Goal: Obtain resource: Download file/media

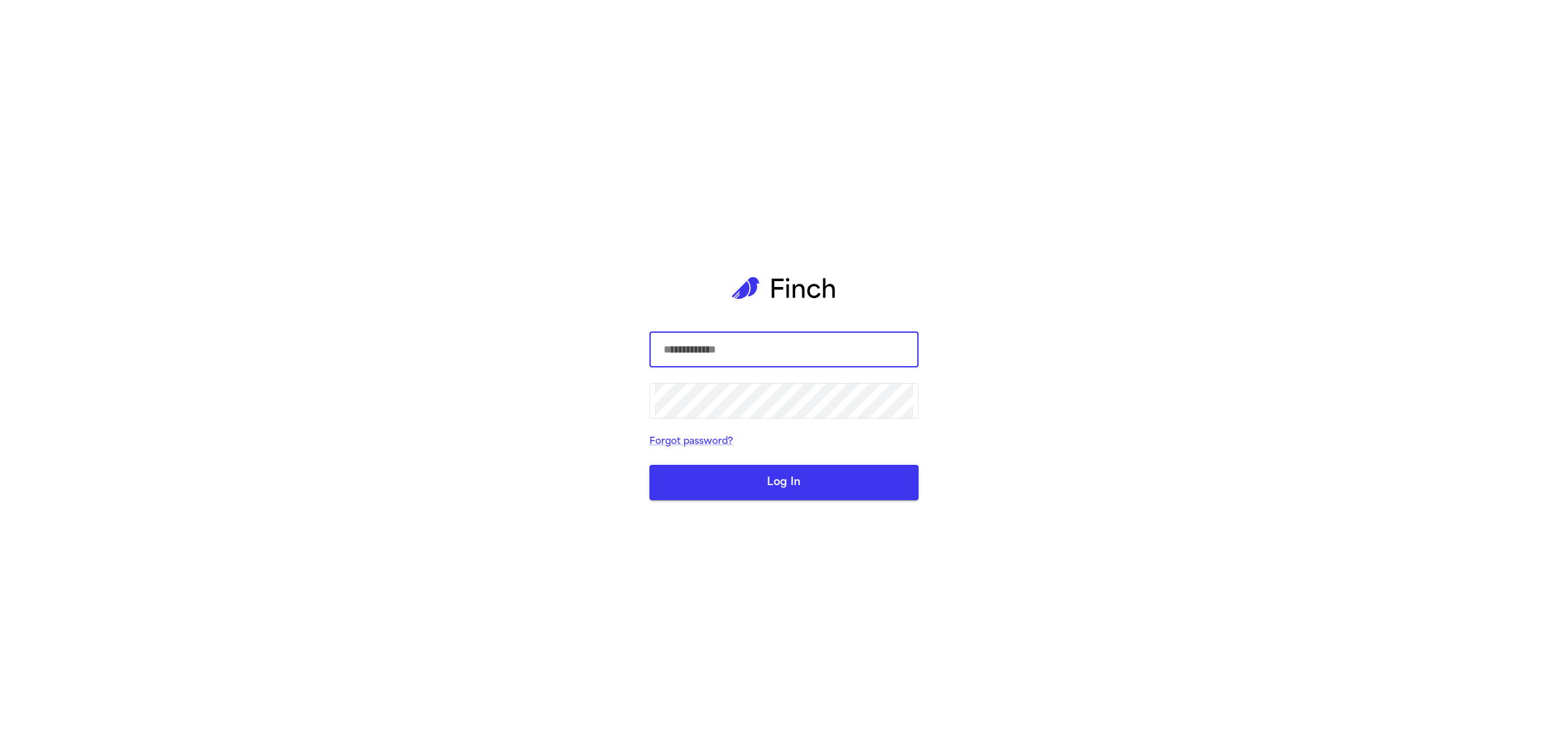
type input "**********"
drag, startPoint x: 789, startPoint y: 491, endPoint x: 788, endPoint y: 485, distance: 6.1
click at [789, 491] on button "Log In" at bounding box center [784, 481] width 269 height 35
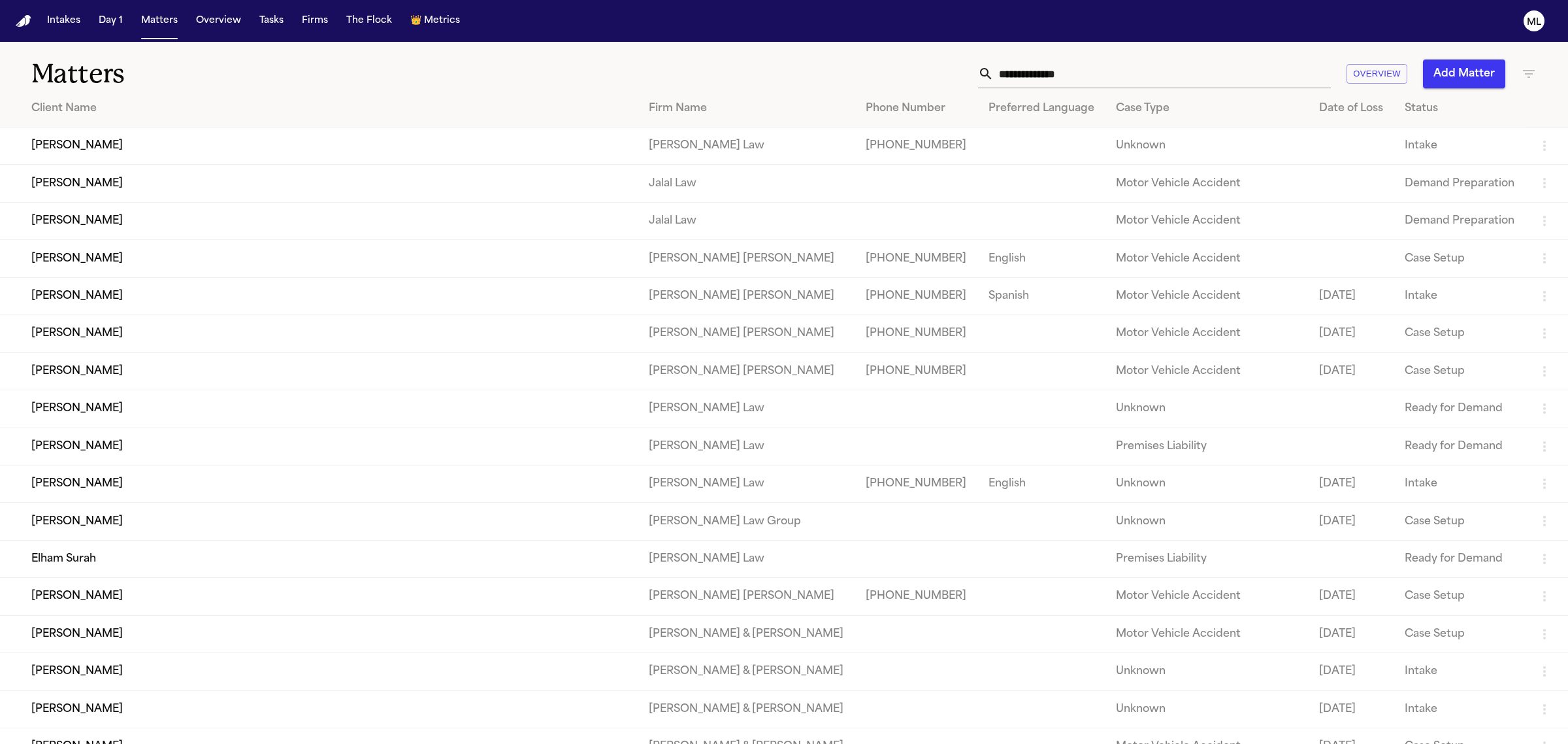
click at [1074, 63] on input "text" at bounding box center [1162, 74] width 337 height 29
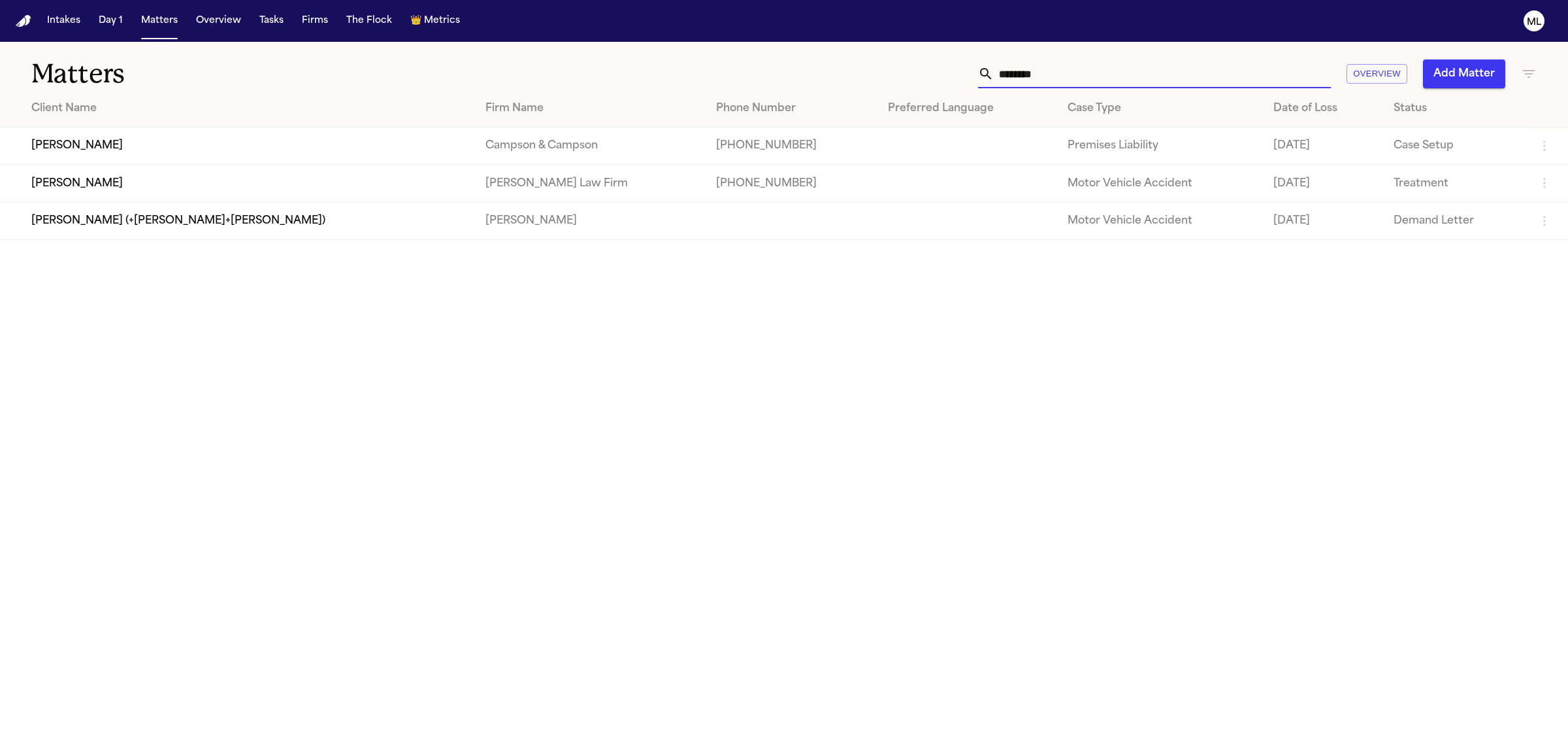
type input "********"
click at [138, 184] on td "[PERSON_NAME]" at bounding box center [237, 184] width 475 height 38
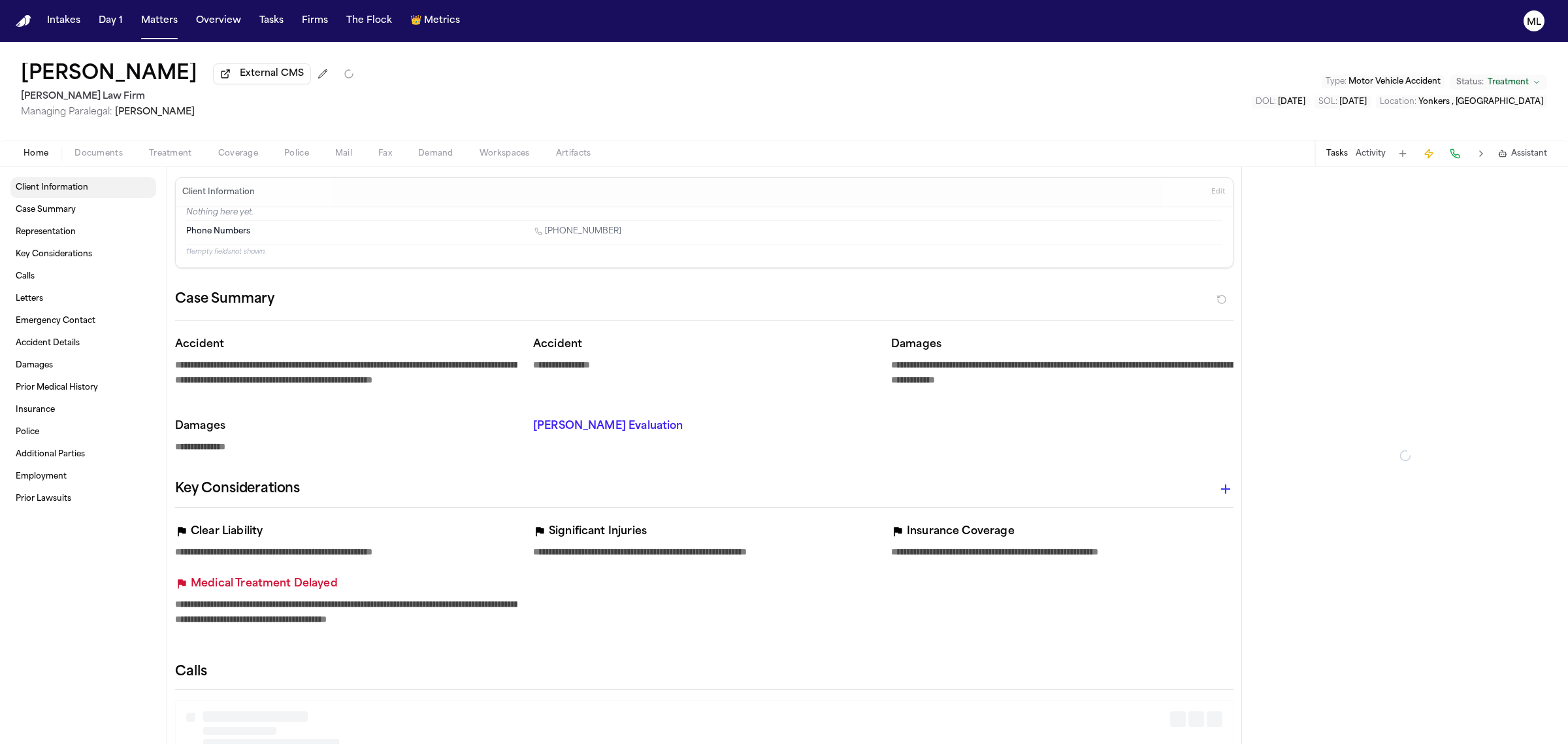
type textarea "*"
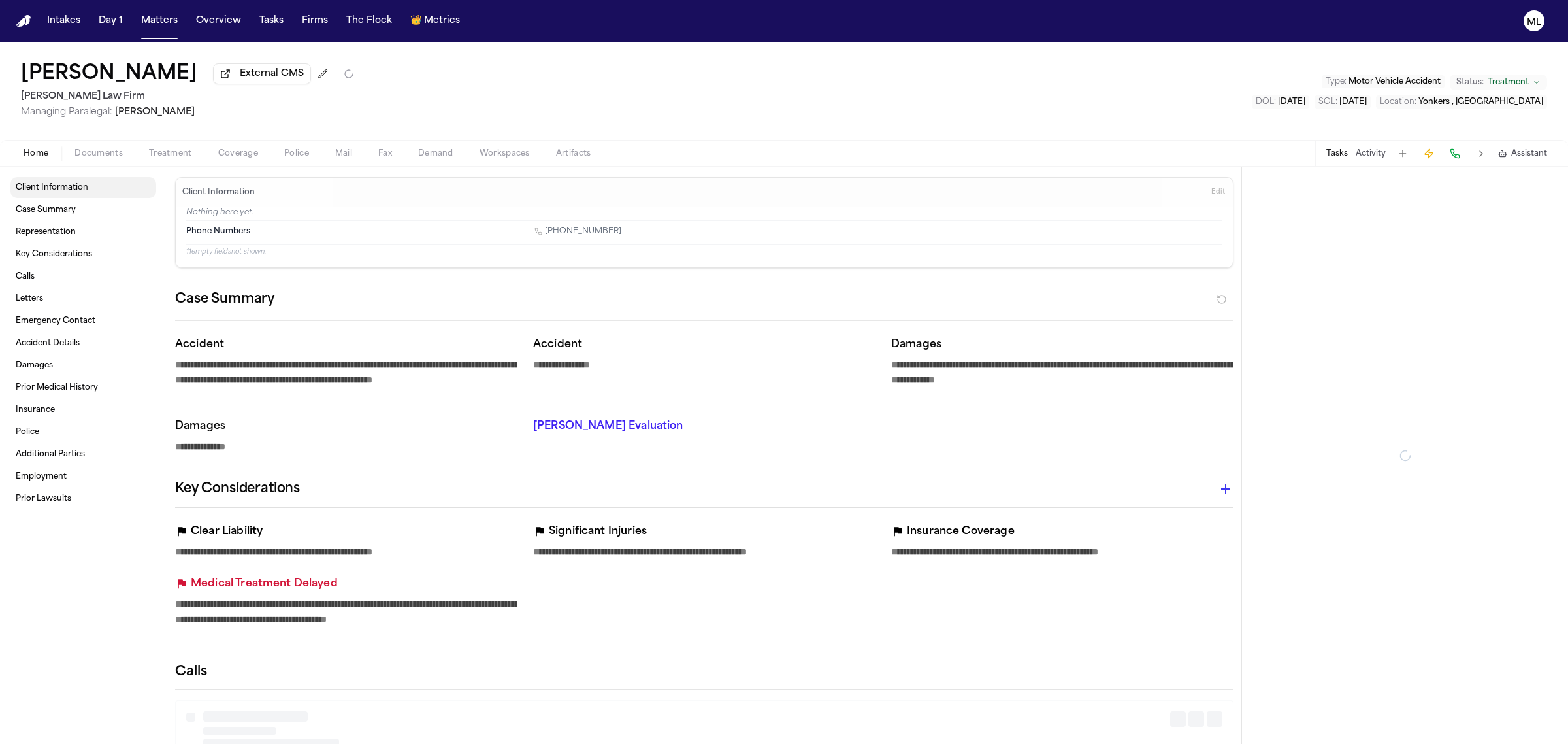
type textarea "*"
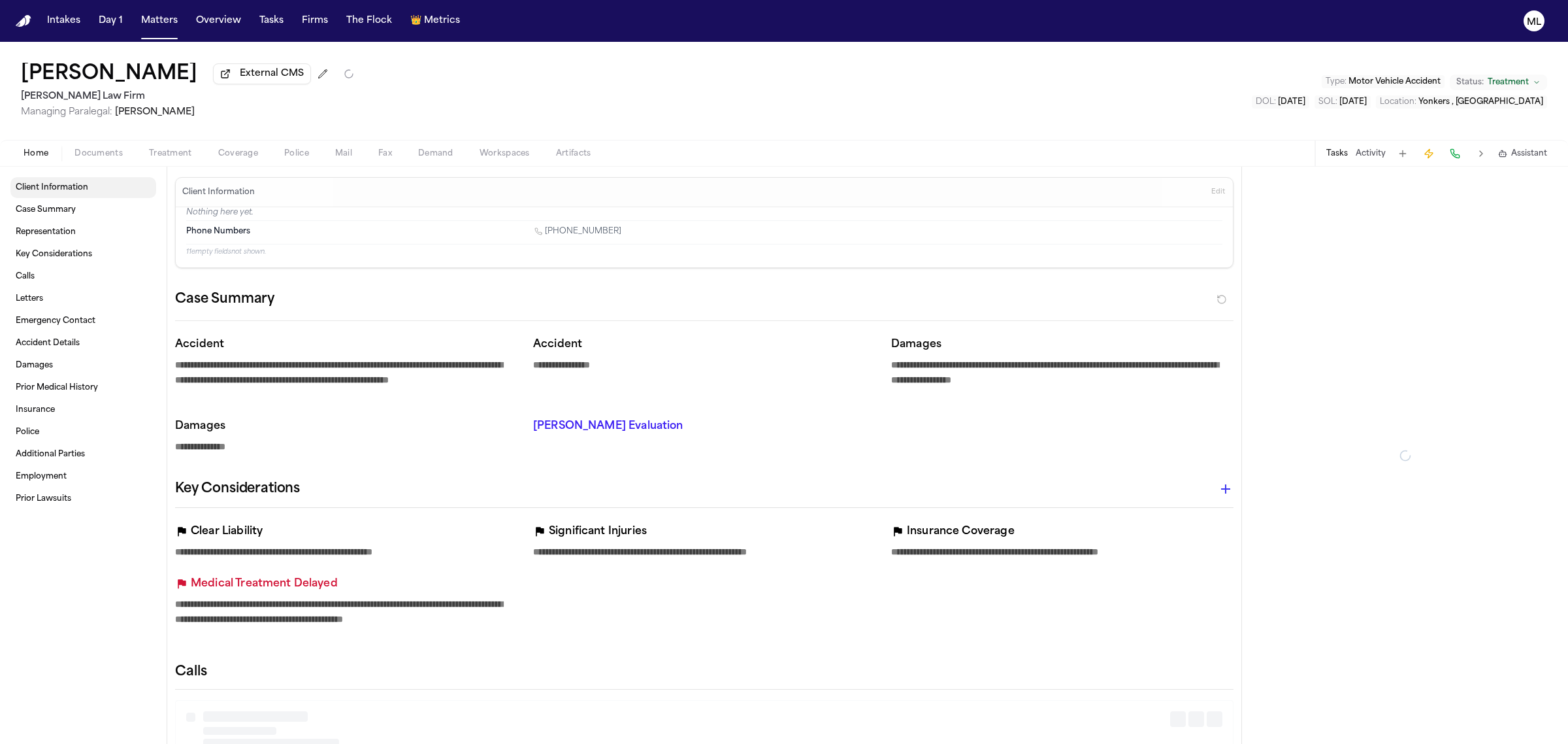
type textarea "*"
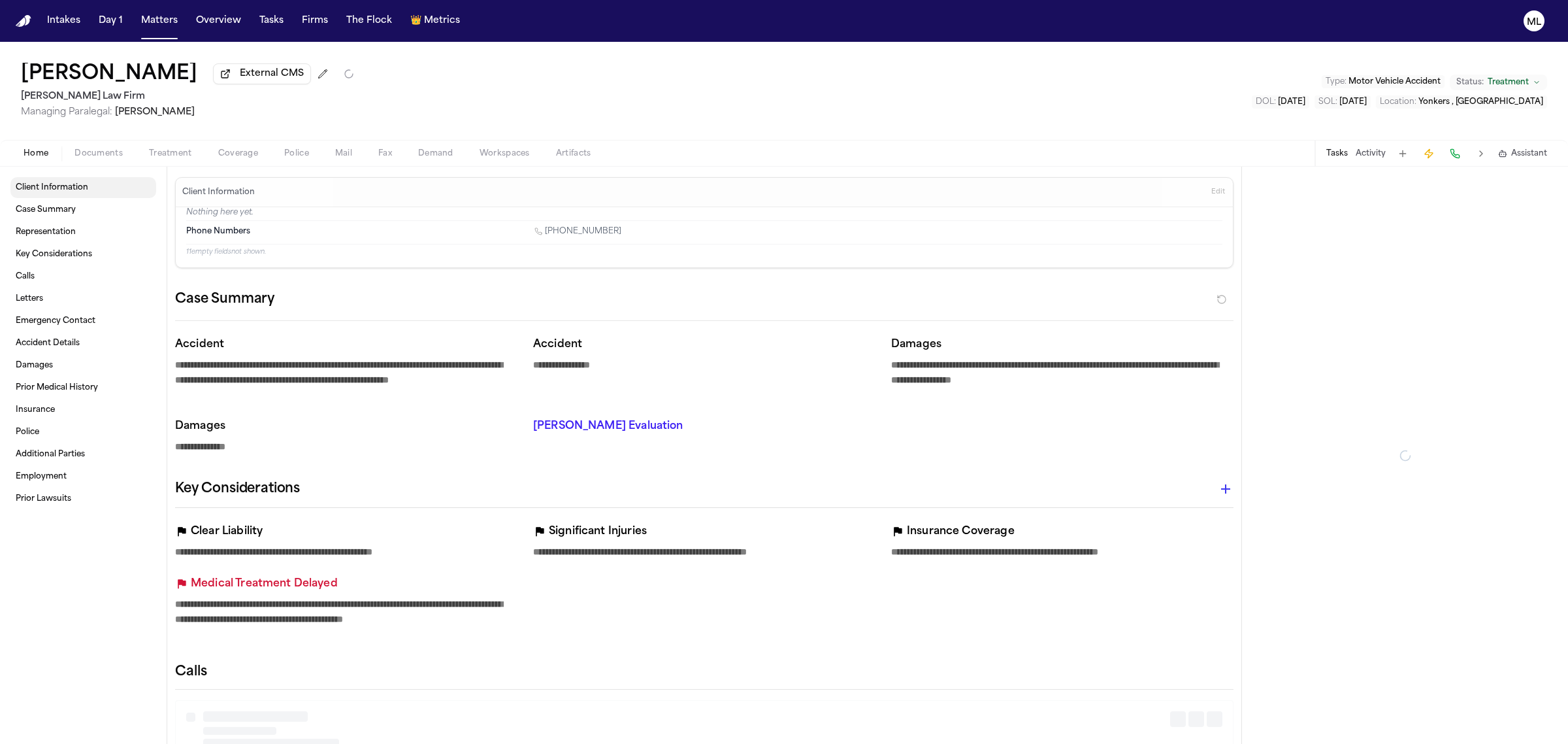
type textarea "*"
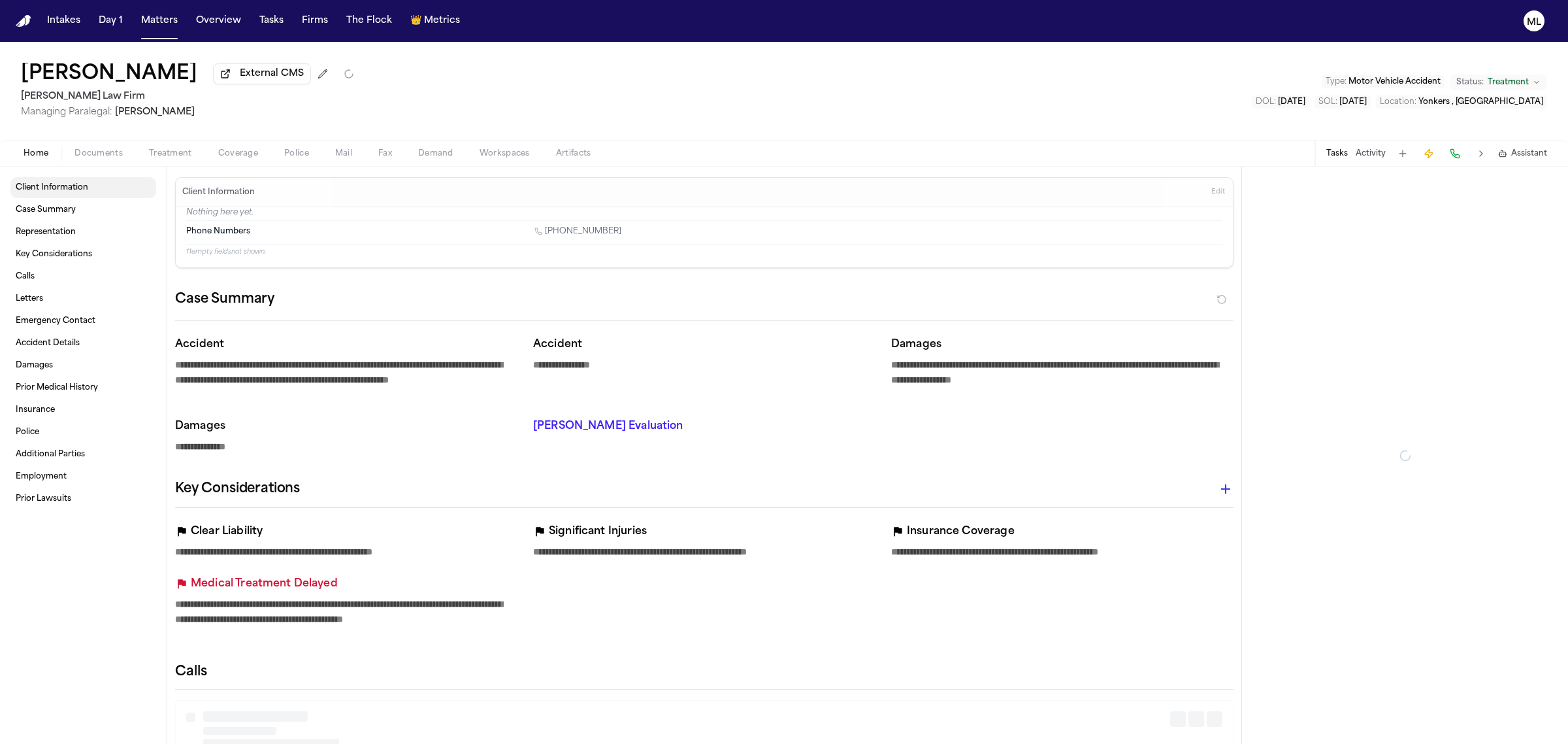
type textarea "*"
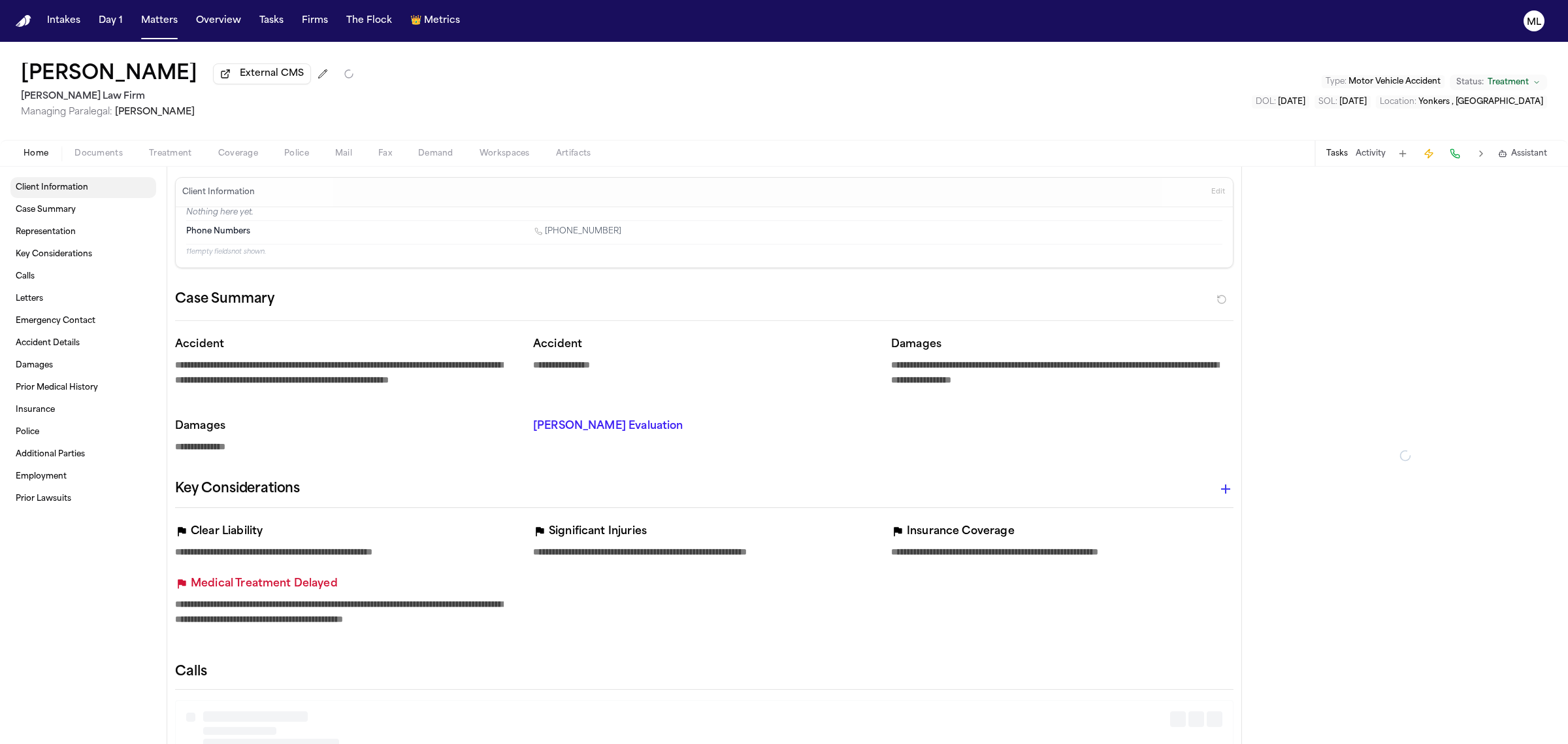
type textarea "*"
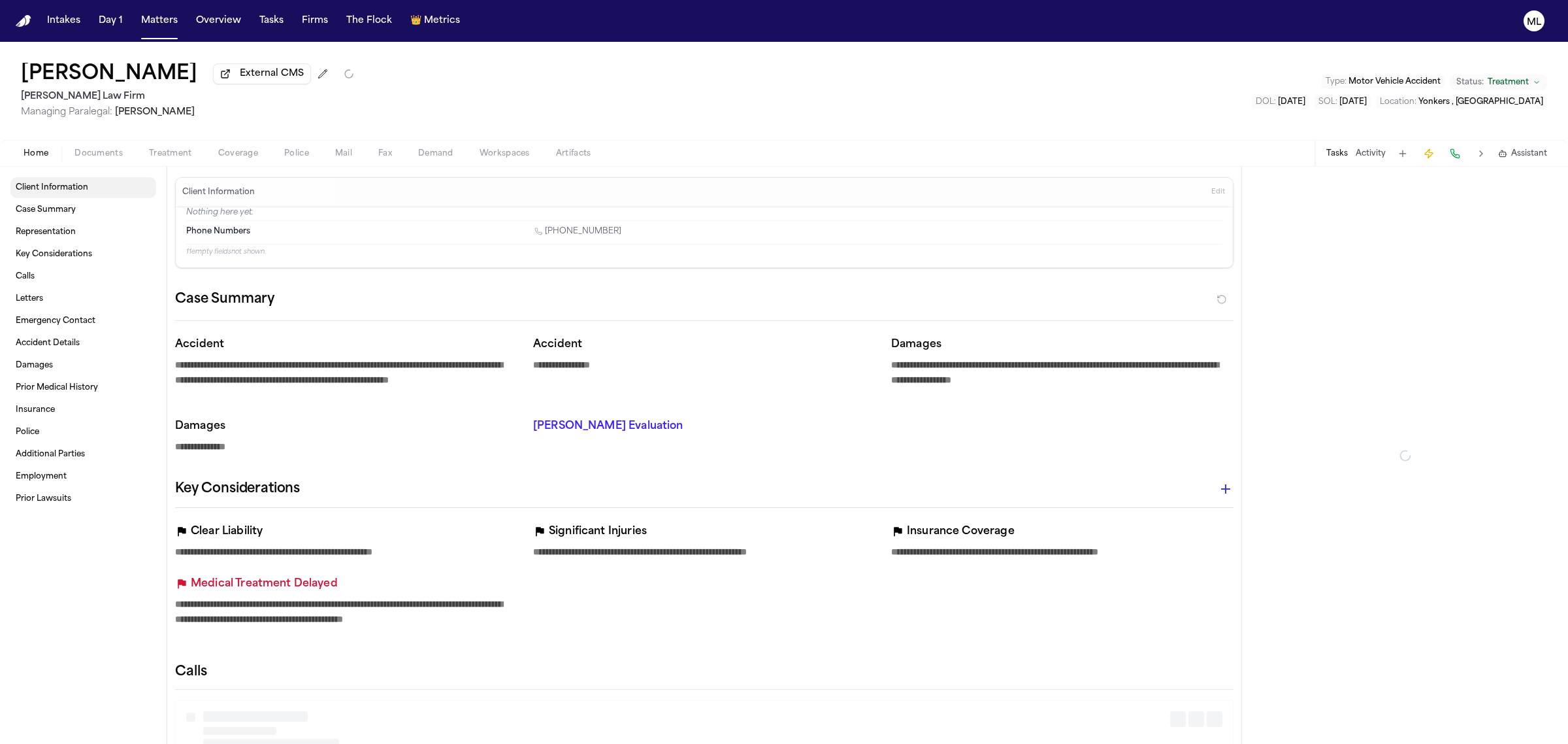
type textarea "*"
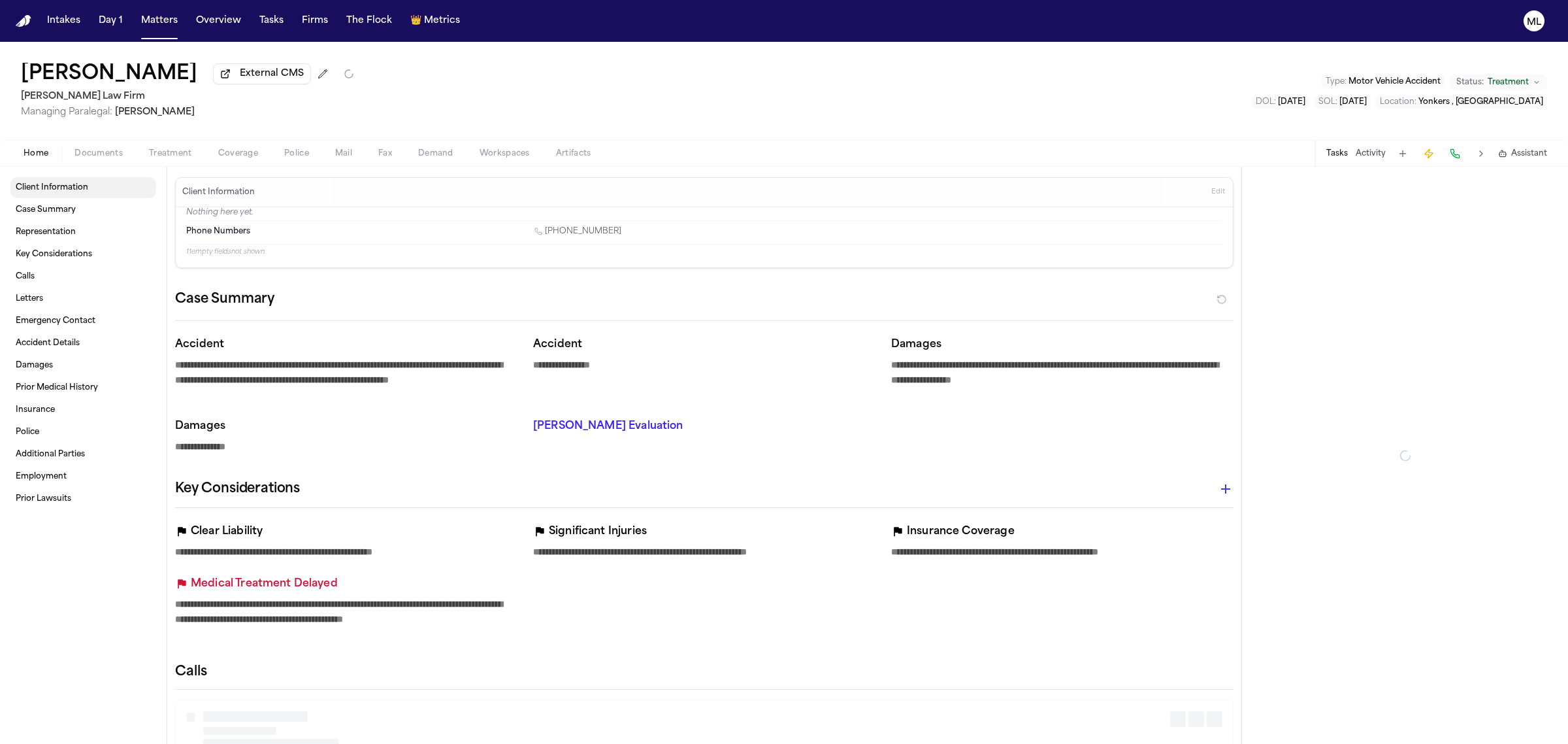
type textarea "*"
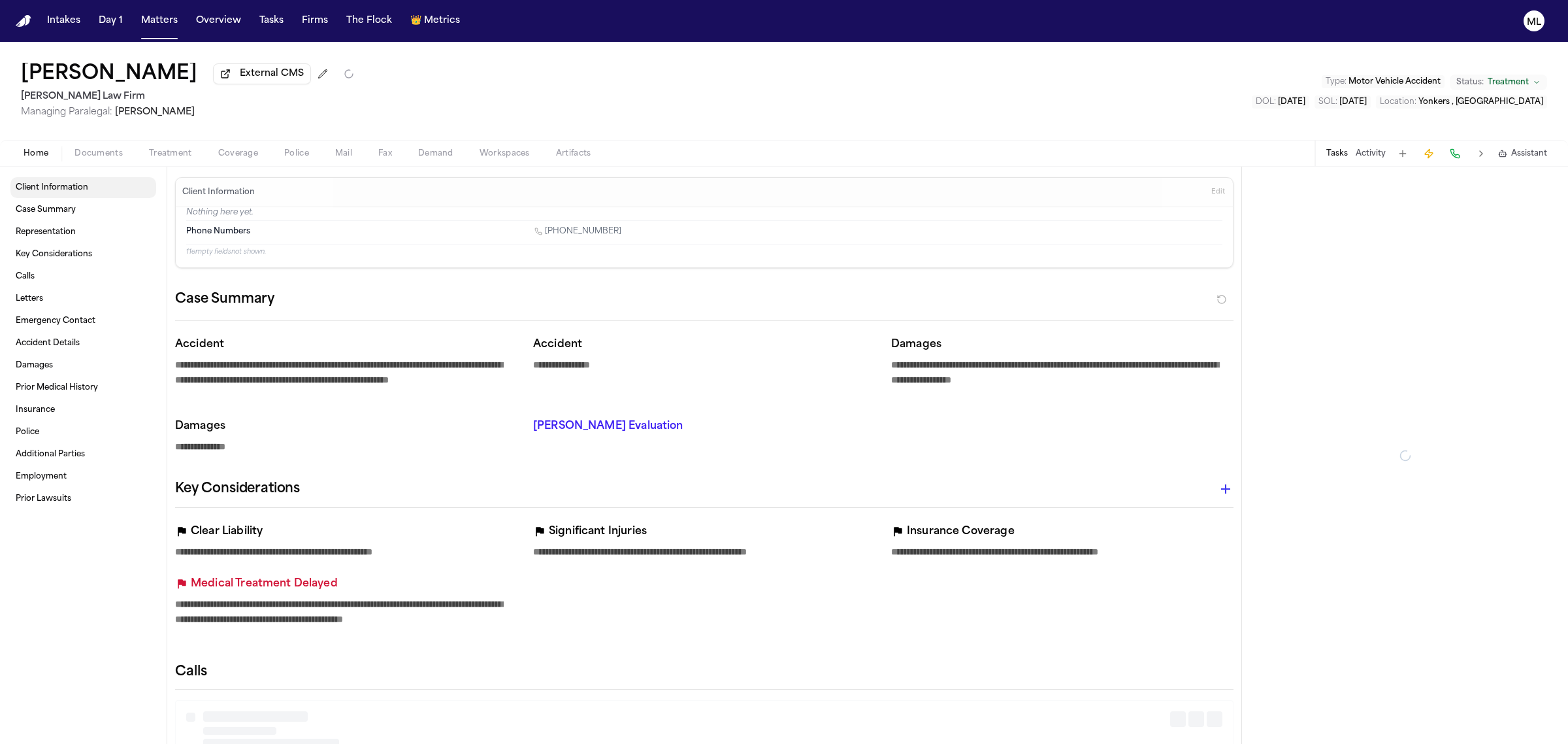
type textarea "*"
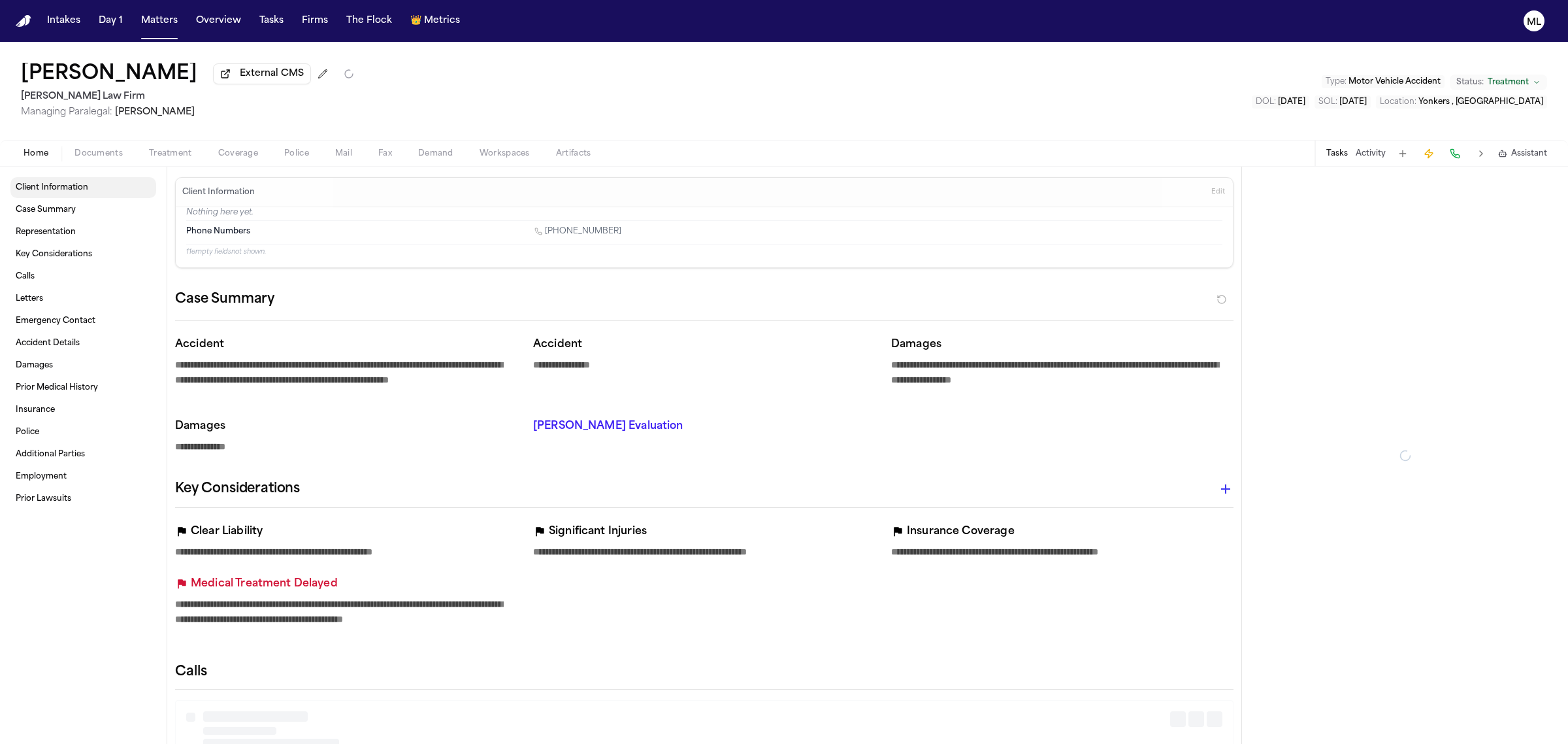
type textarea "*"
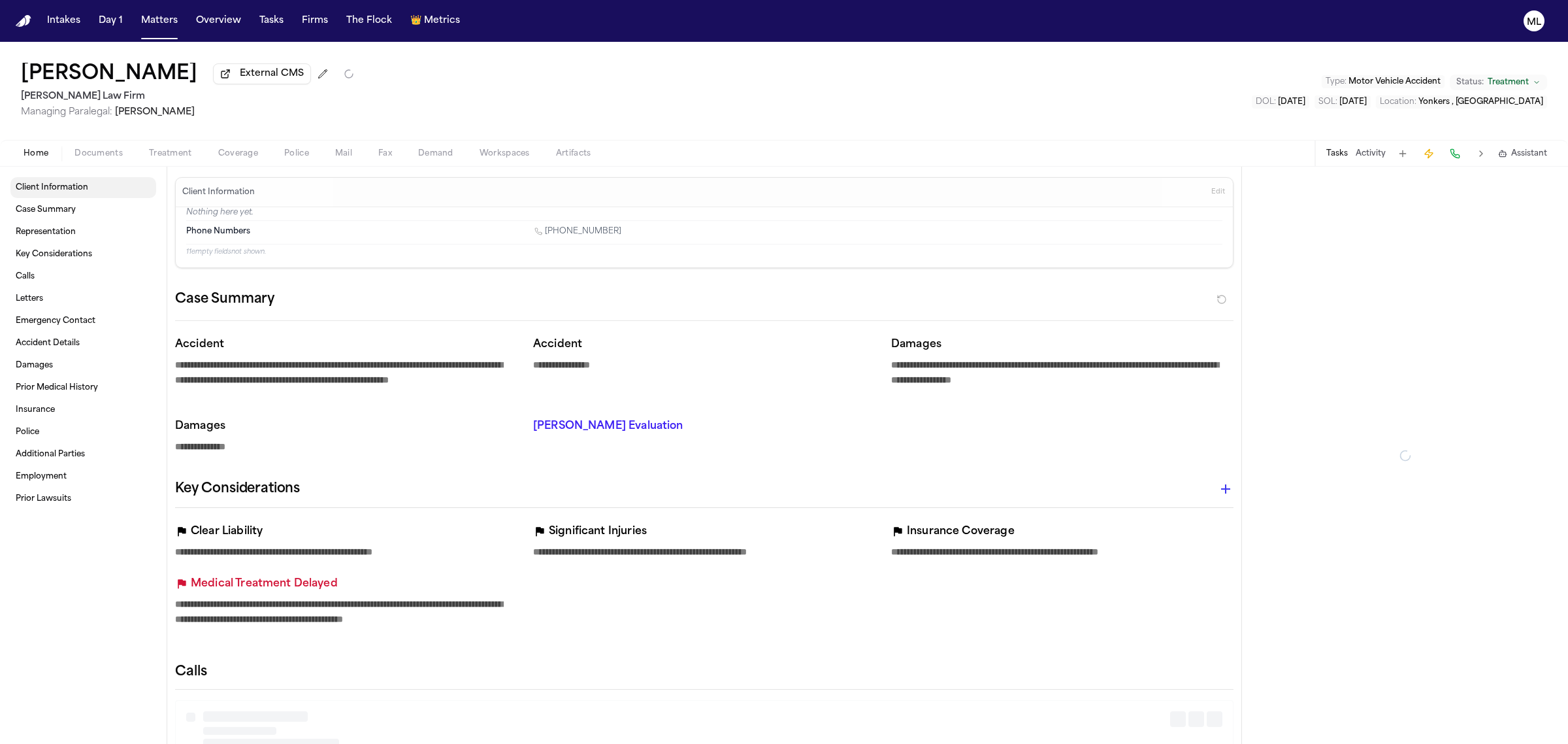
type textarea "*"
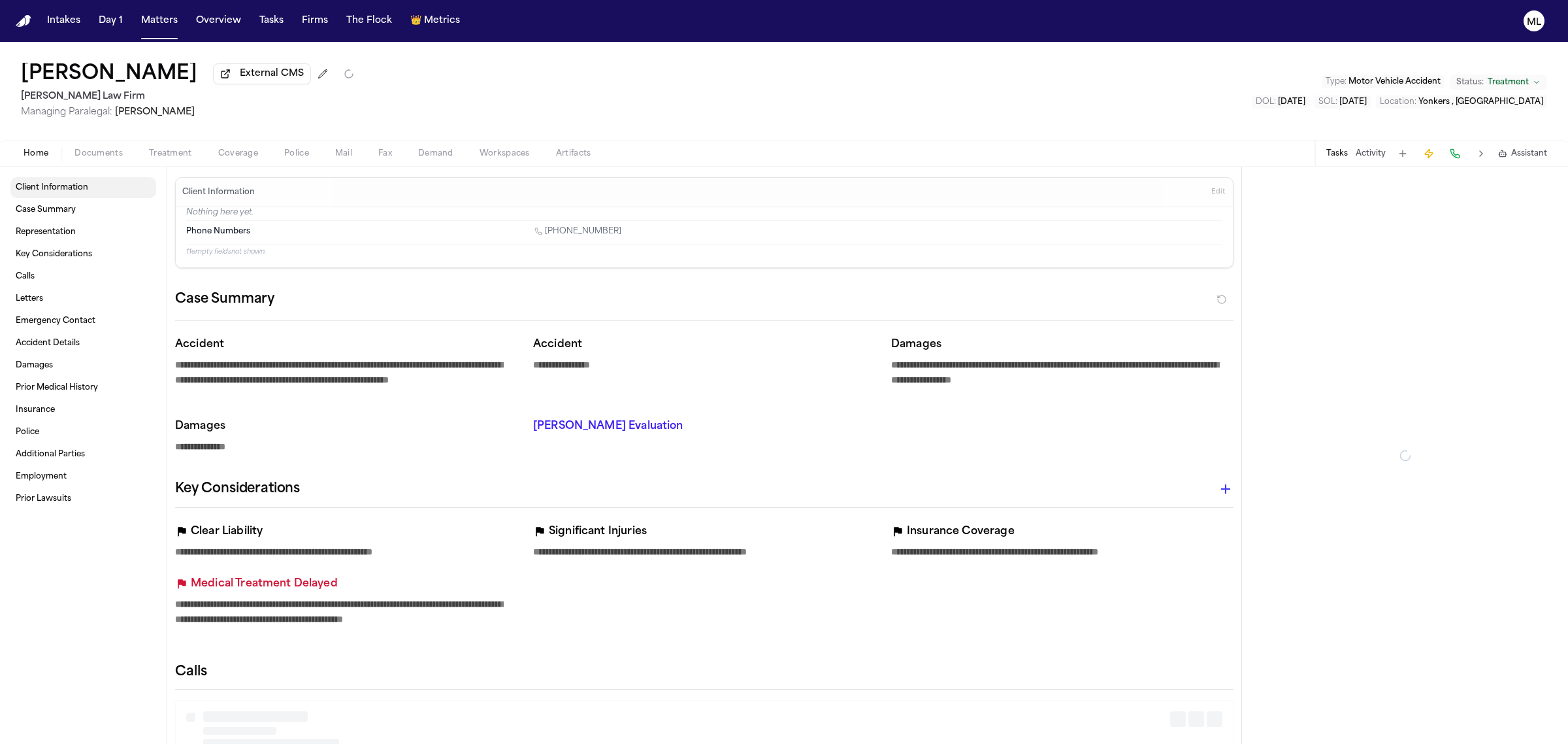
type textarea "*"
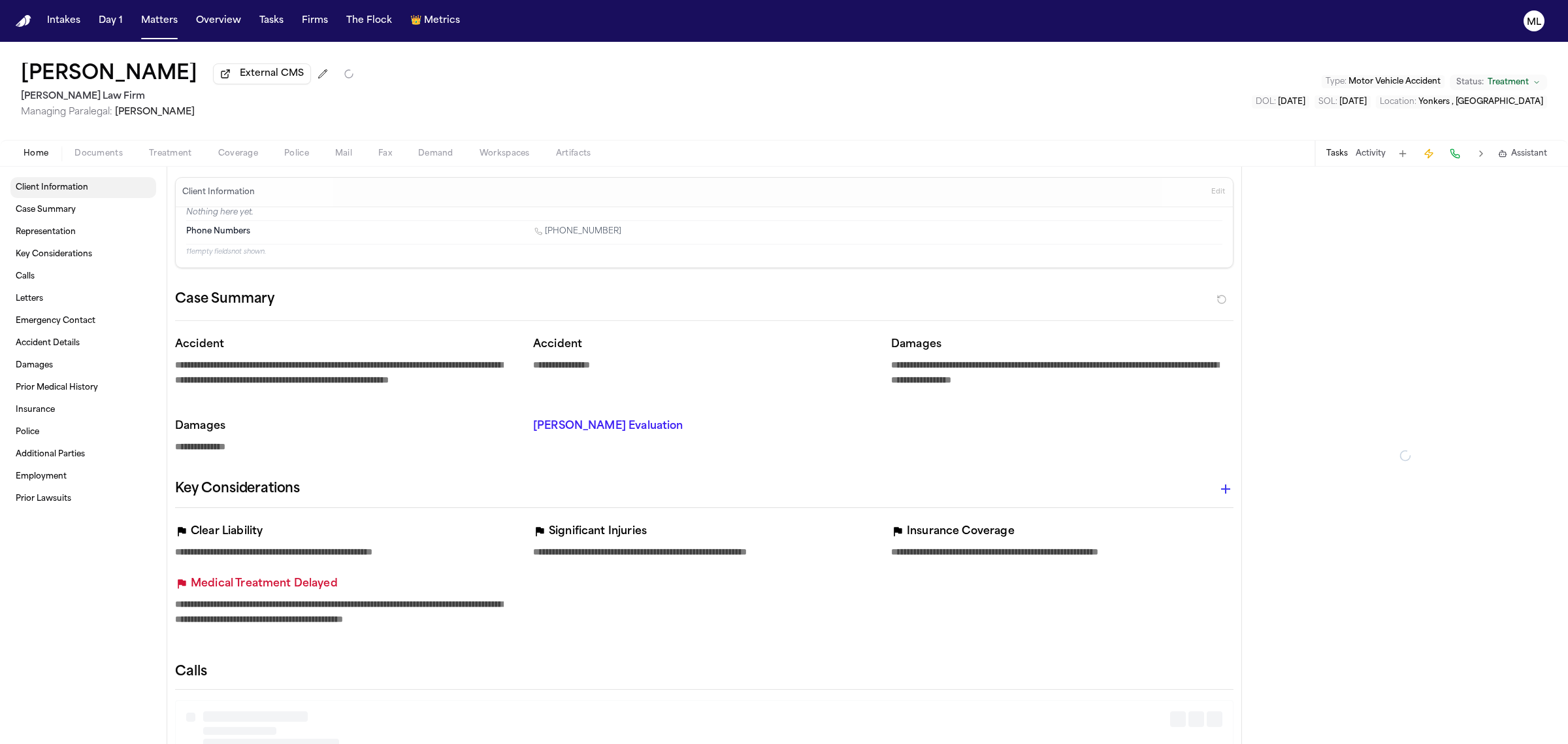
type textarea "*"
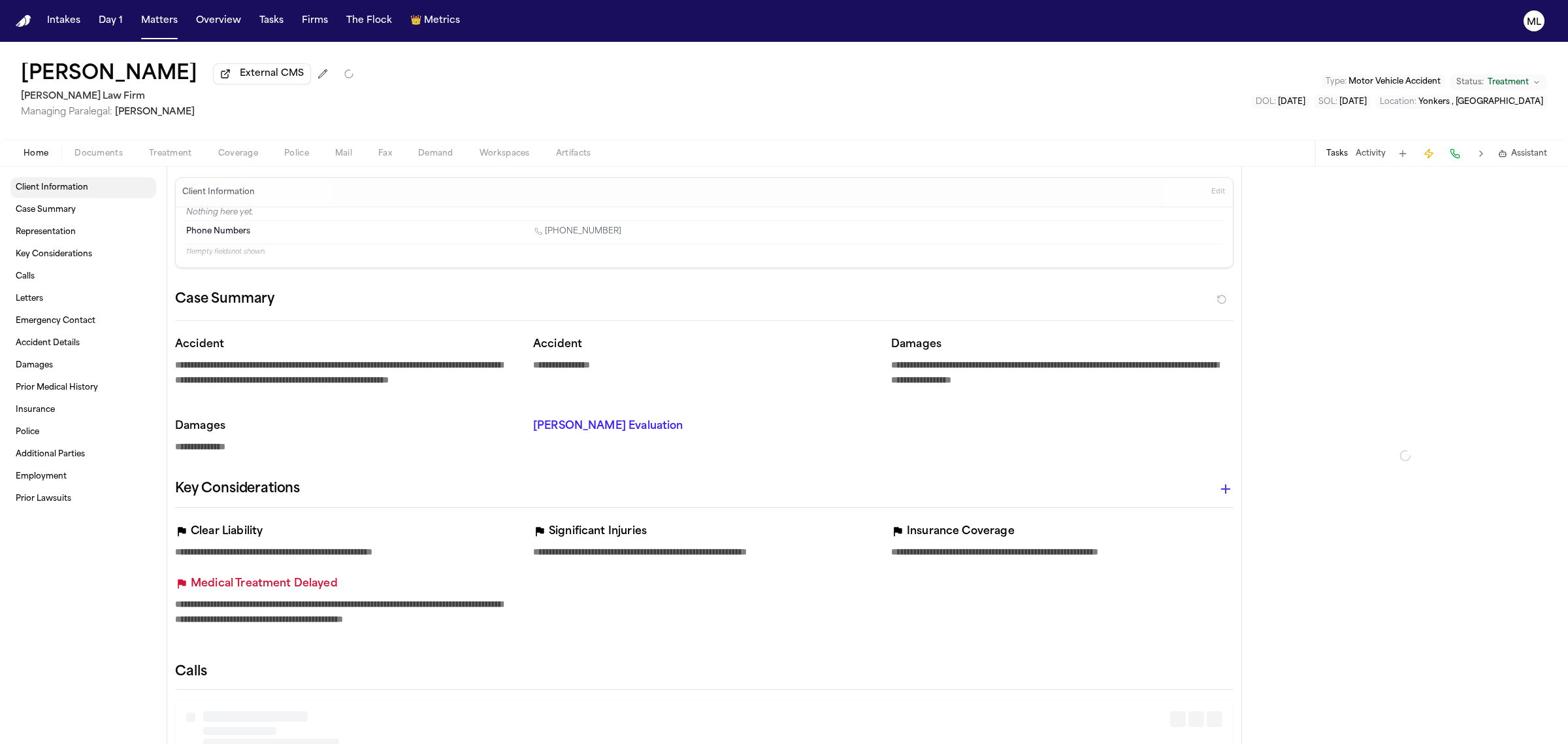
type textarea "*"
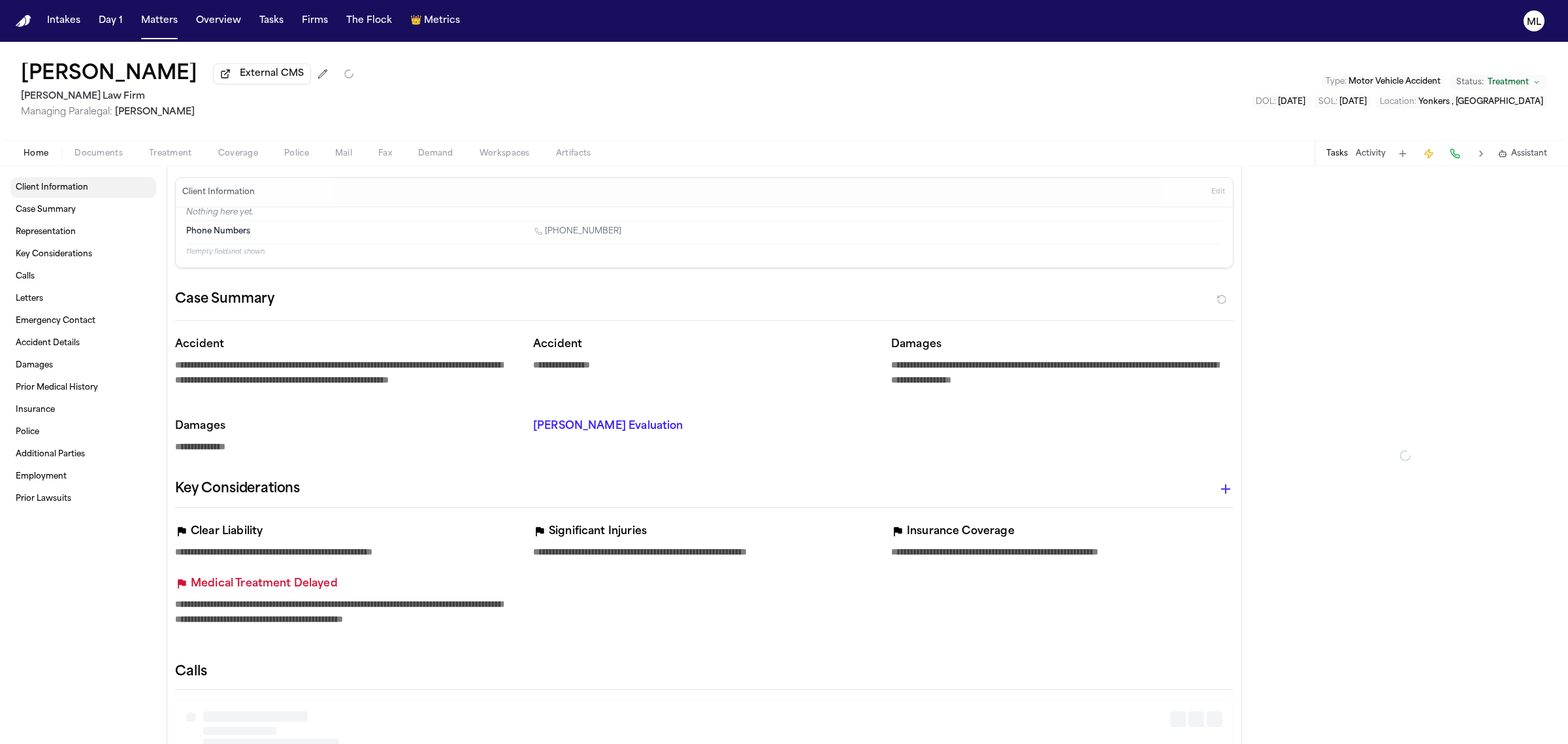
type textarea "*"
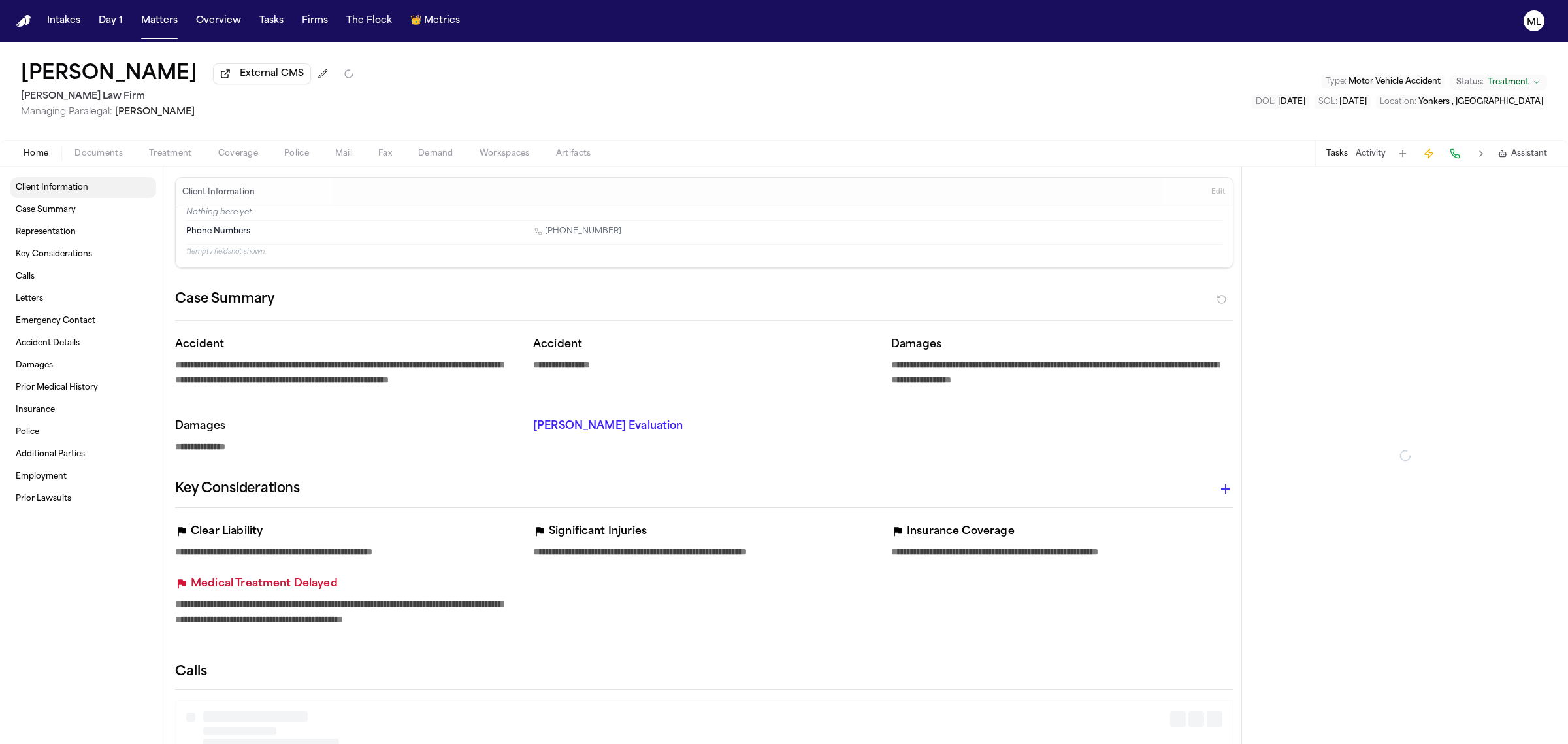
type textarea "*"
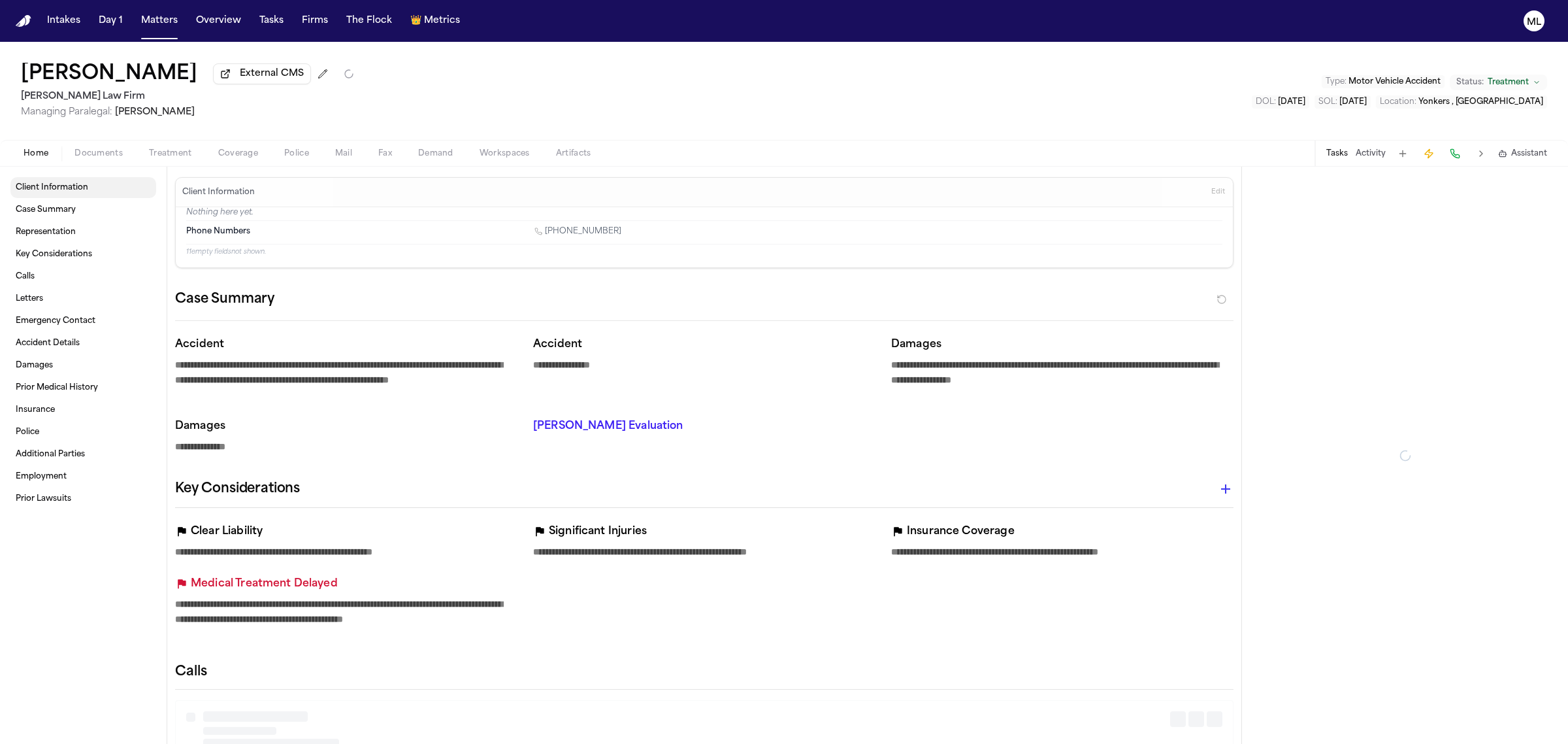
type textarea "*"
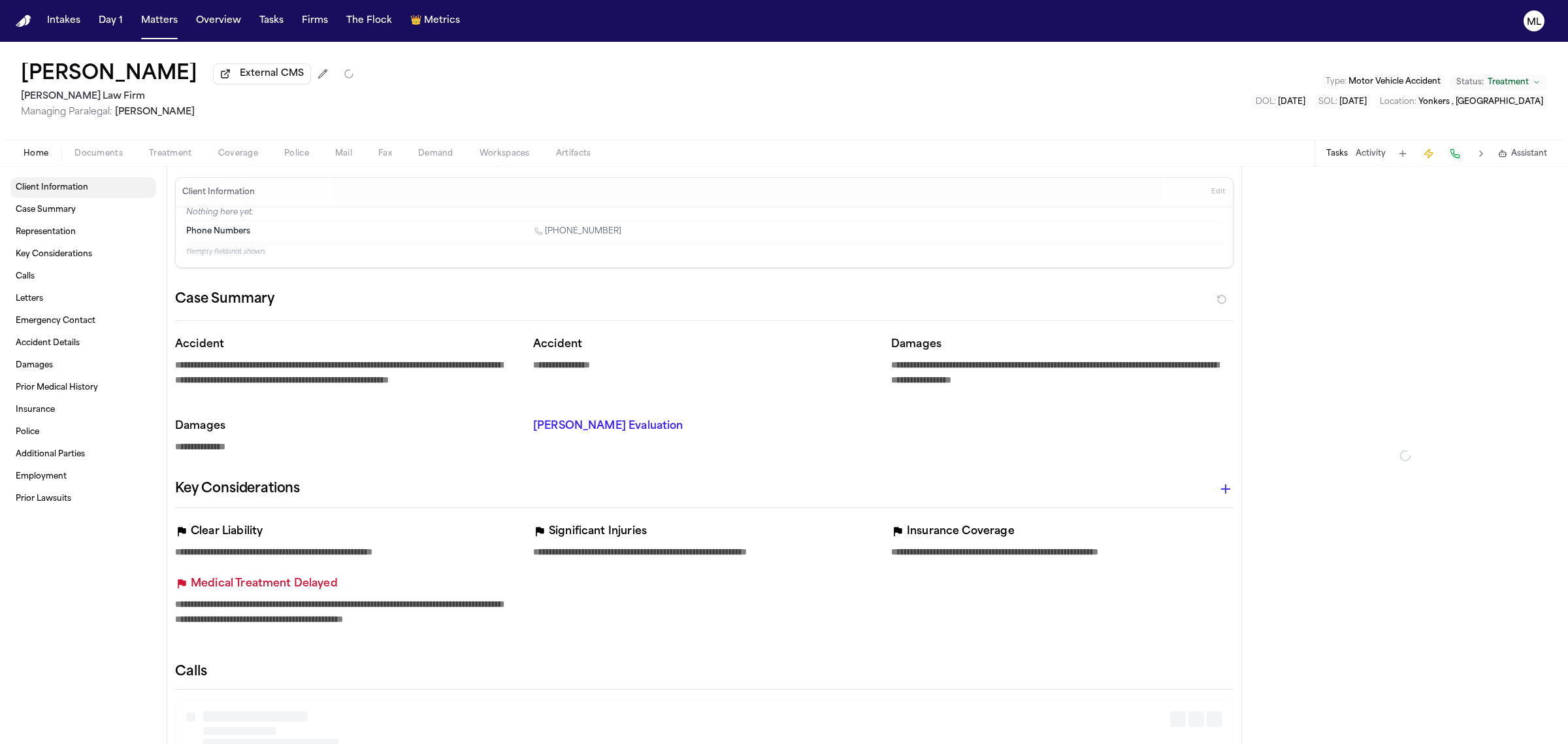
type textarea "*"
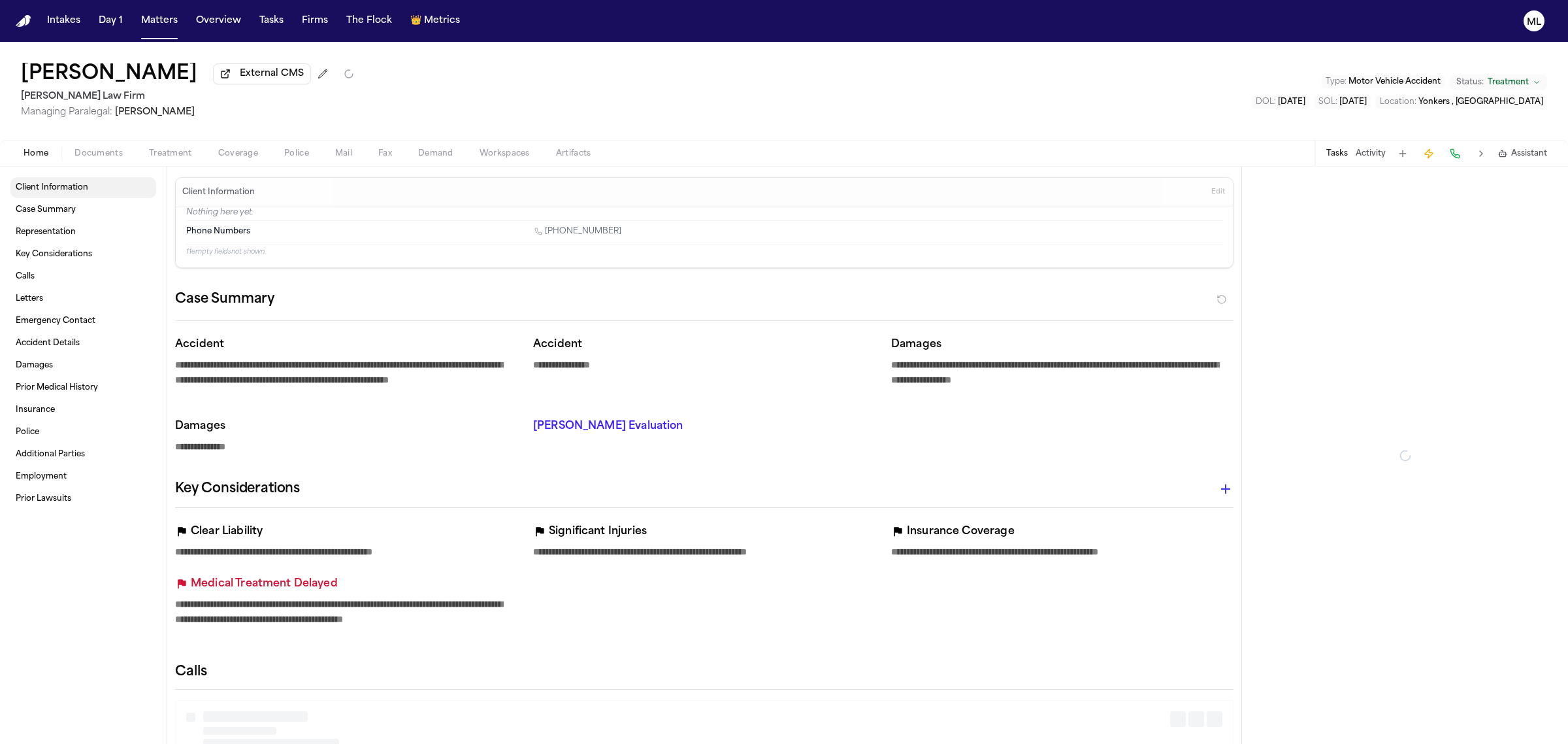
type textarea "*"
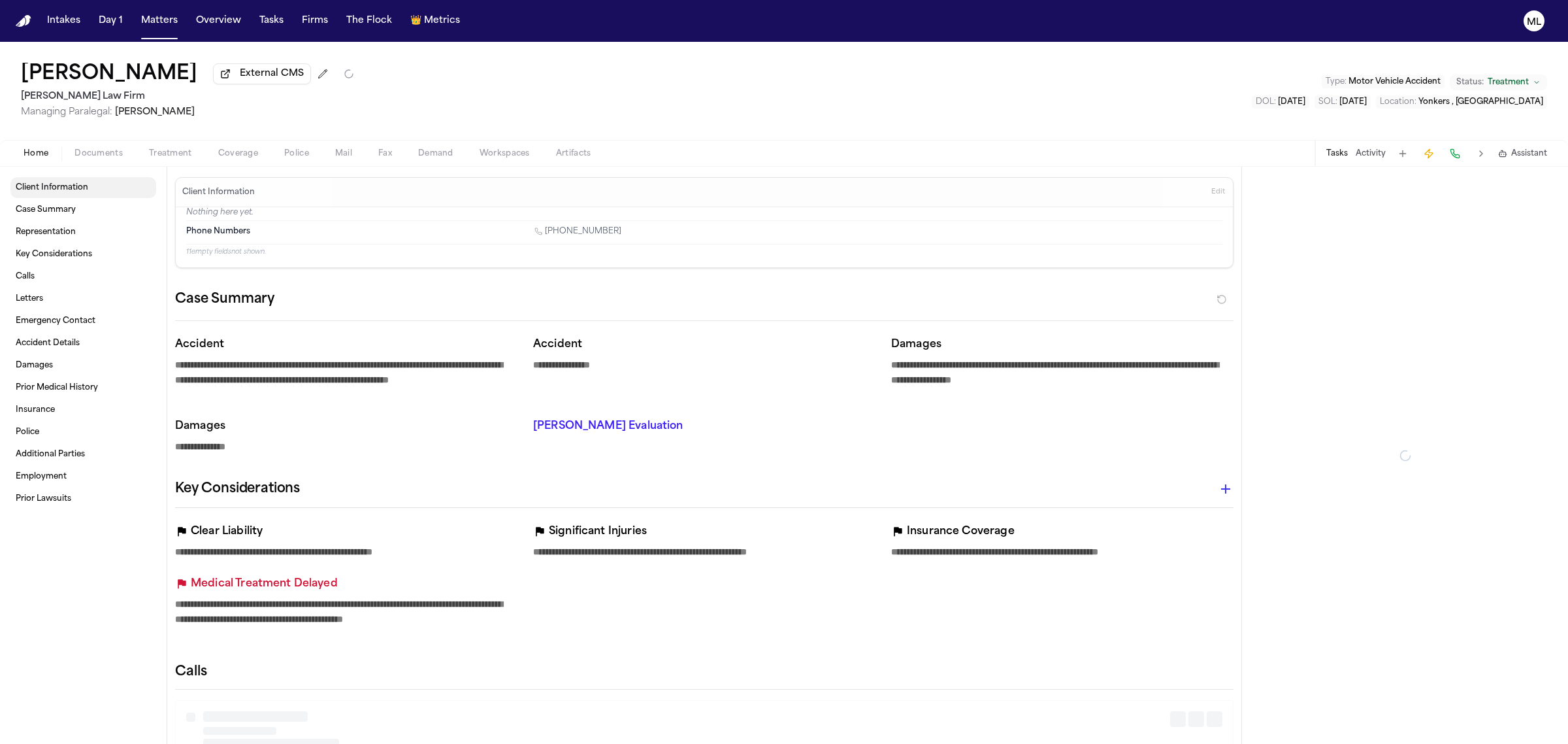
type textarea "*"
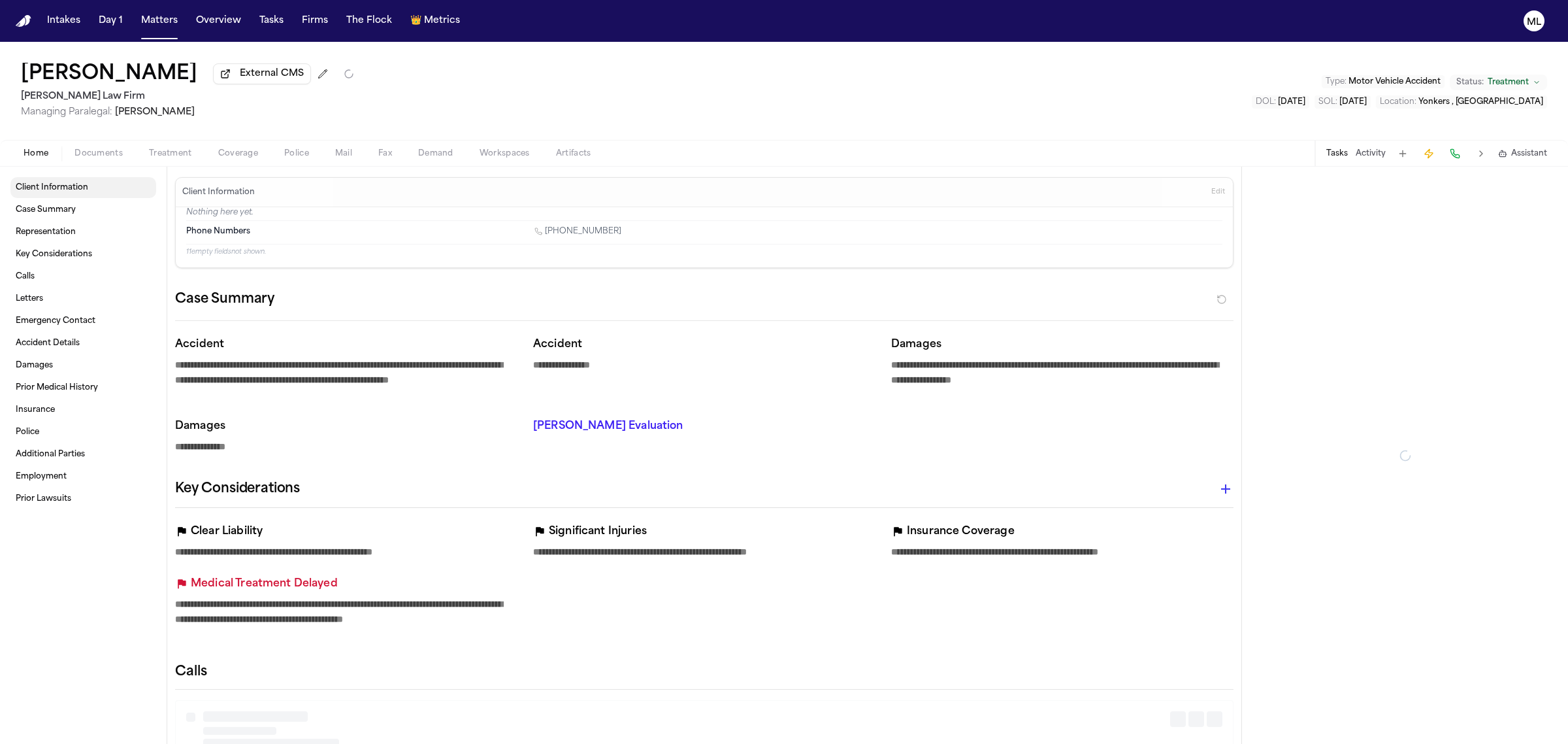
type textarea "*"
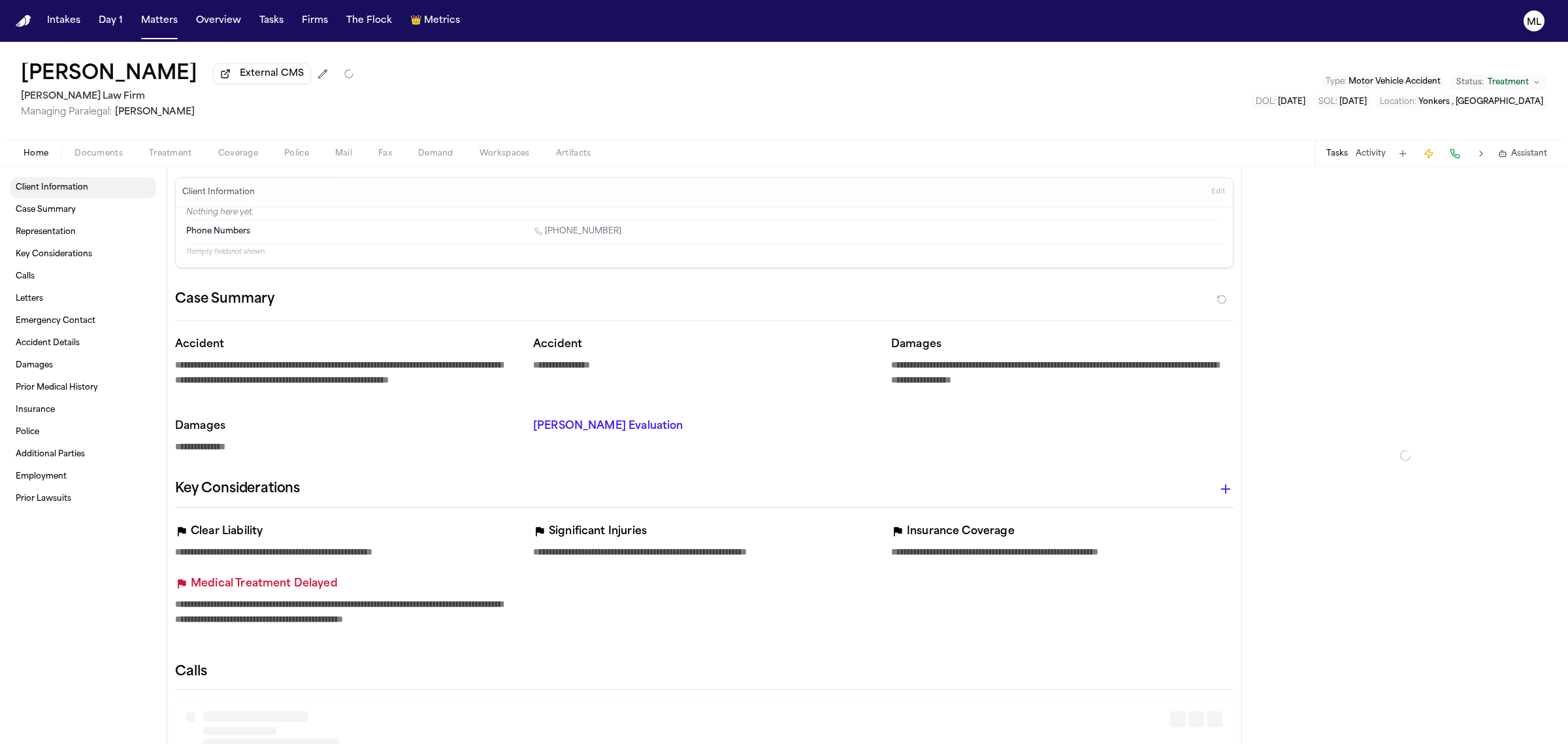
type textarea "*"
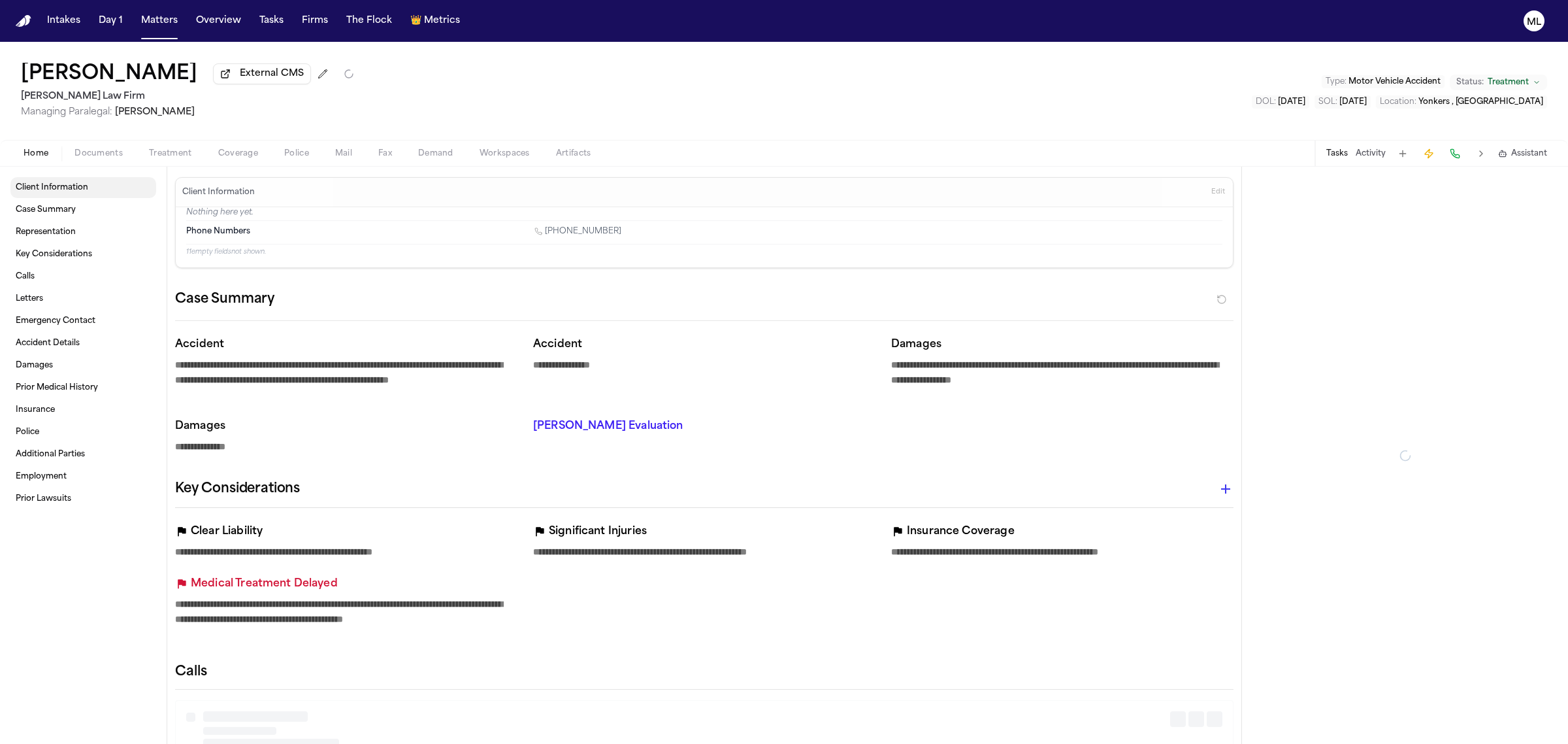
type textarea "*"
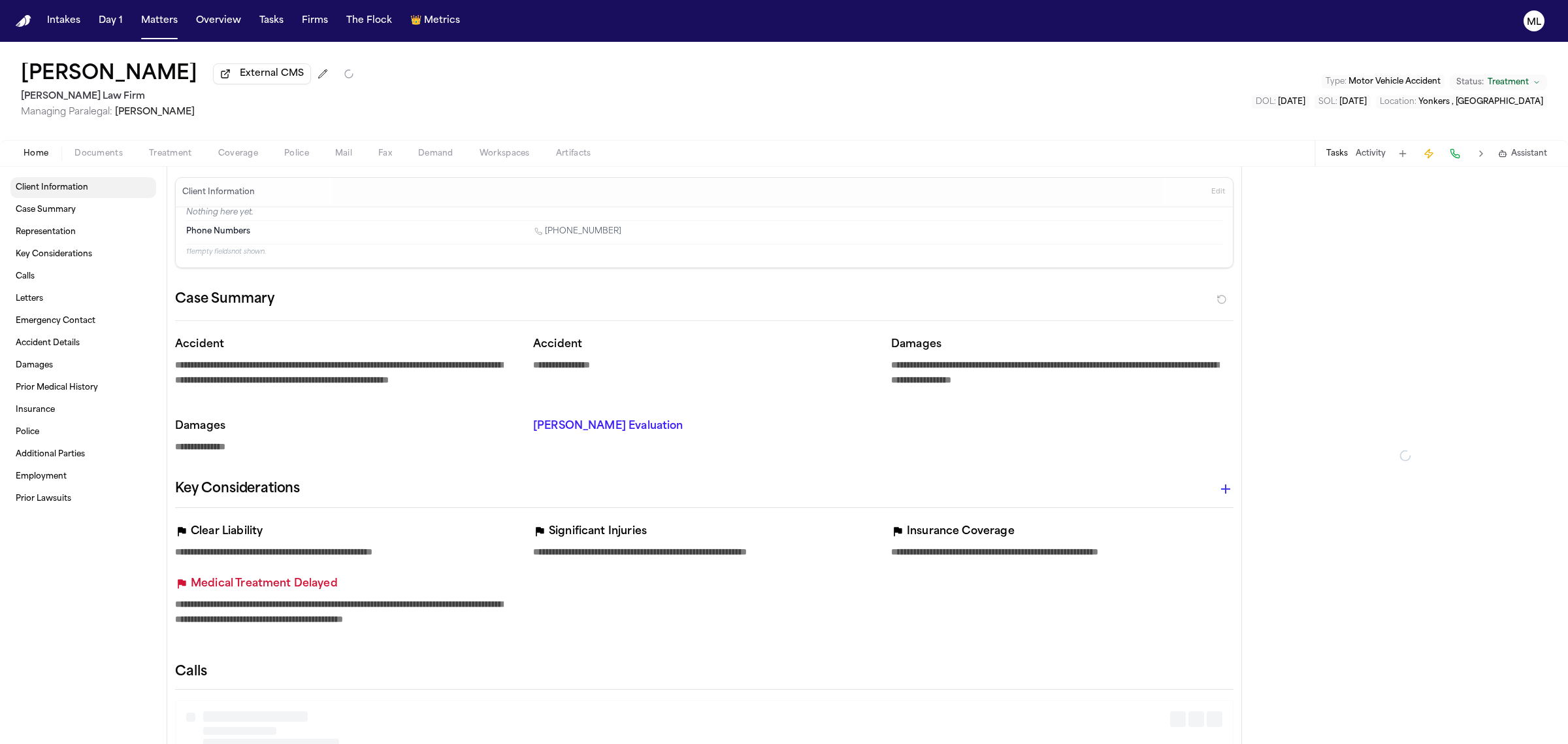
type textarea "*"
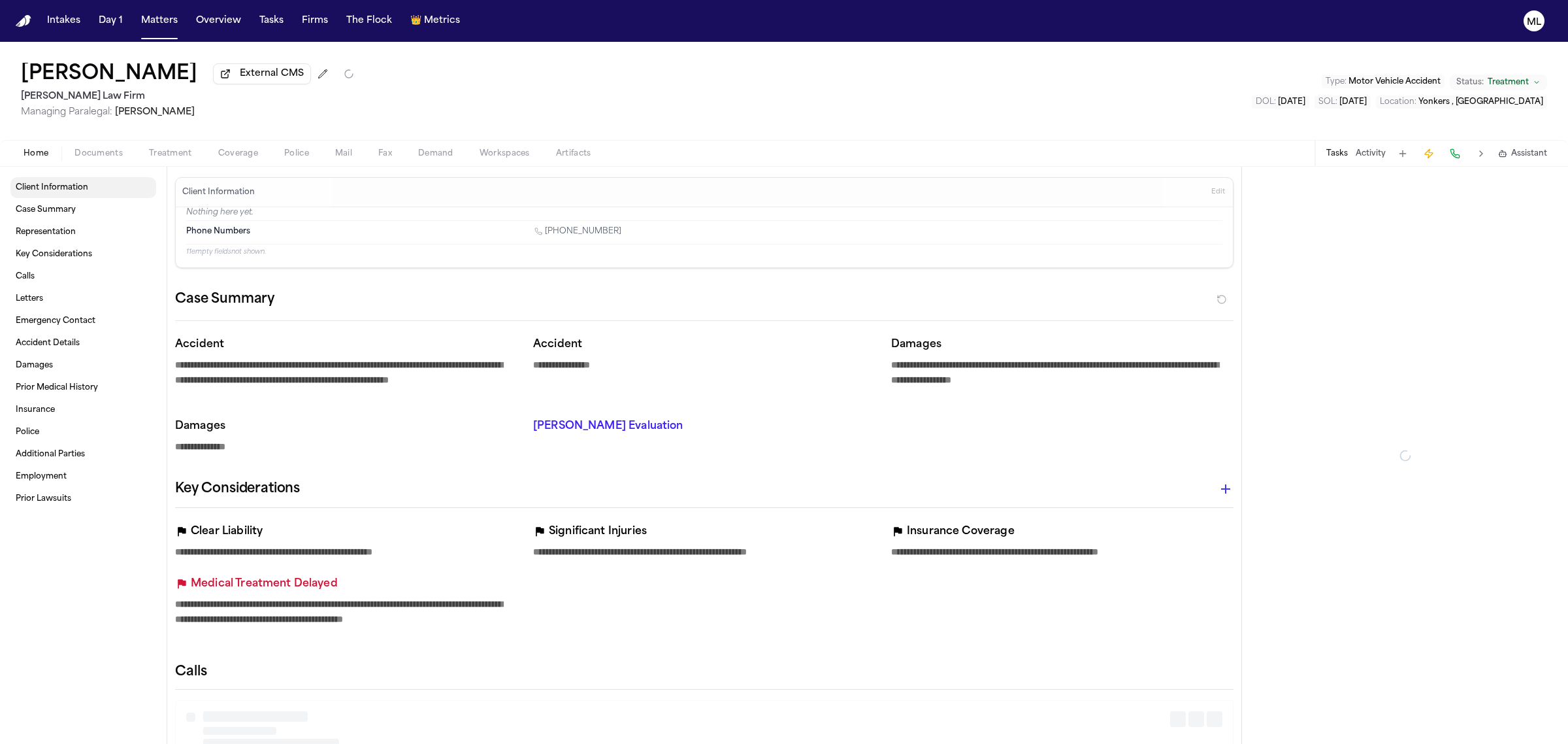
type textarea "*"
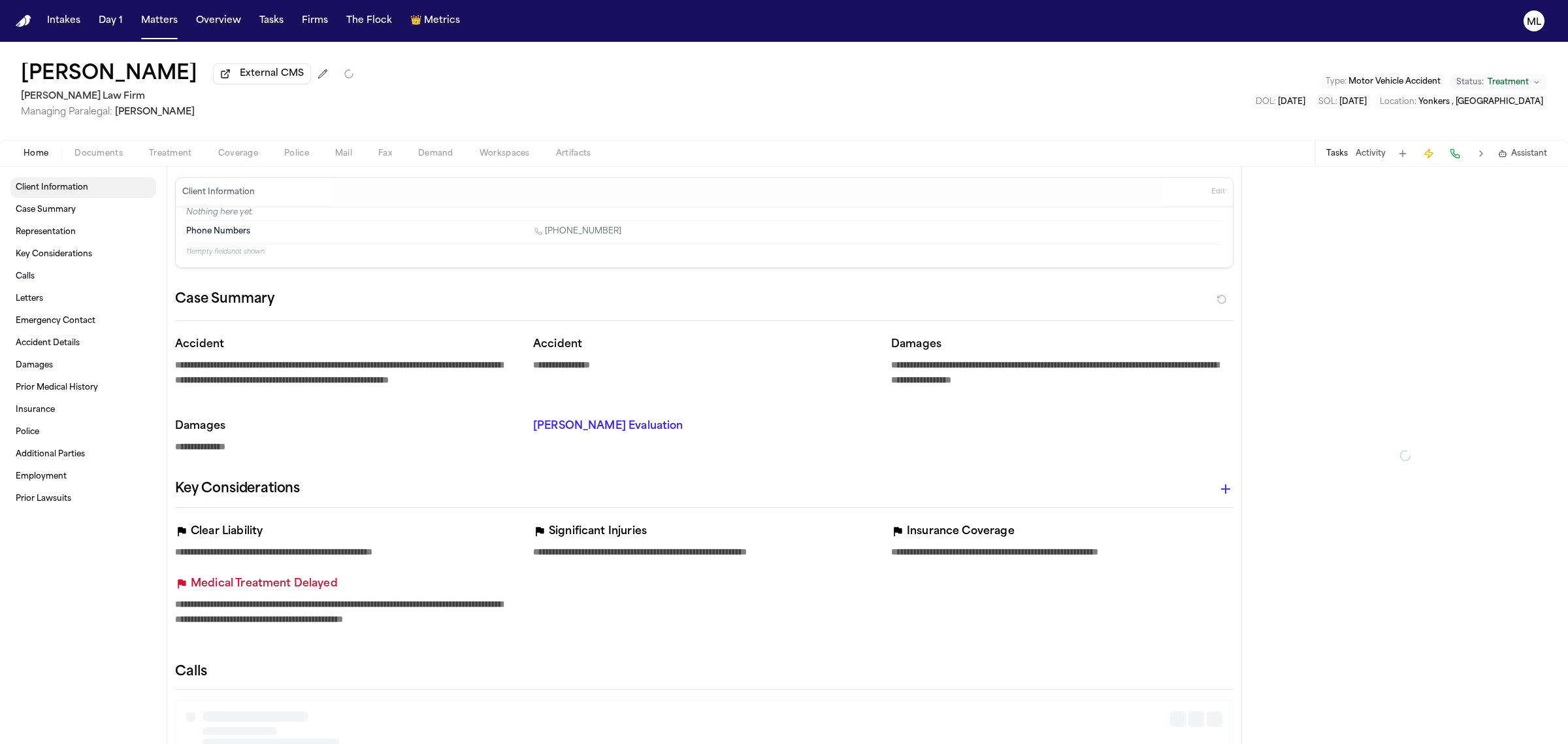
type textarea "*"
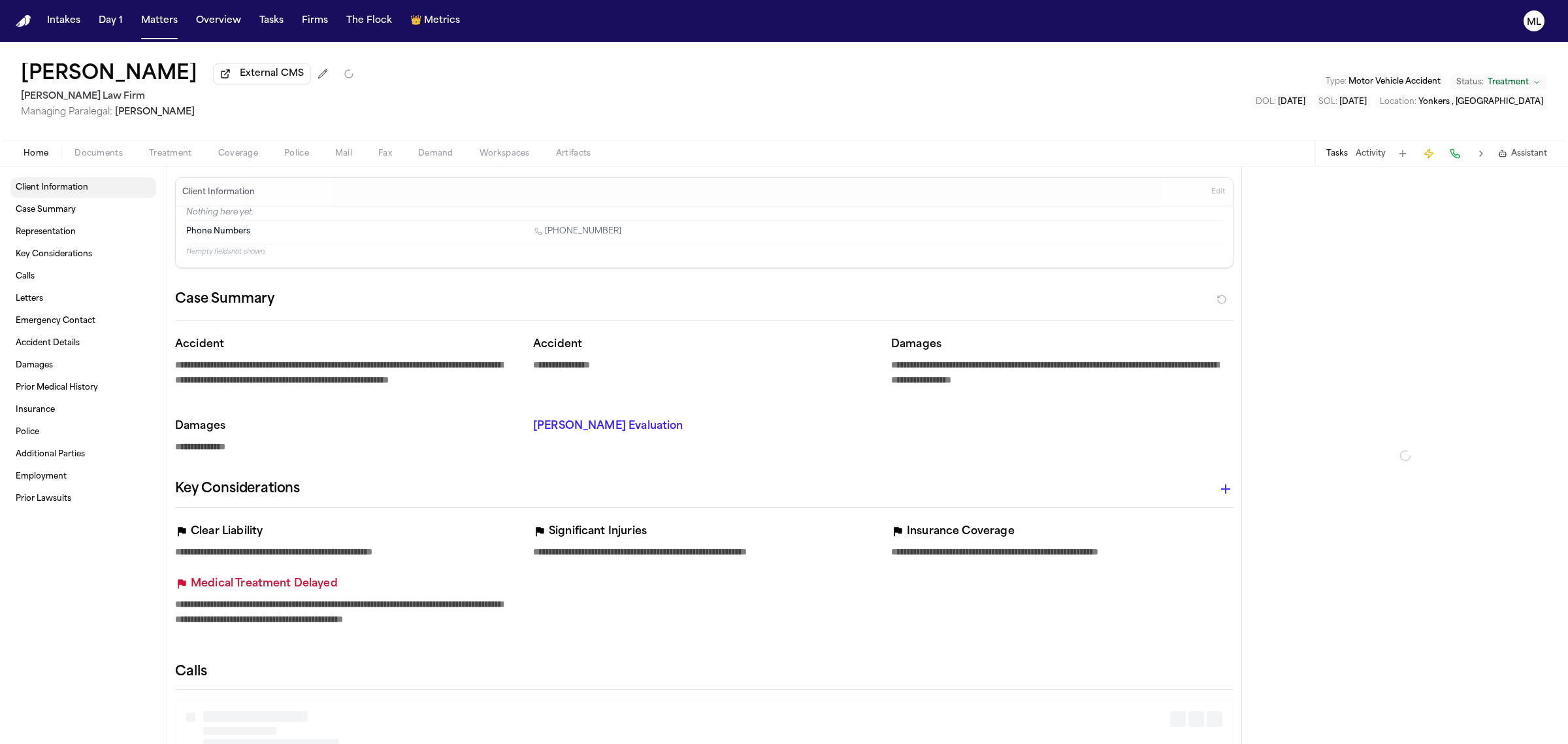
type textarea "*"
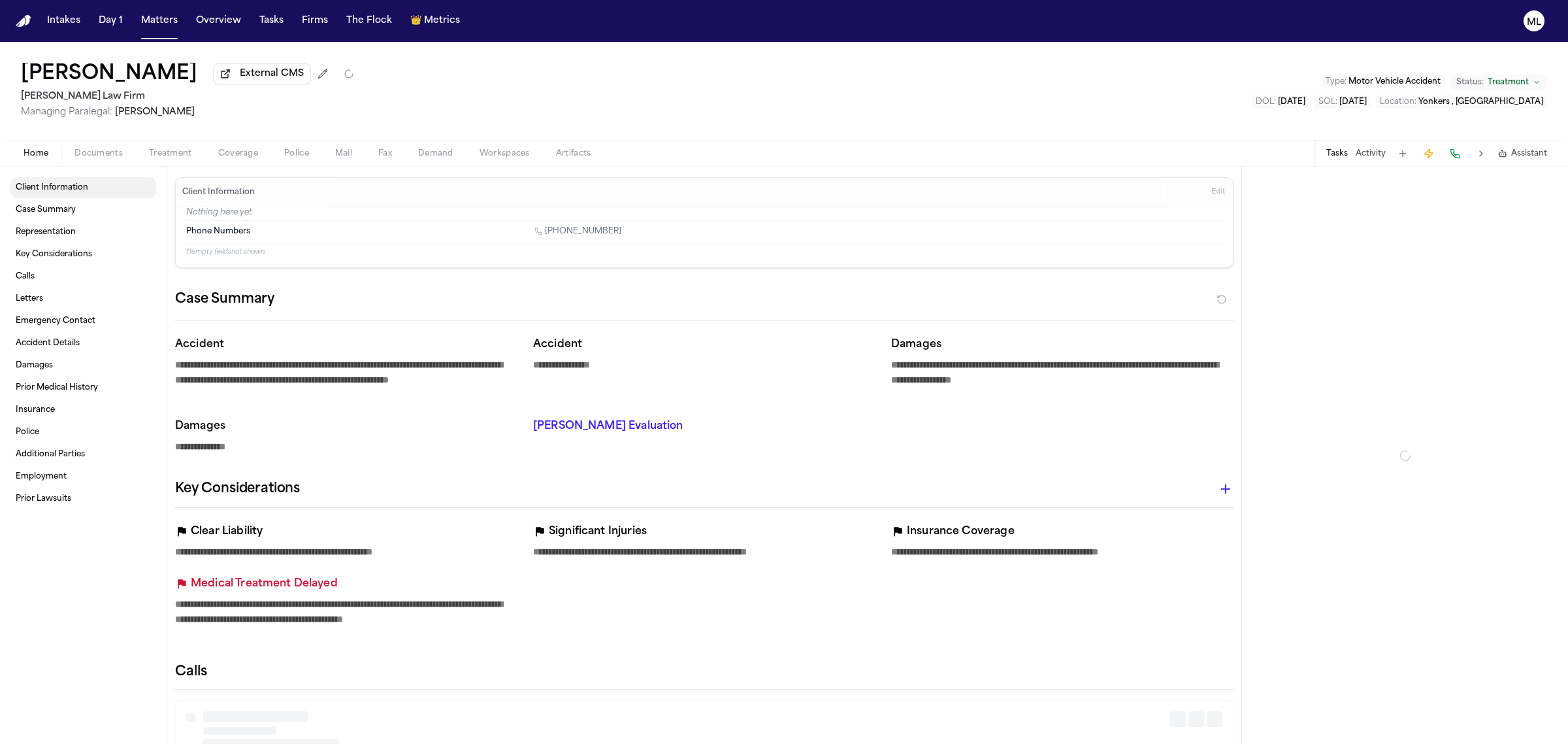
type textarea "*"
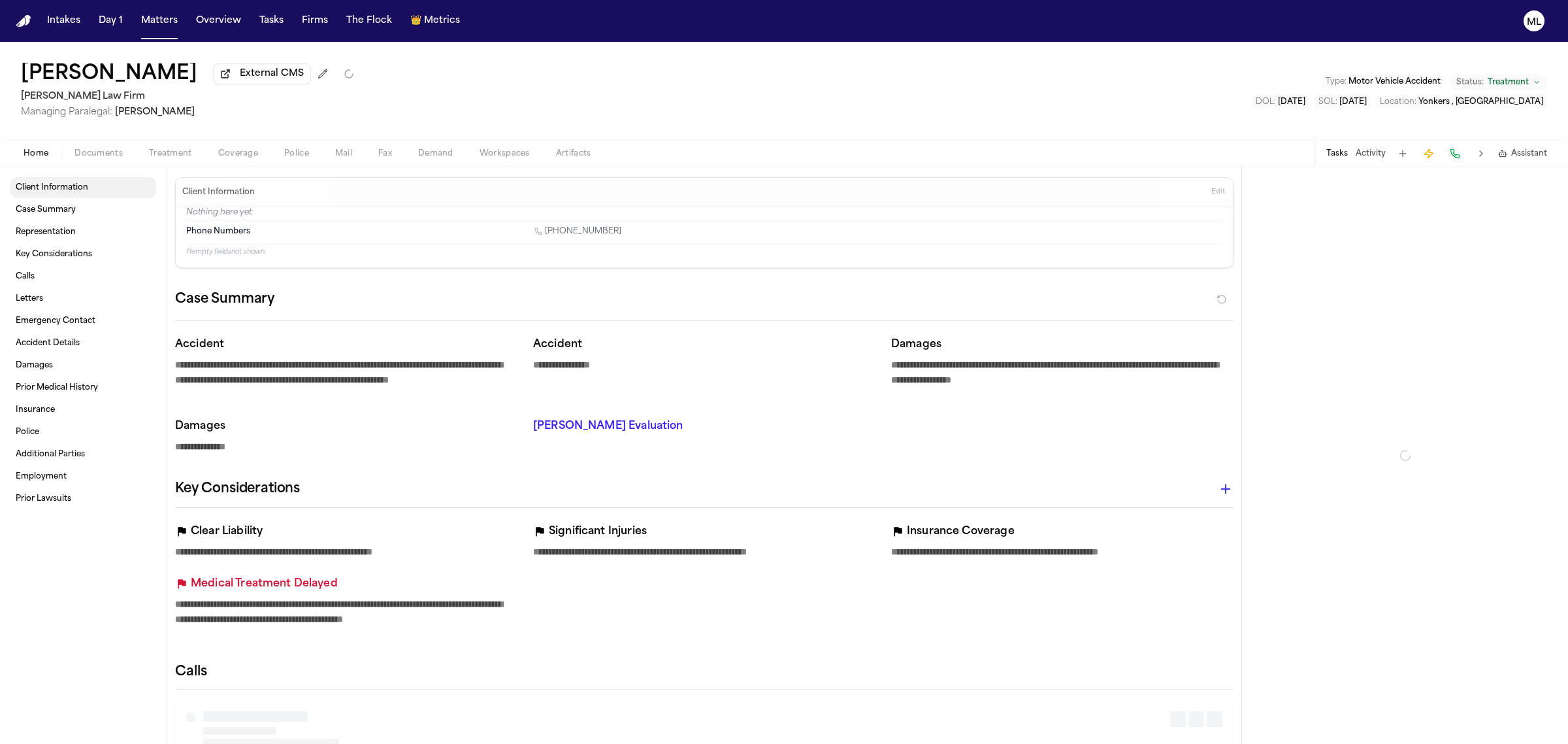
type textarea "*"
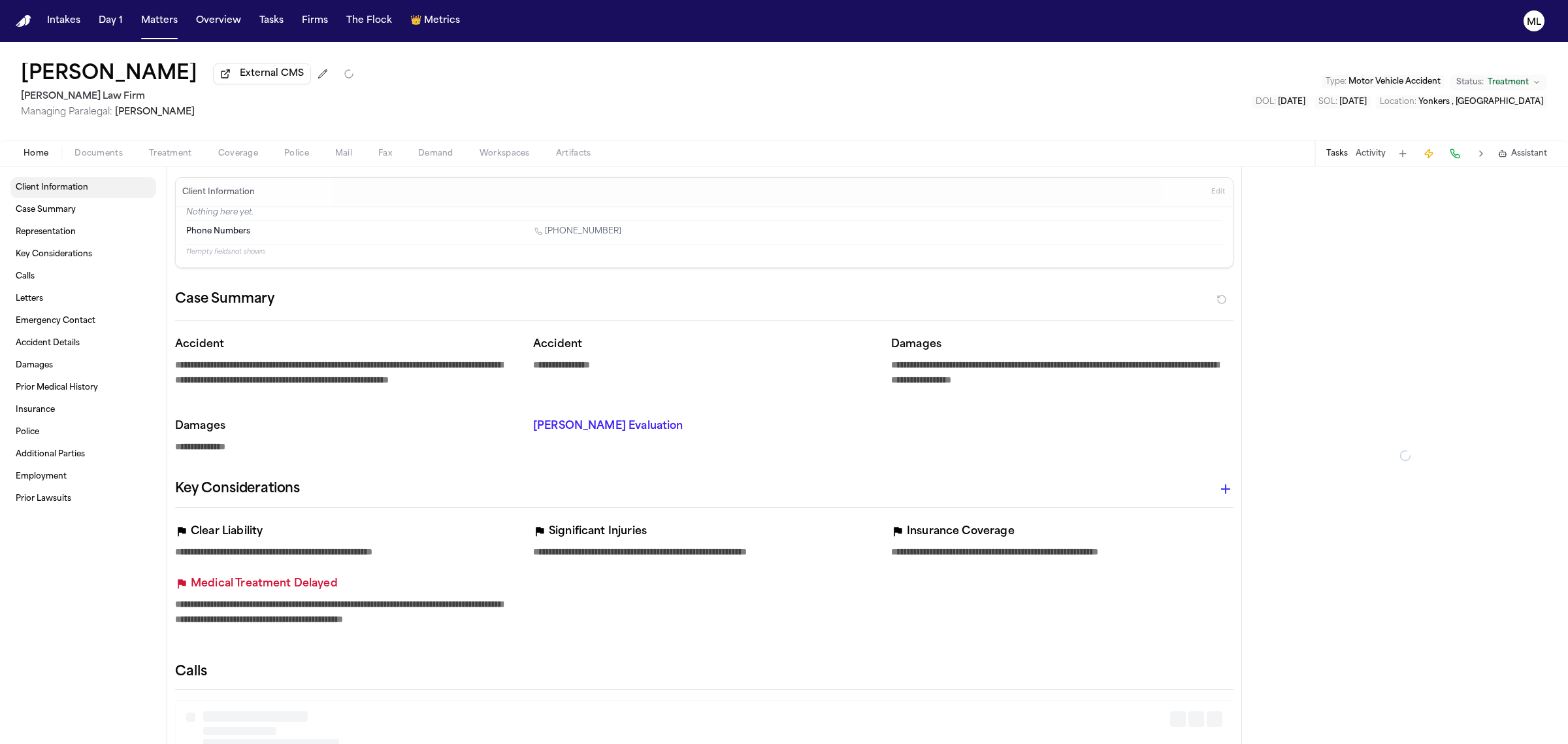
type textarea "*"
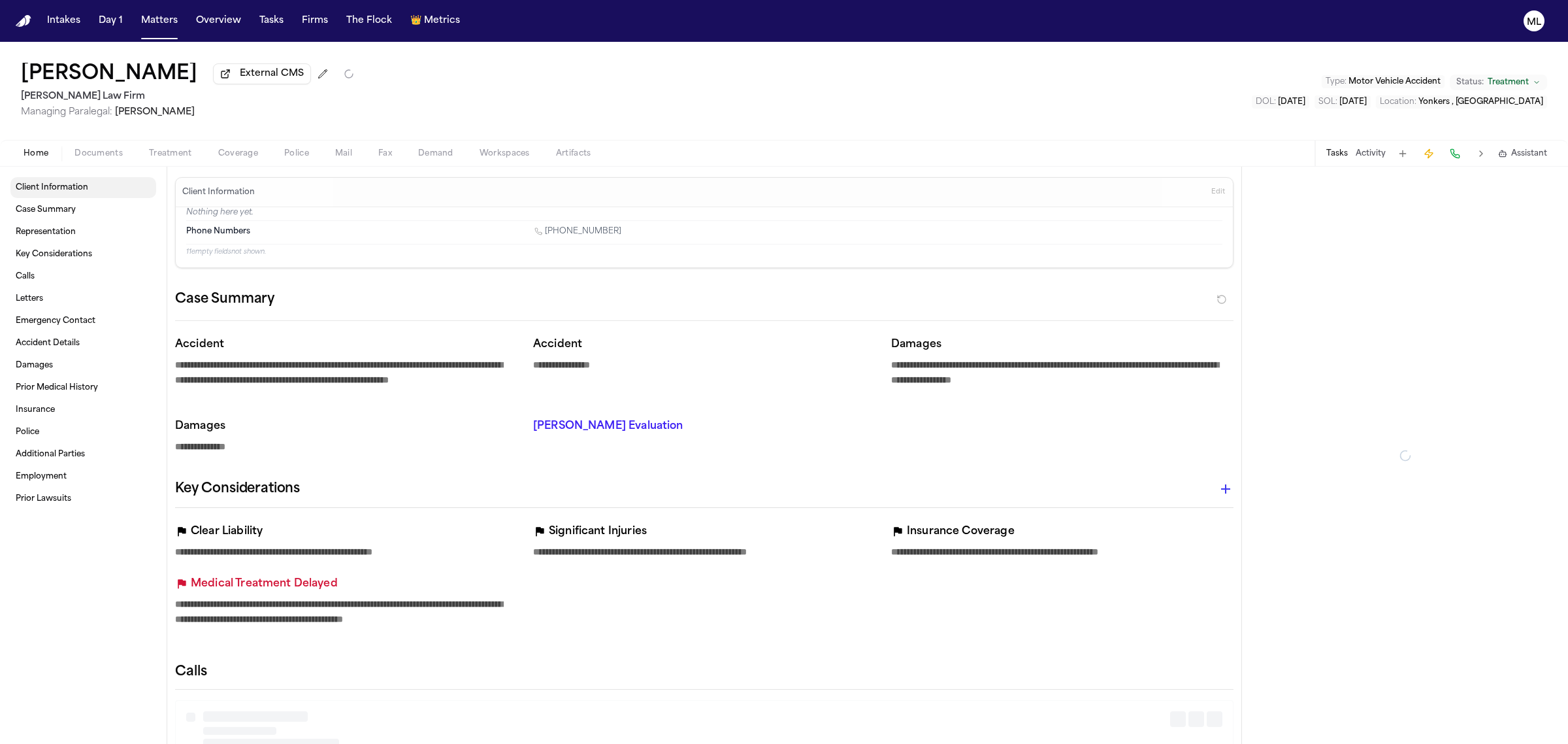
type textarea "*"
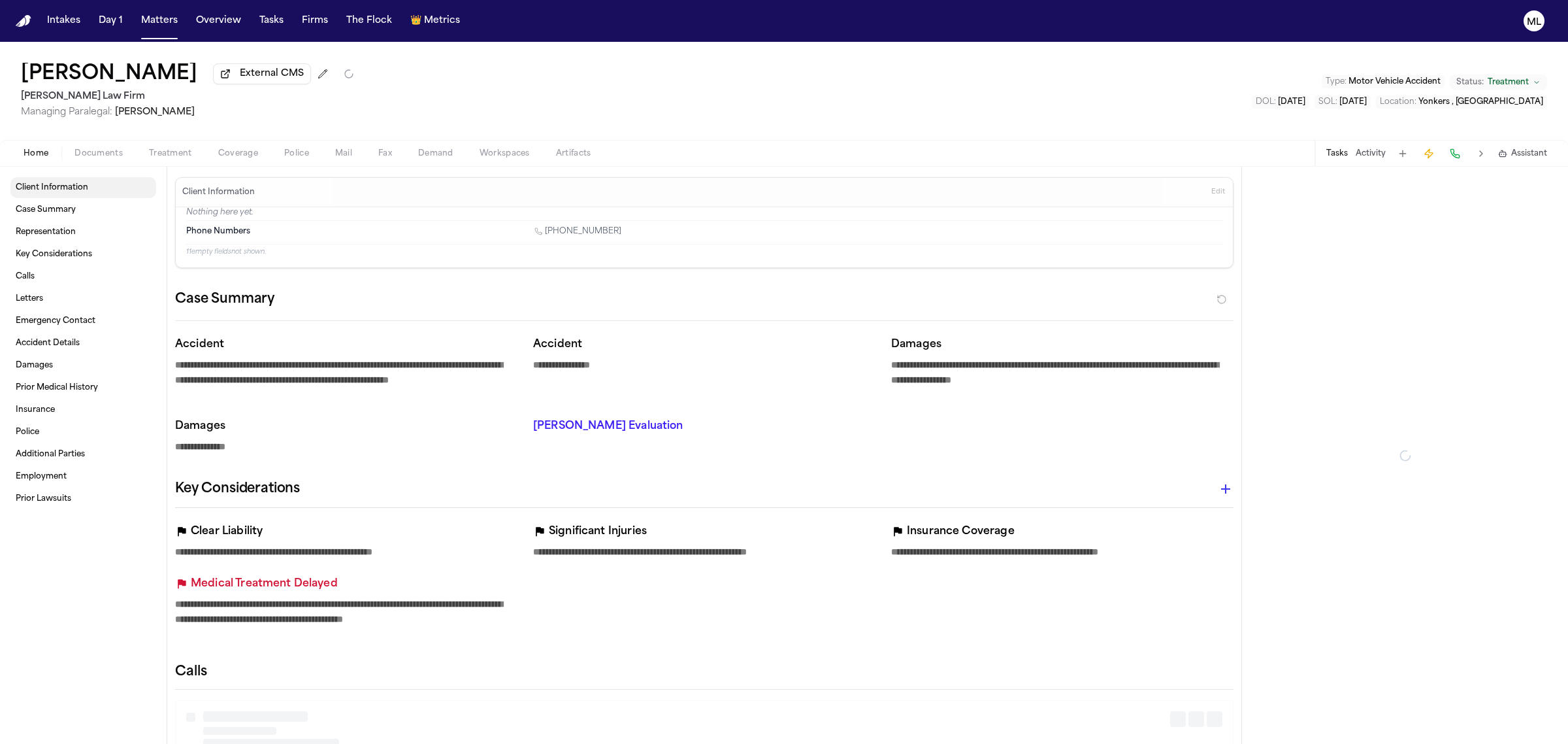
type textarea "*"
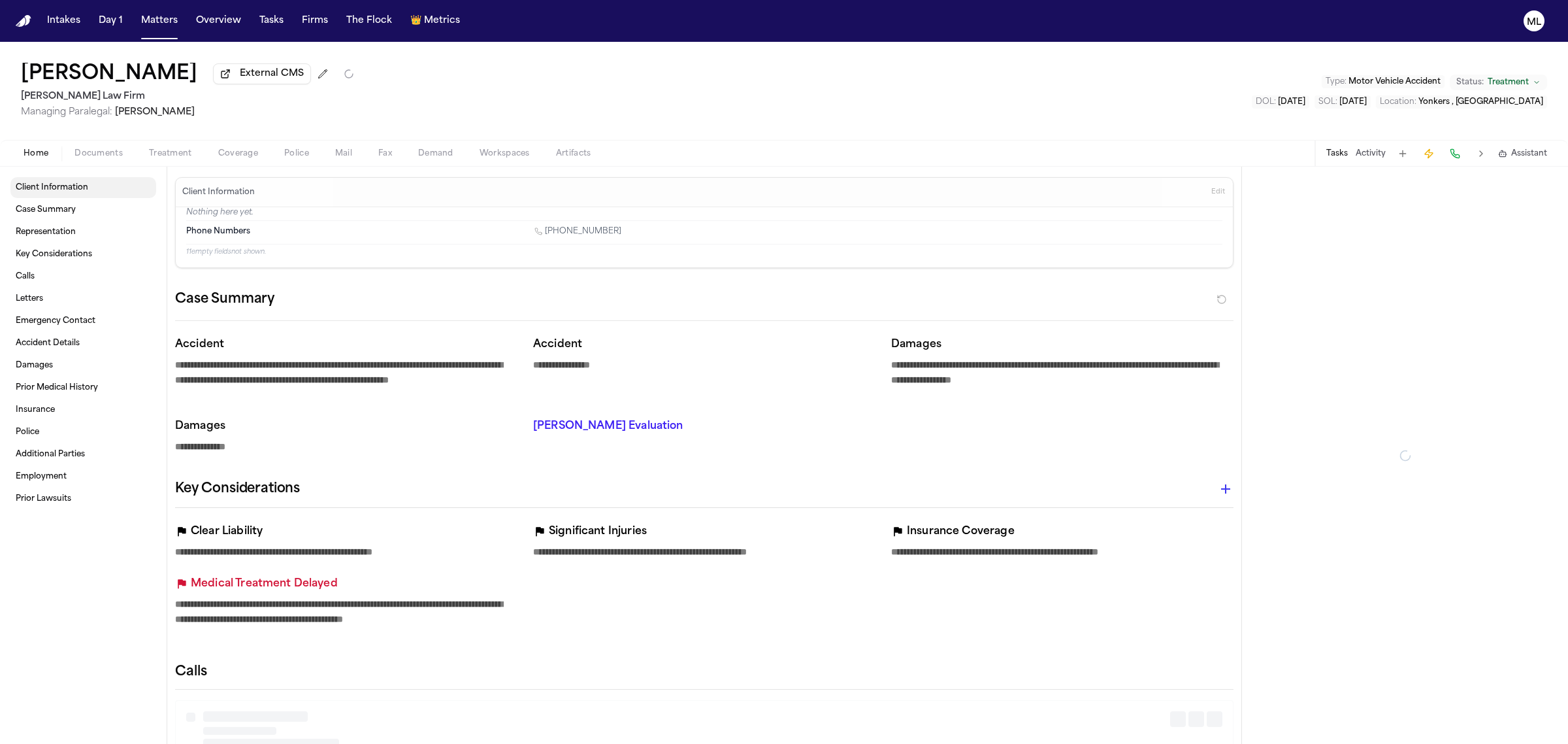
type textarea "*"
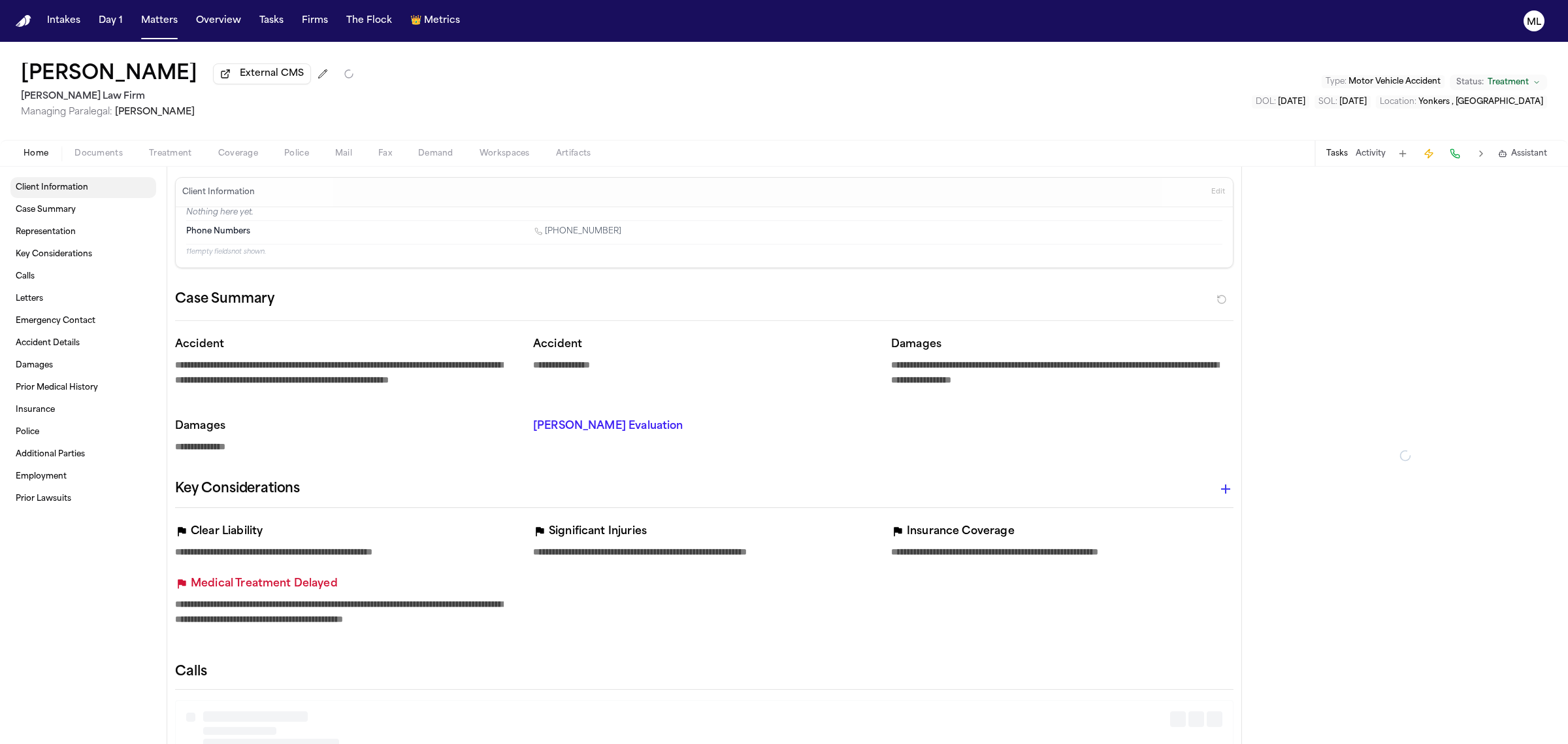
type textarea "*"
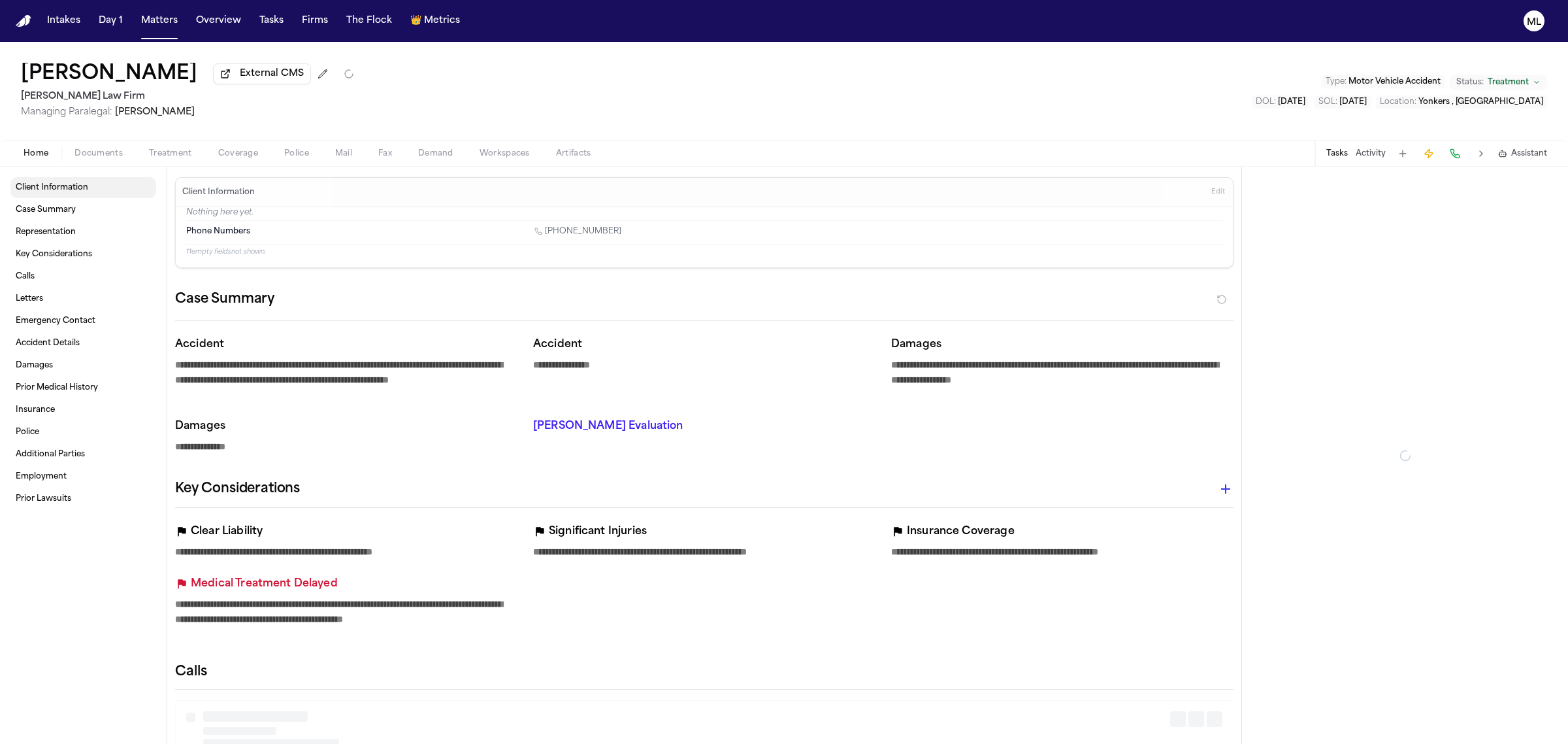
type textarea "*"
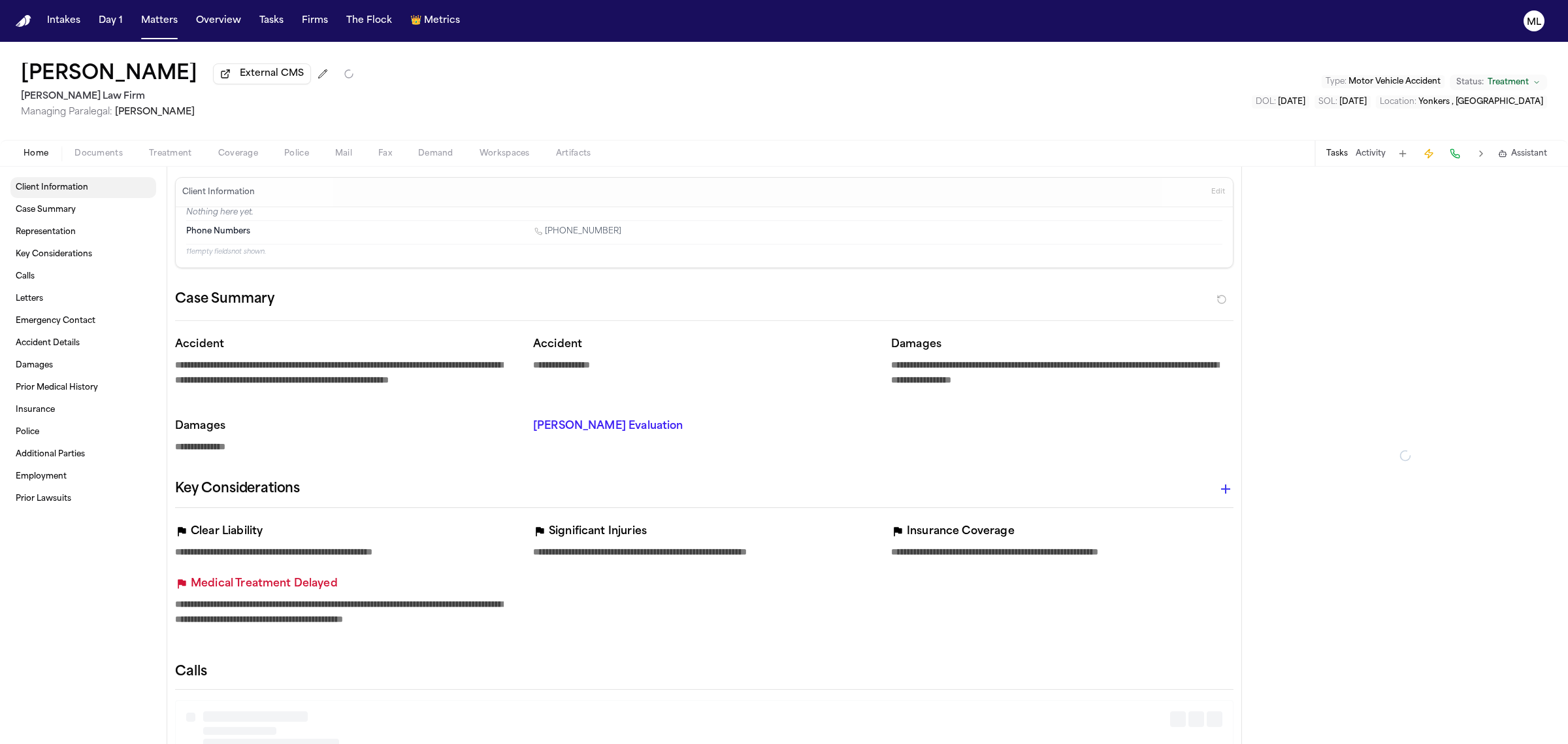
type textarea "*"
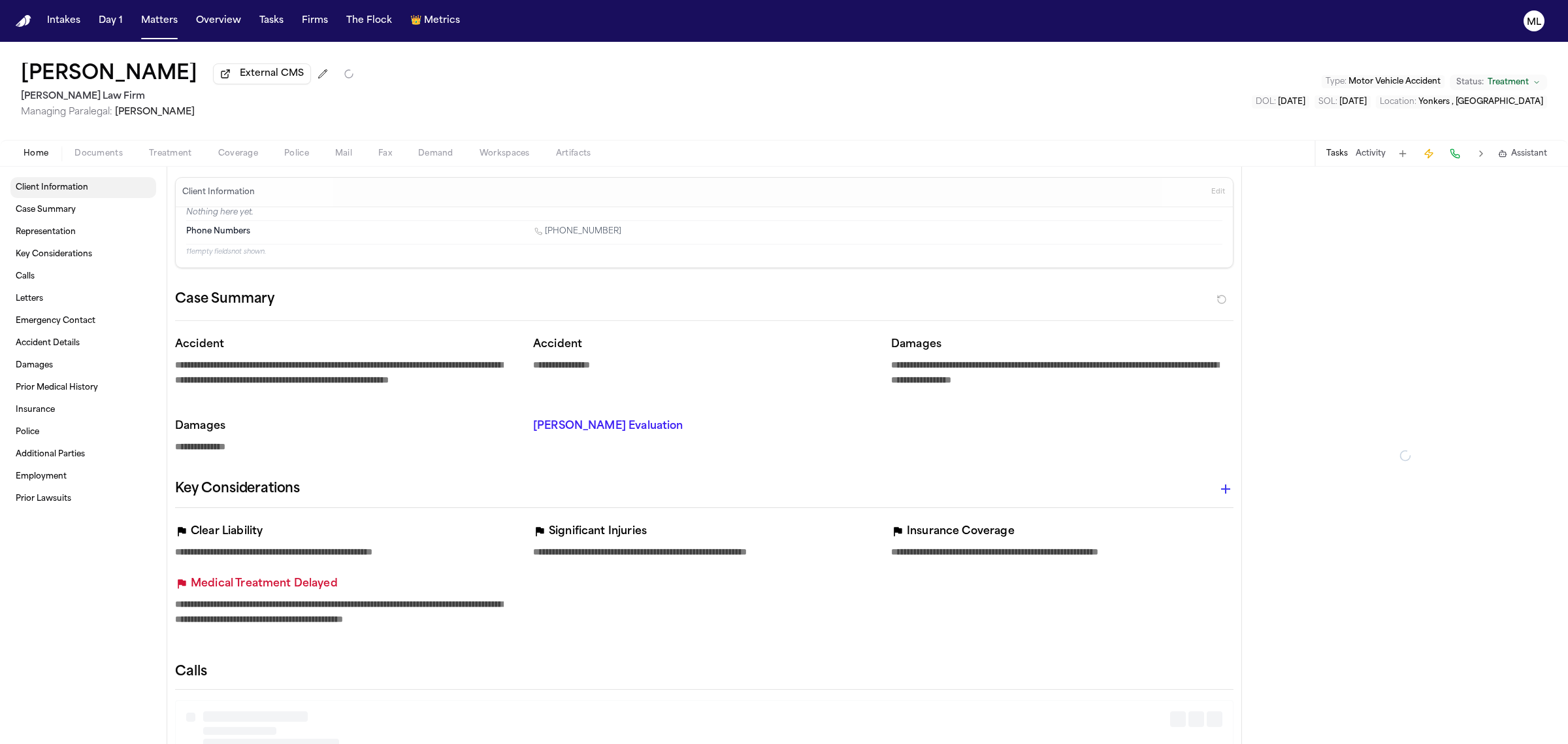
type textarea "*"
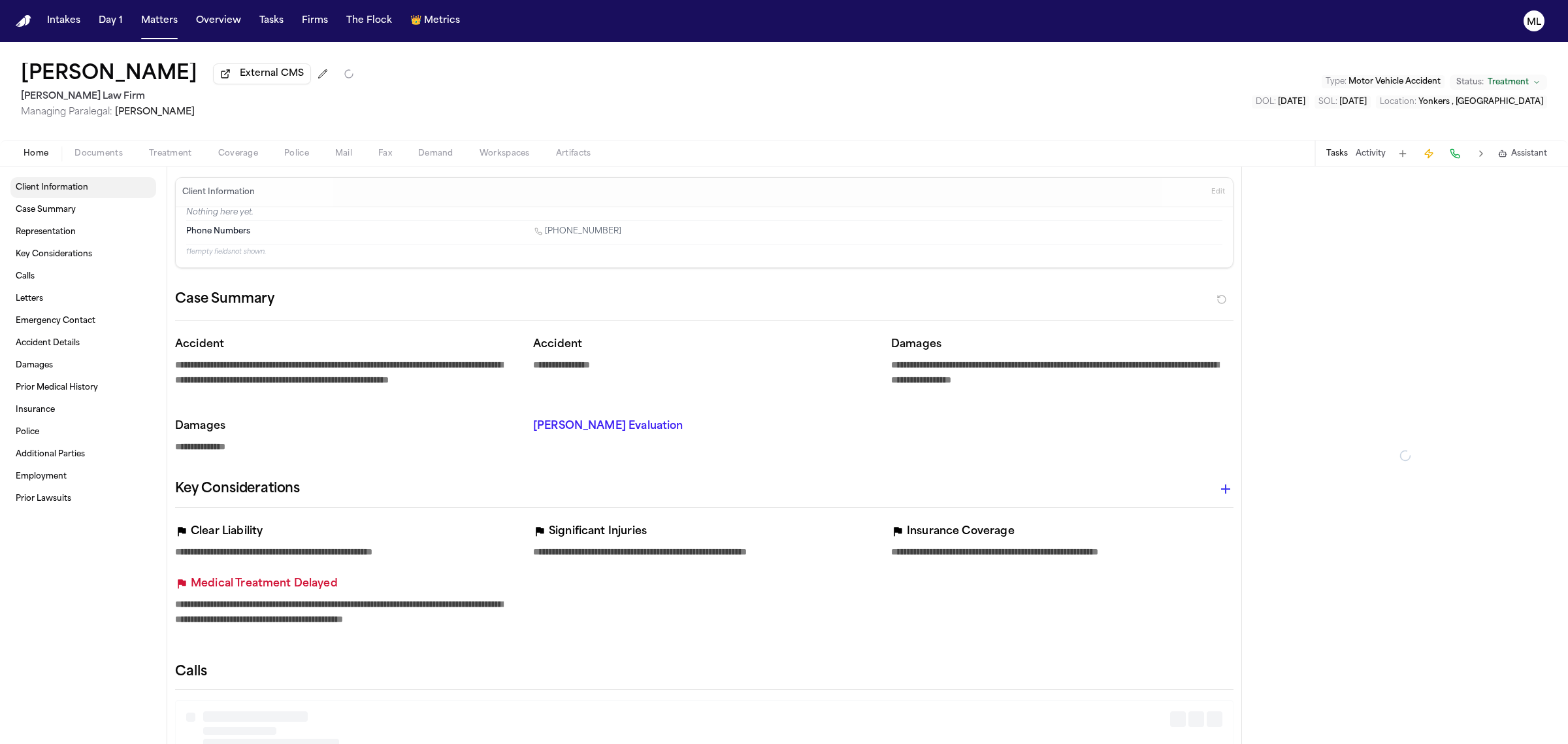
type textarea "*"
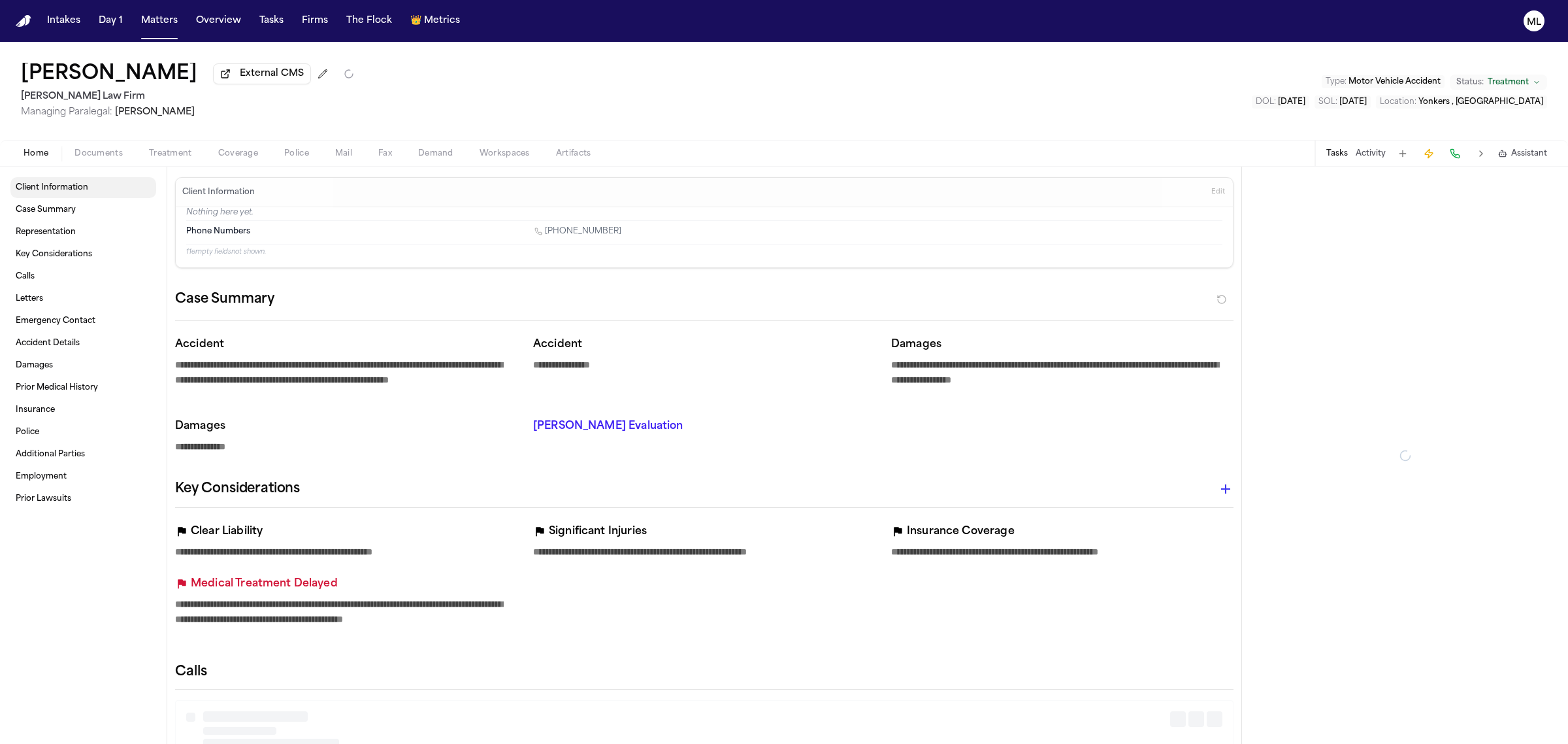
type textarea "*"
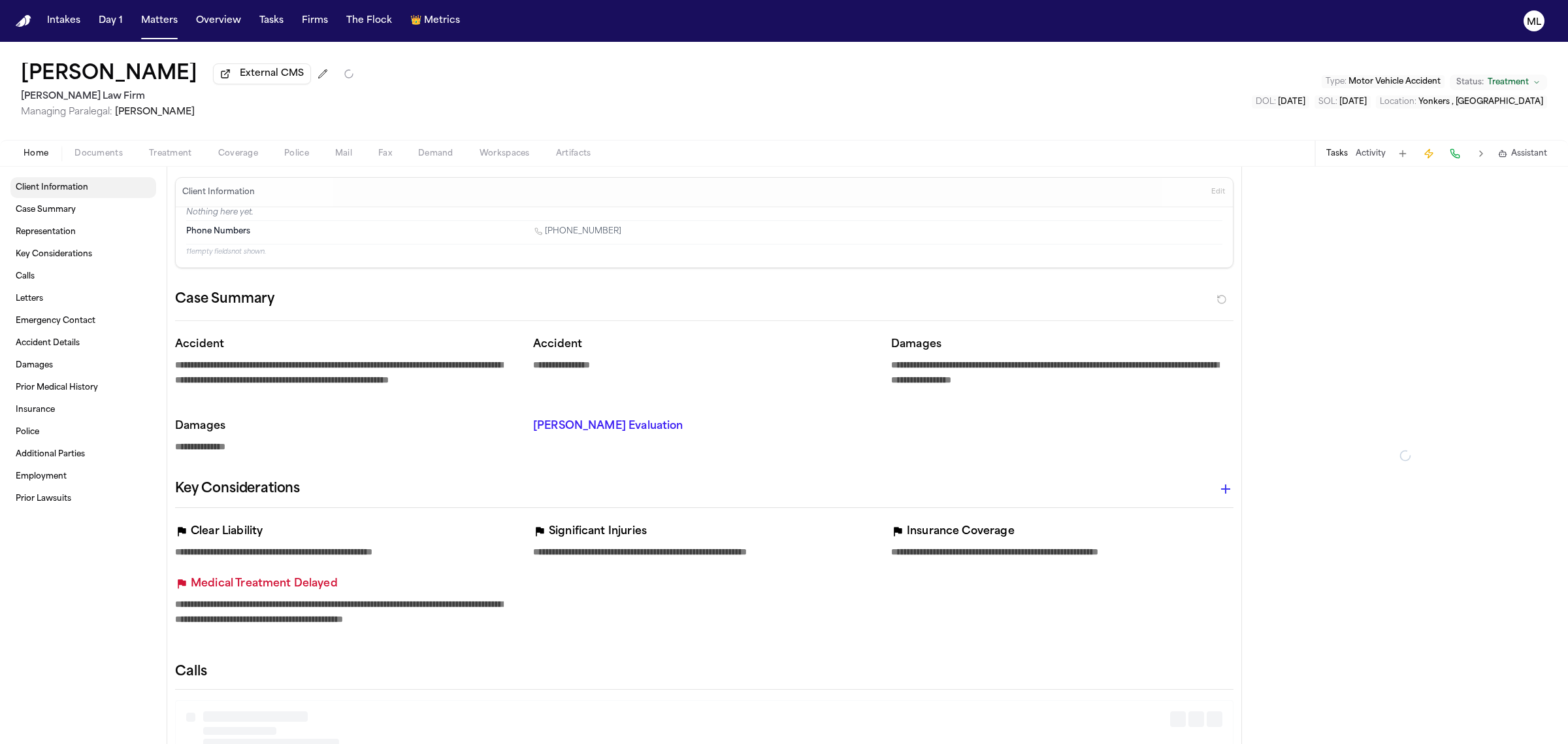
type textarea "*"
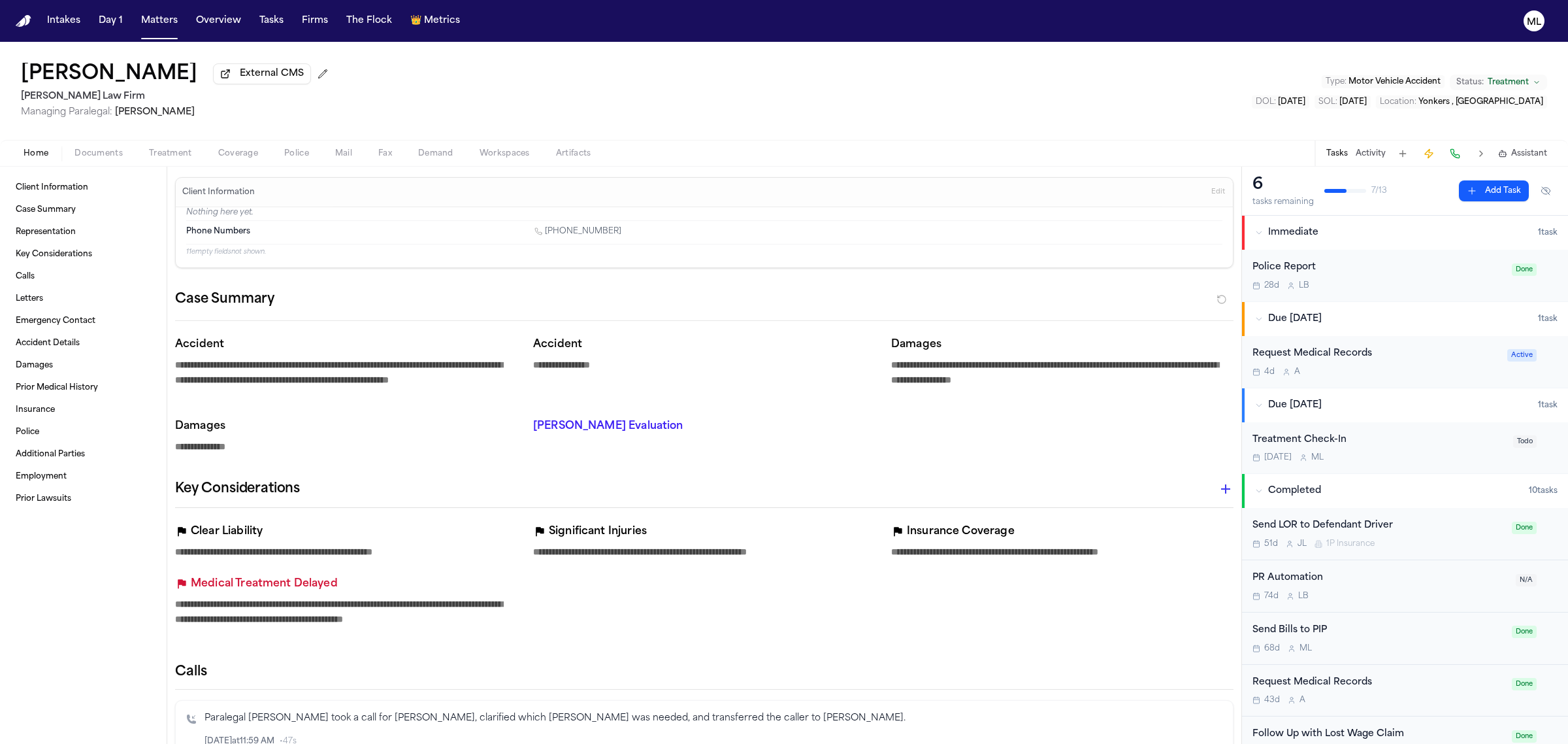
click at [99, 144] on div "Home Documents Treatment Coverage Police Mail Fax Demand Workspaces Artifacts T…" at bounding box center [784, 152] width 1568 height 26
click at [98, 151] on span "Documents" at bounding box center [99, 154] width 48 height 11
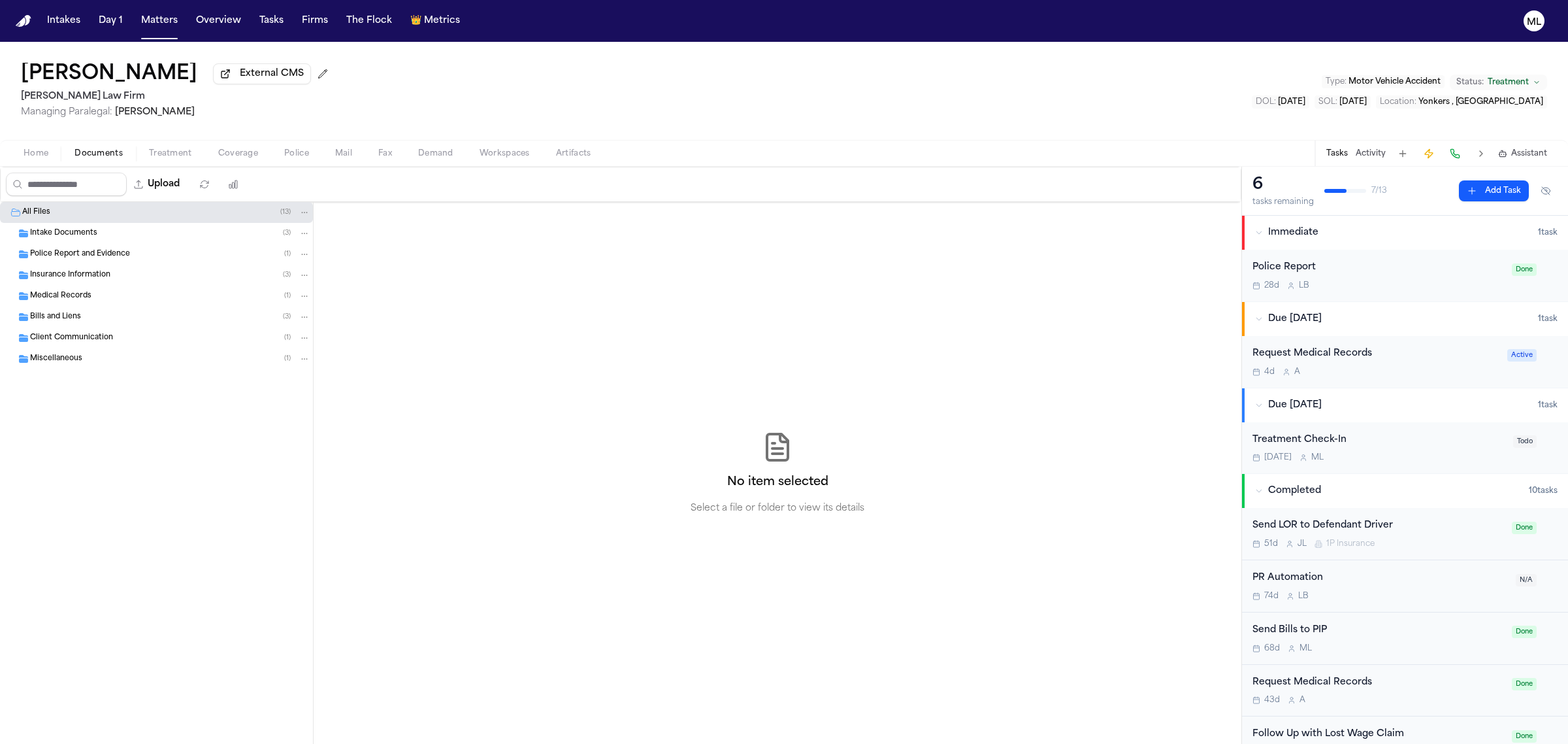
click at [95, 235] on span "Intake Documents" at bounding box center [64, 233] width 67 height 11
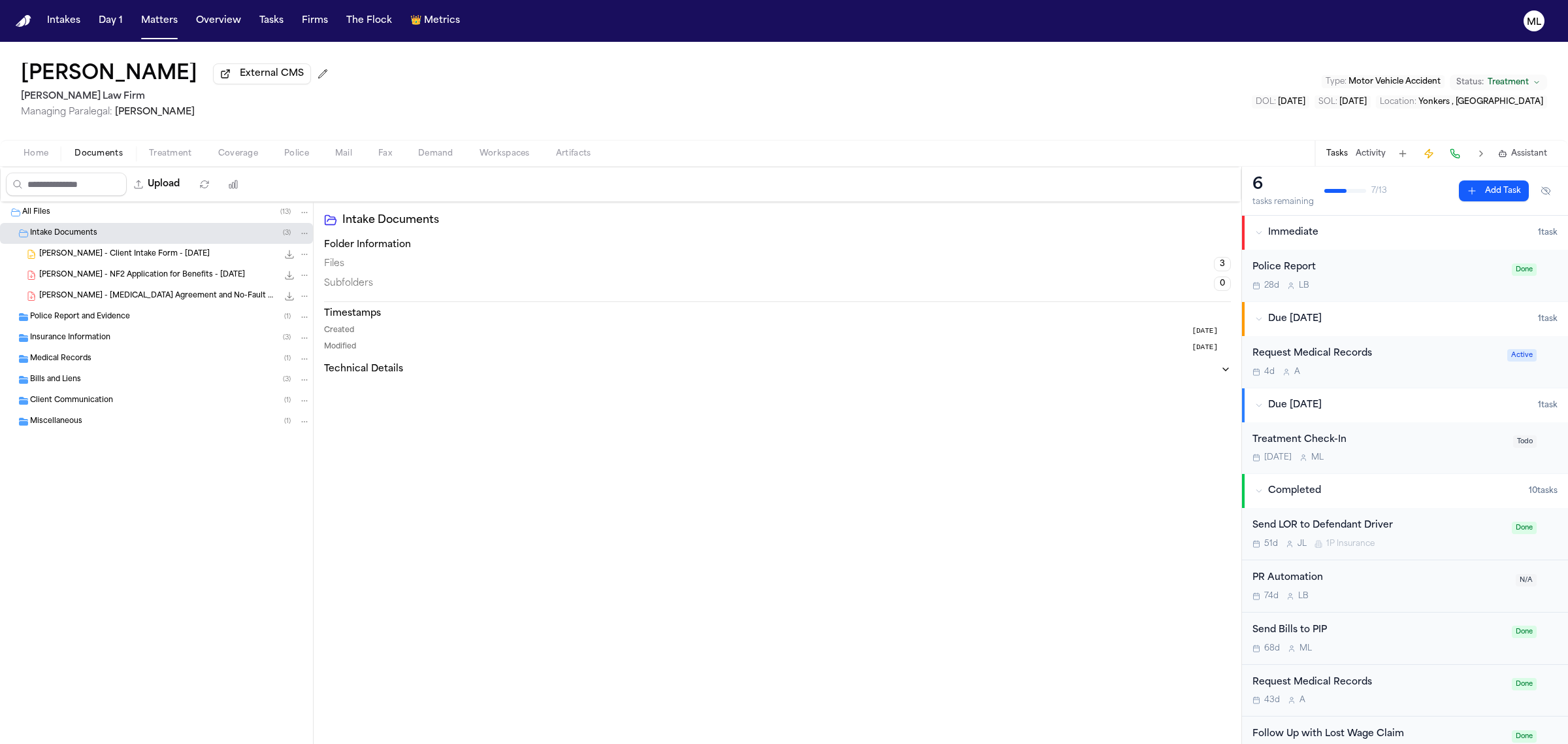
click at [117, 259] on span "[PERSON_NAME] - Client Intake Form - [DATE]" at bounding box center [125, 255] width 170 height 11
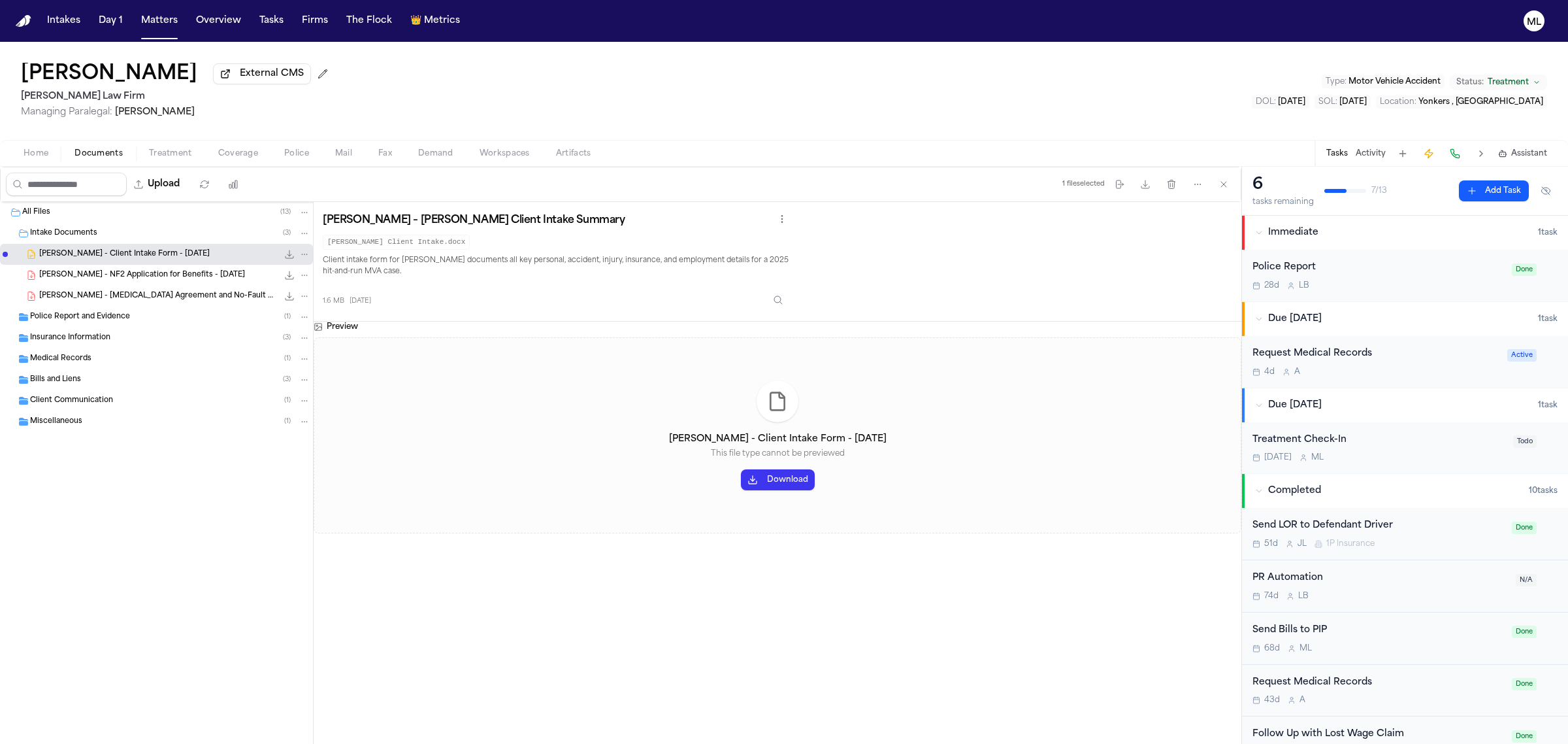
click at [782, 489] on button "Download" at bounding box center [778, 480] width 73 height 21
click at [1395, 375] on div "4d A" at bounding box center [1376, 372] width 247 height 11
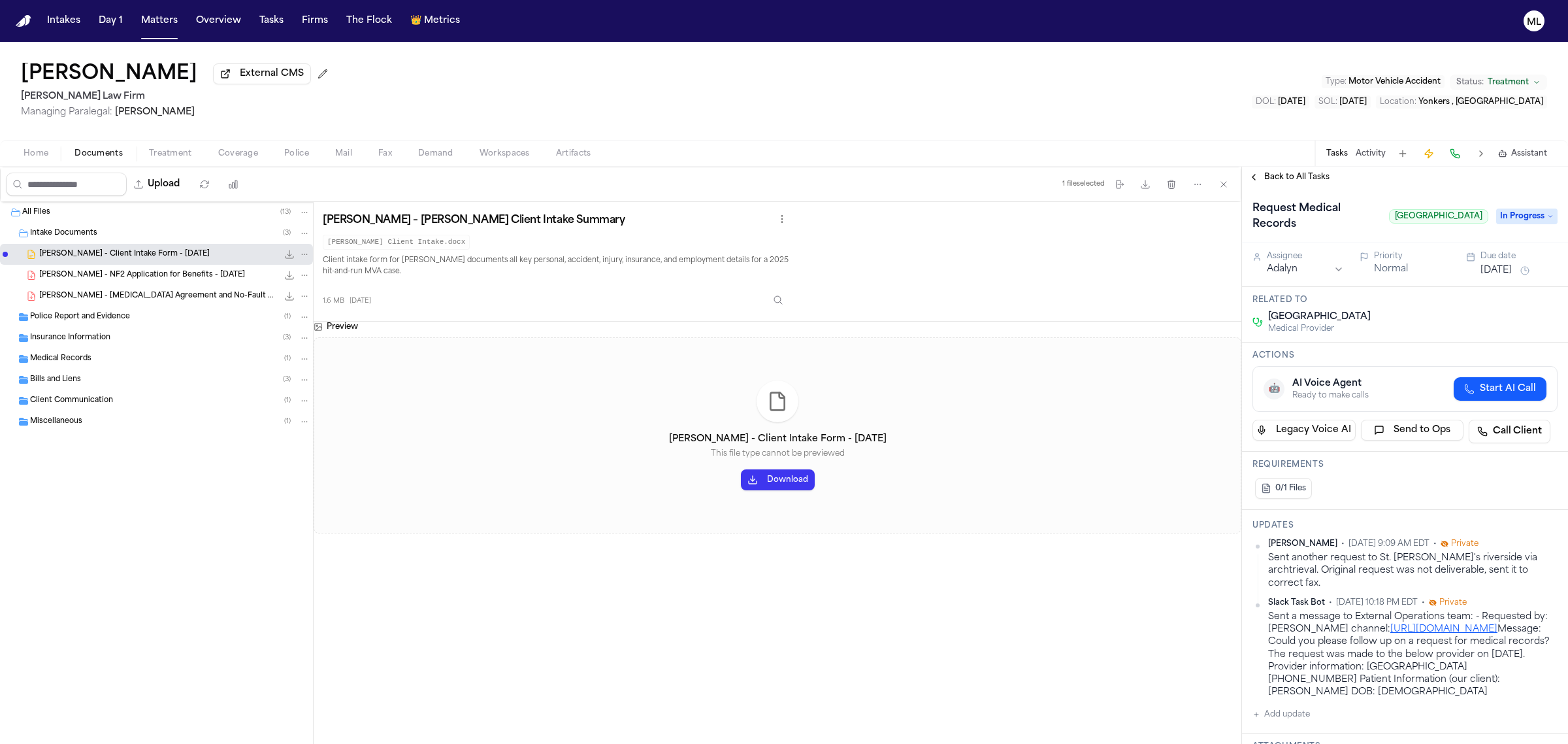
click at [1289, 173] on span "Back to All Tasks" at bounding box center [1297, 177] width 65 height 11
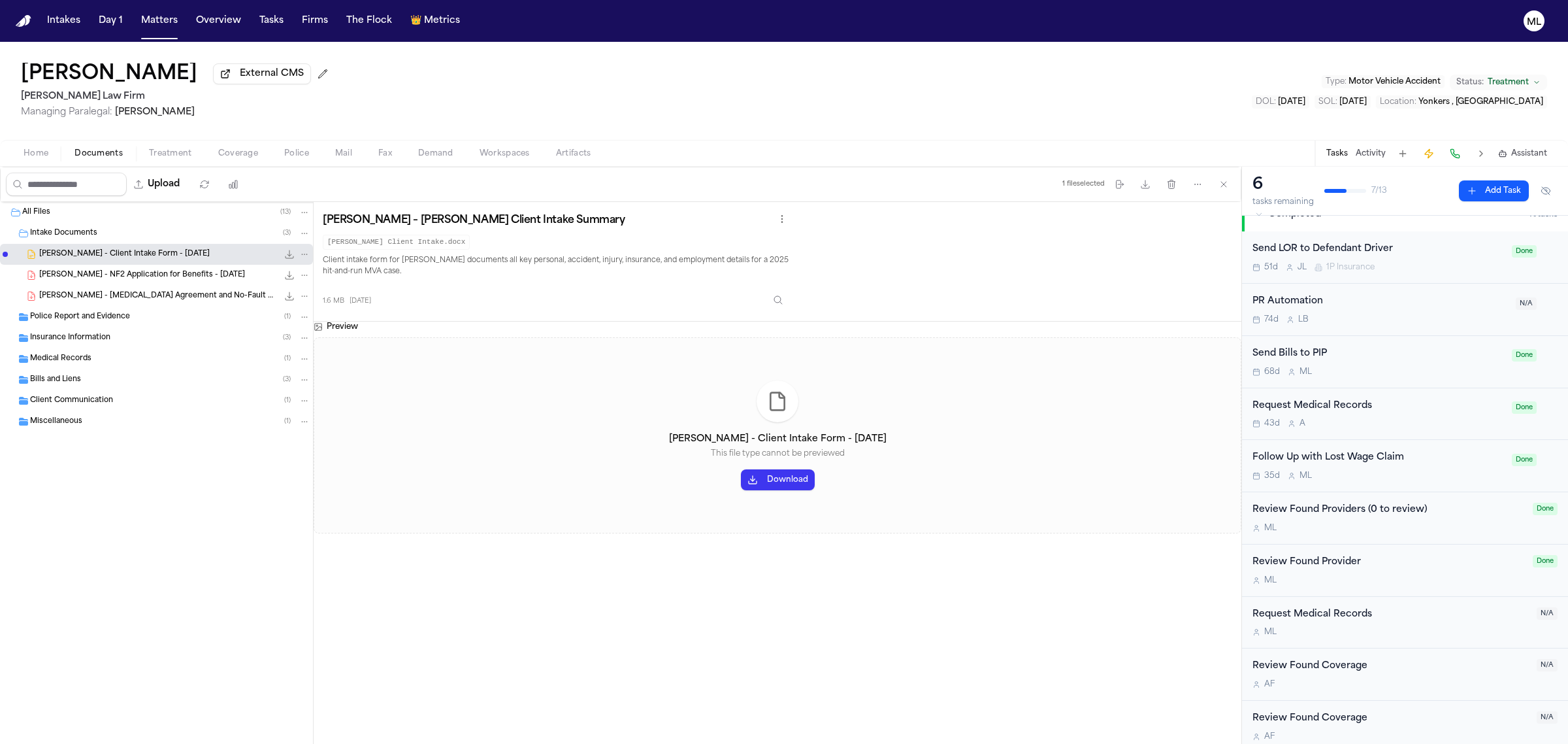
scroll to position [286, 0]
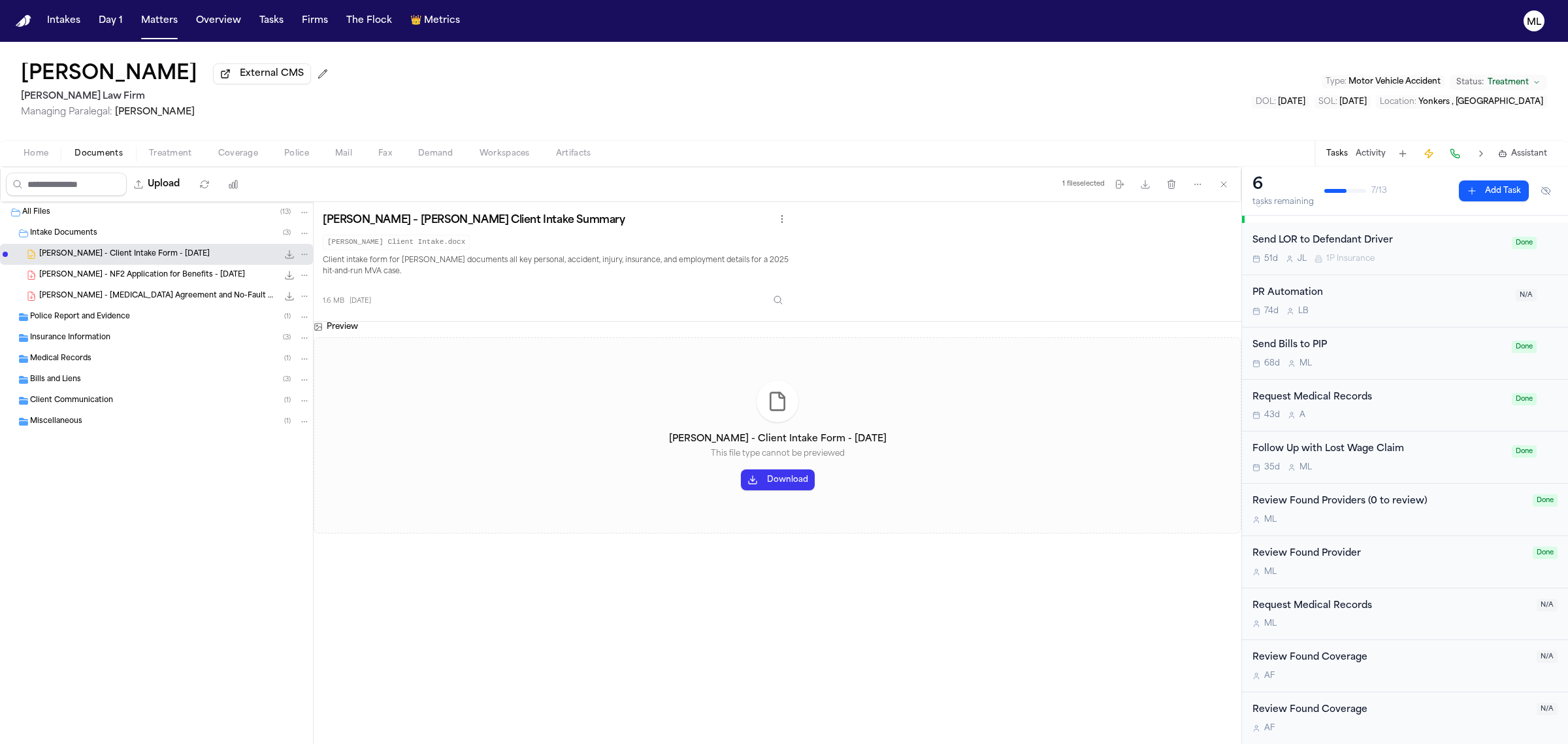
click at [1435, 414] on div "43d A" at bounding box center [1378, 415] width 252 height 11
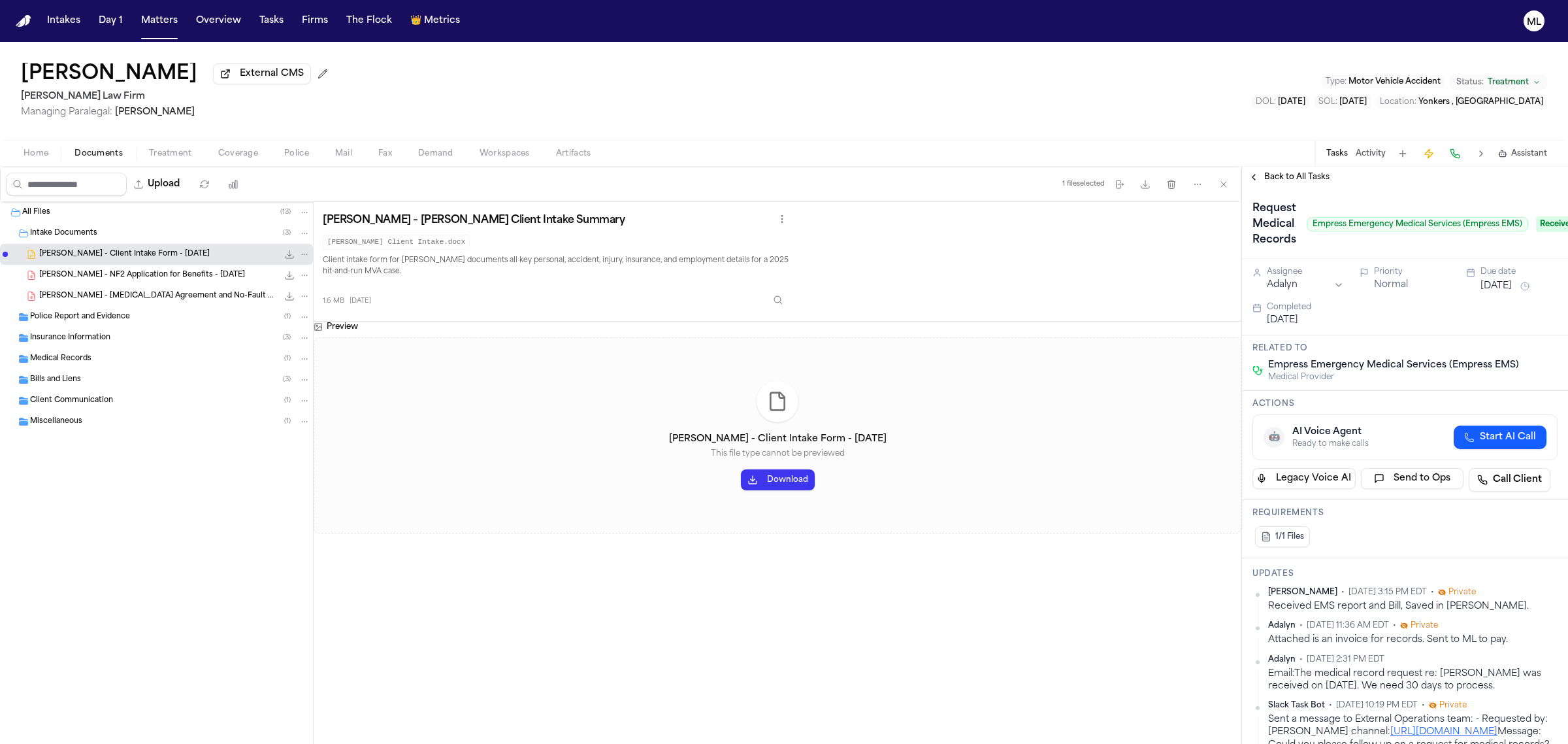
click at [1278, 177] on span "Back to All Tasks" at bounding box center [1297, 177] width 65 height 11
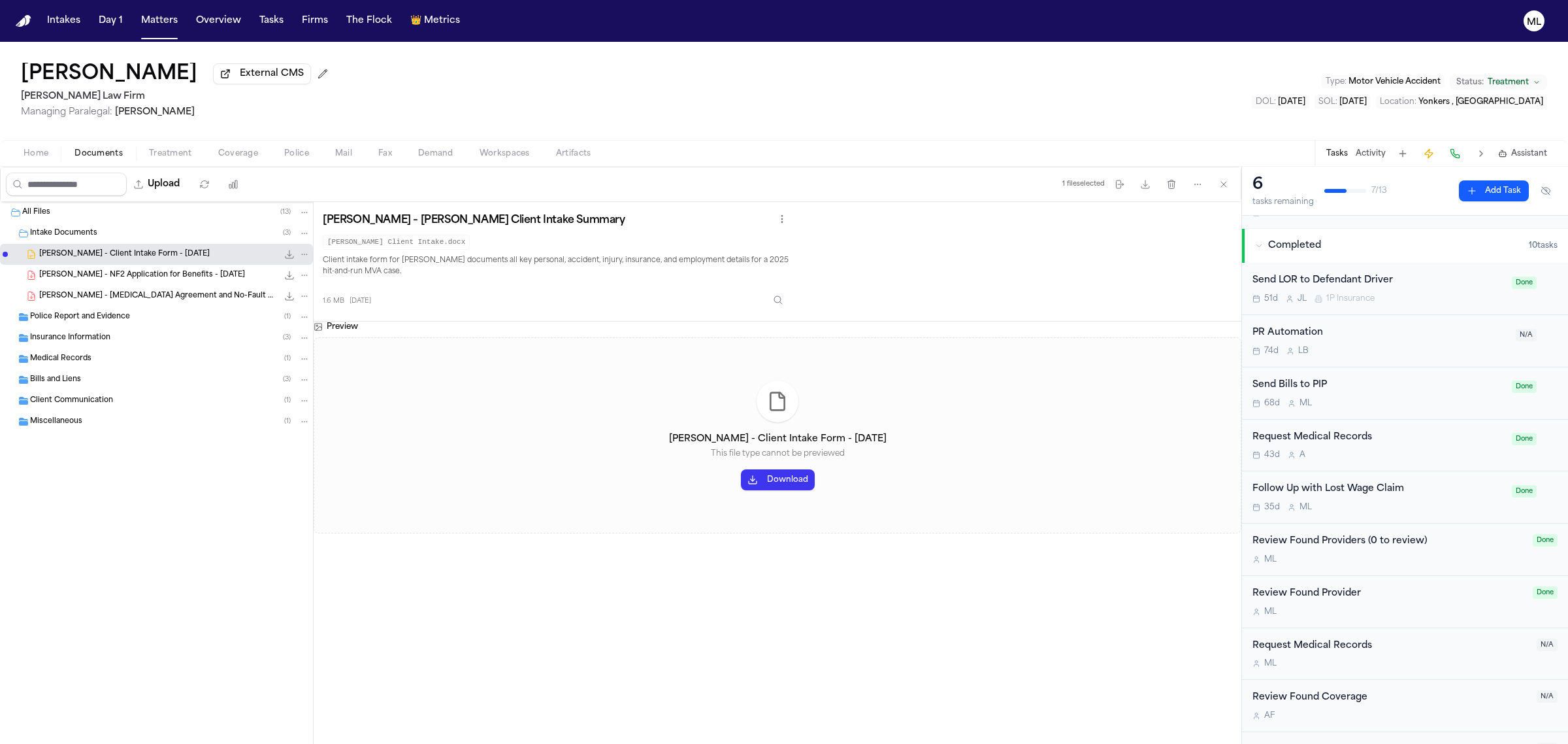
scroll to position [286, 0]
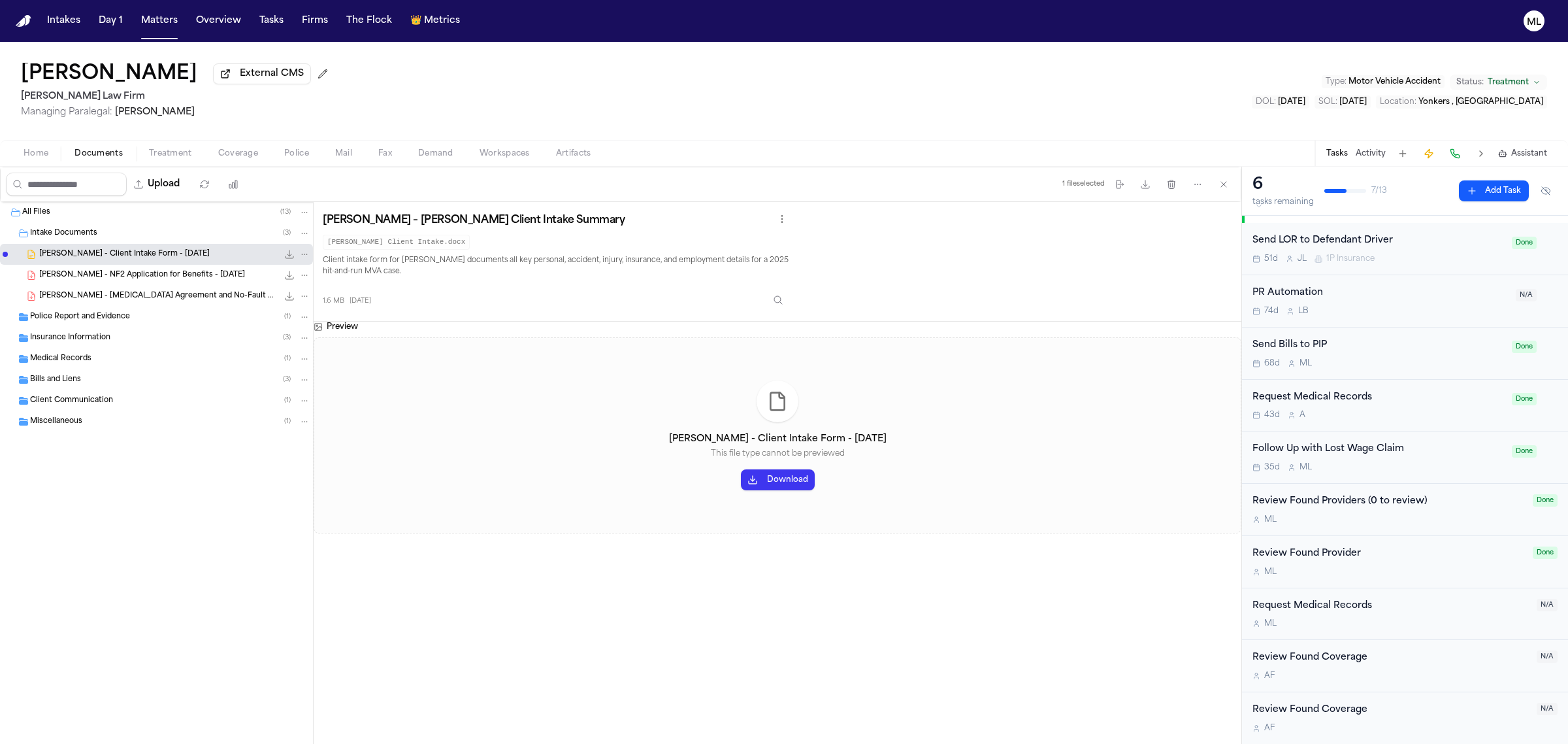
click at [1418, 624] on div "M L" at bounding box center [1391, 624] width 276 height 11
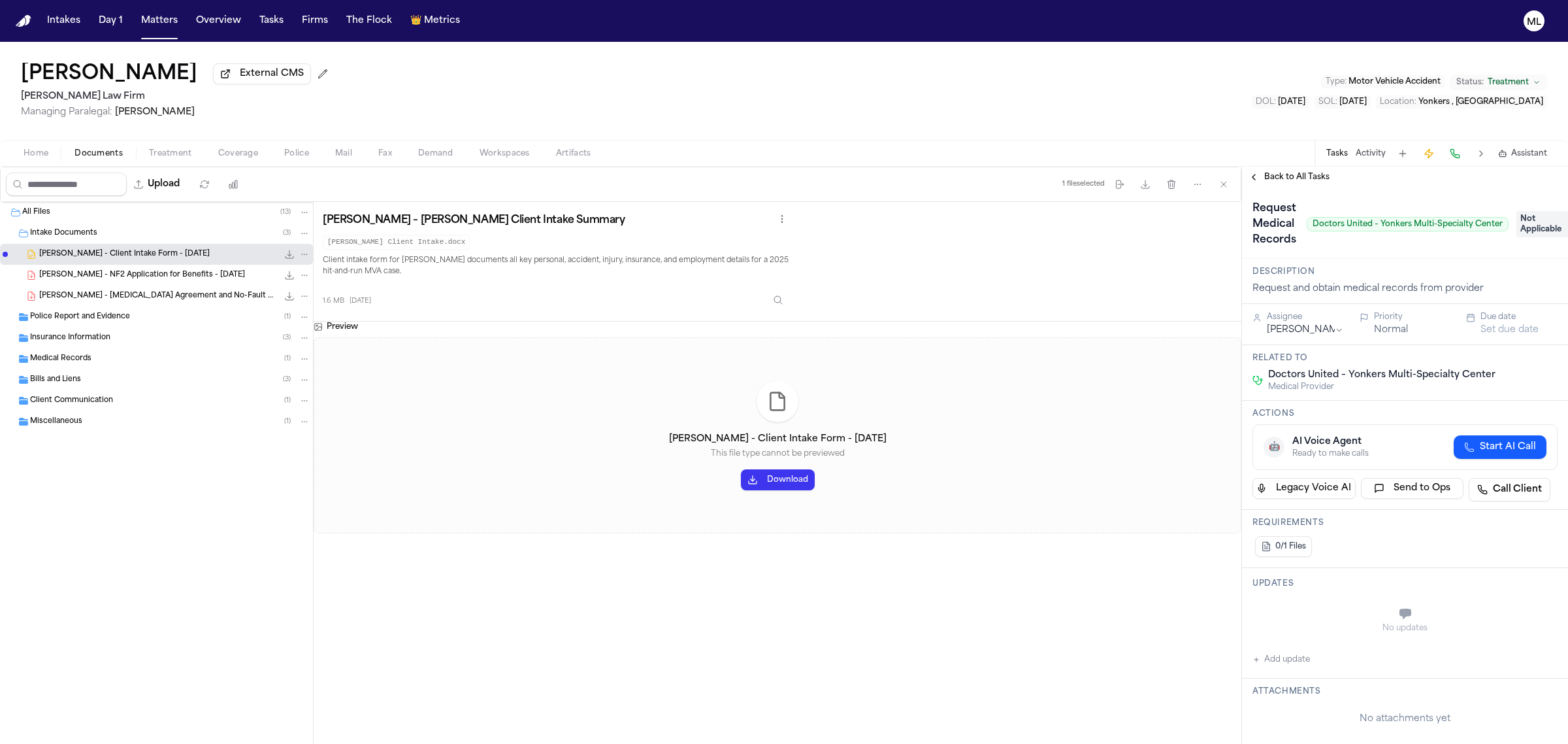
click at [1280, 177] on span "Back to All Tasks" at bounding box center [1297, 177] width 65 height 11
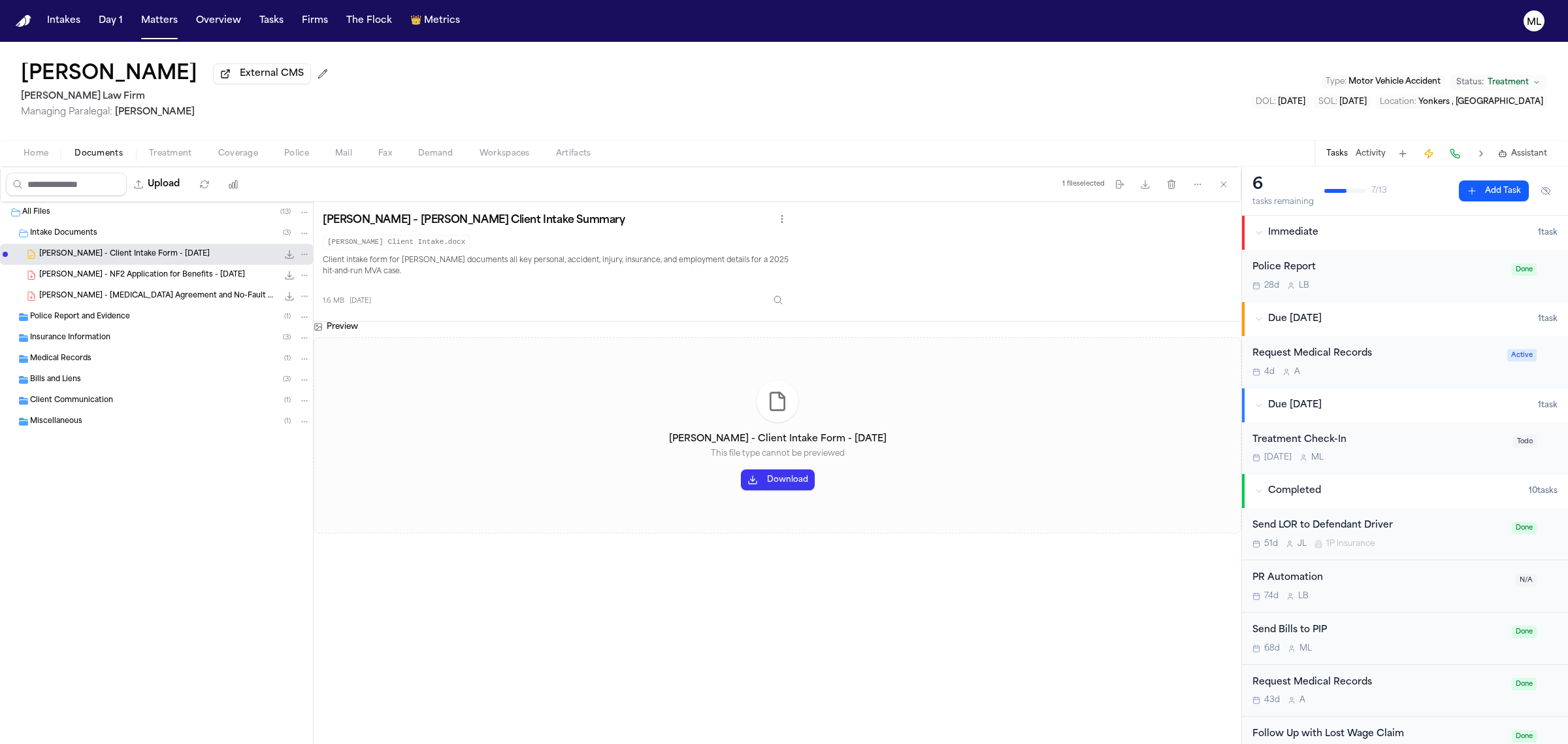
click at [1415, 354] on div "Request Medical Records" at bounding box center [1376, 353] width 247 height 15
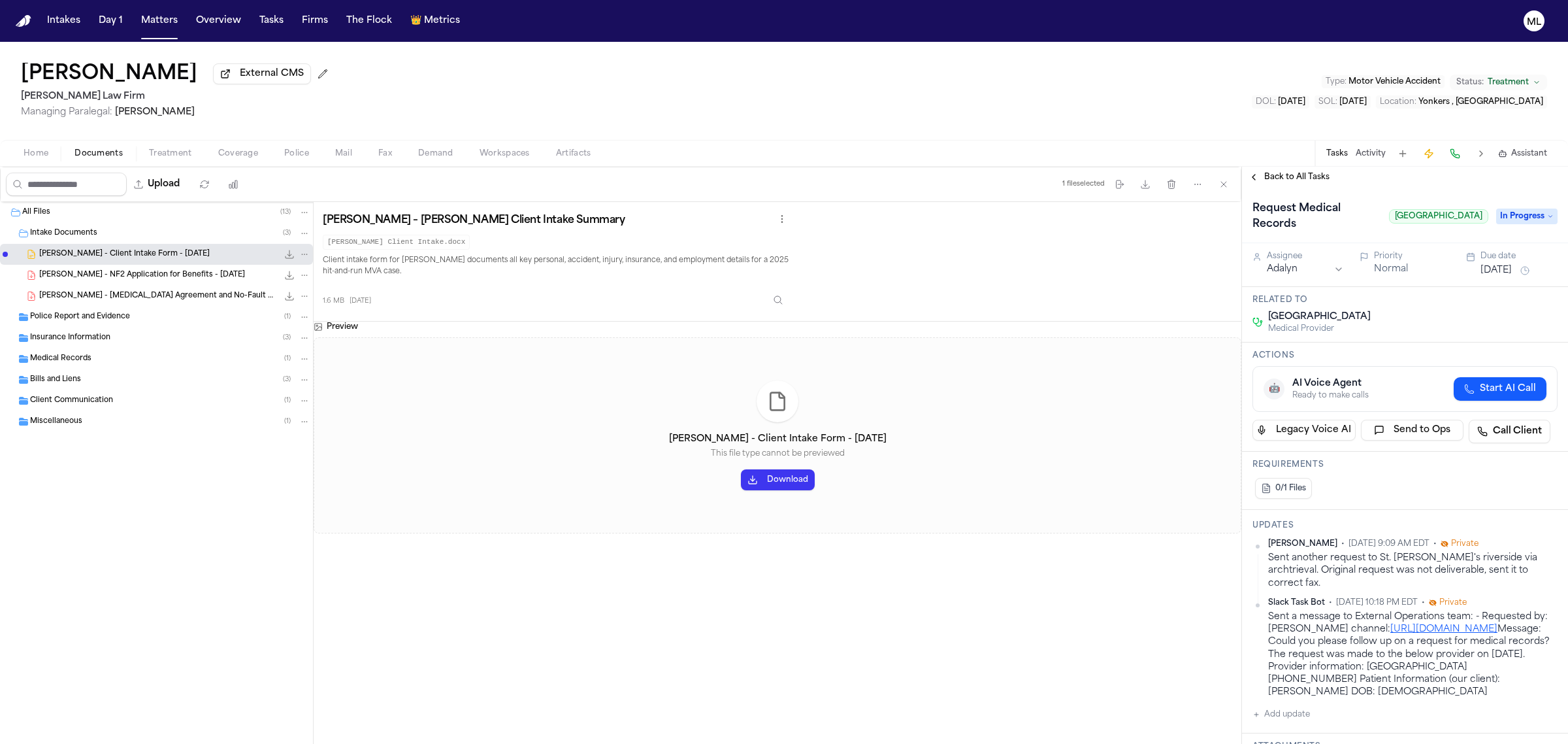
click at [1290, 175] on span "Back to All Tasks" at bounding box center [1297, 177] width 65 height 11
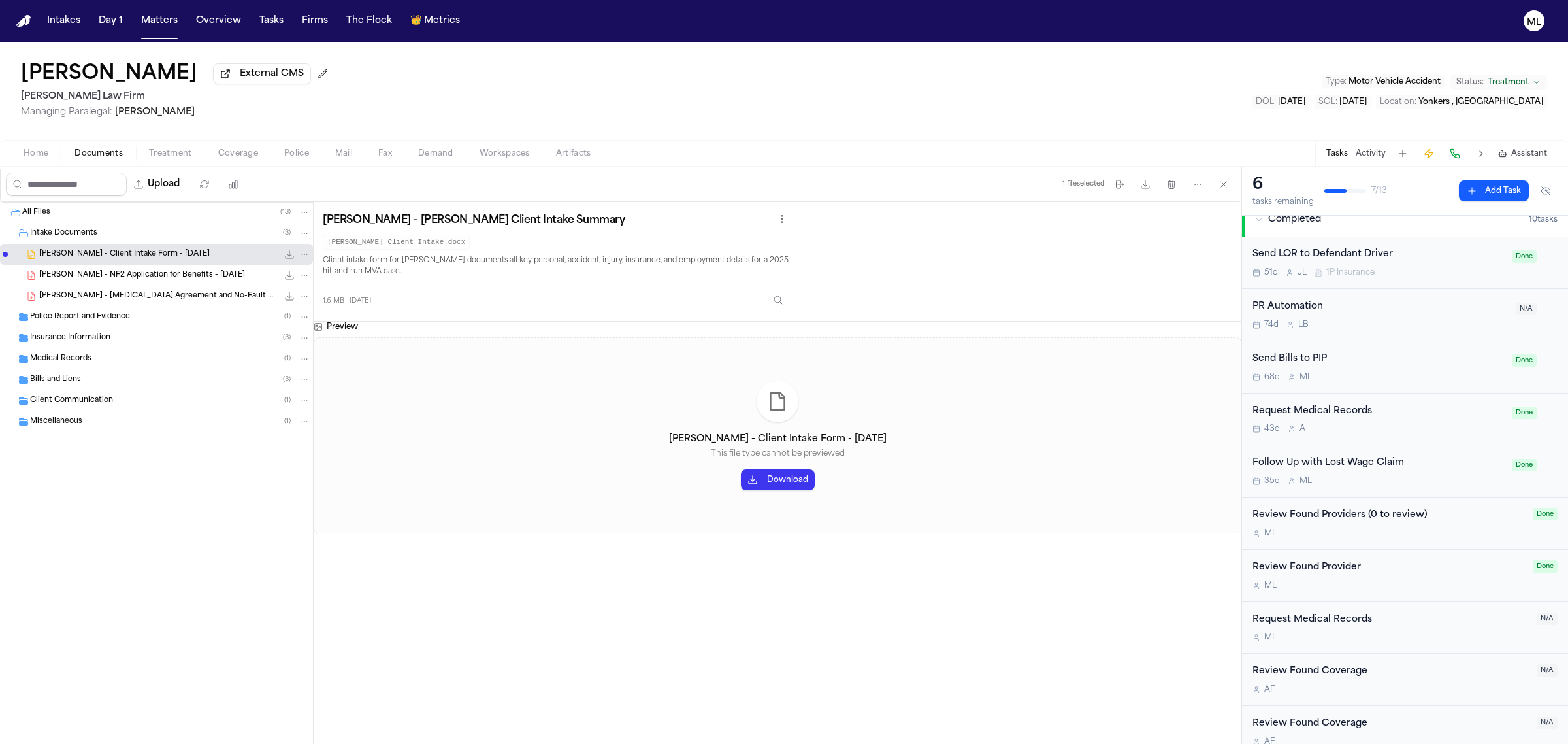
scroll to position [286, 0]
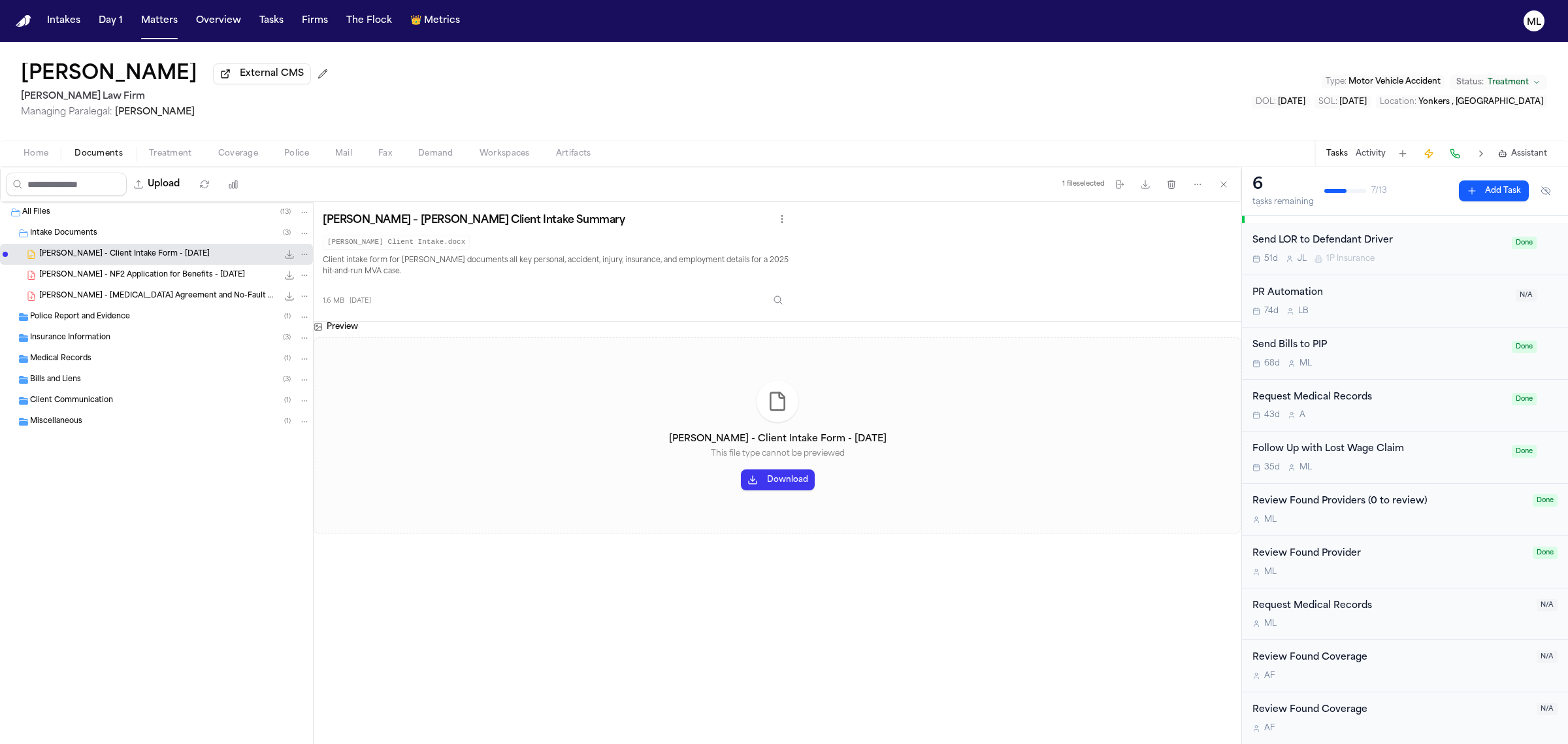
click at [76, 361] on span "Medical Records" at bounding box center [61, 359] width 62 height 11
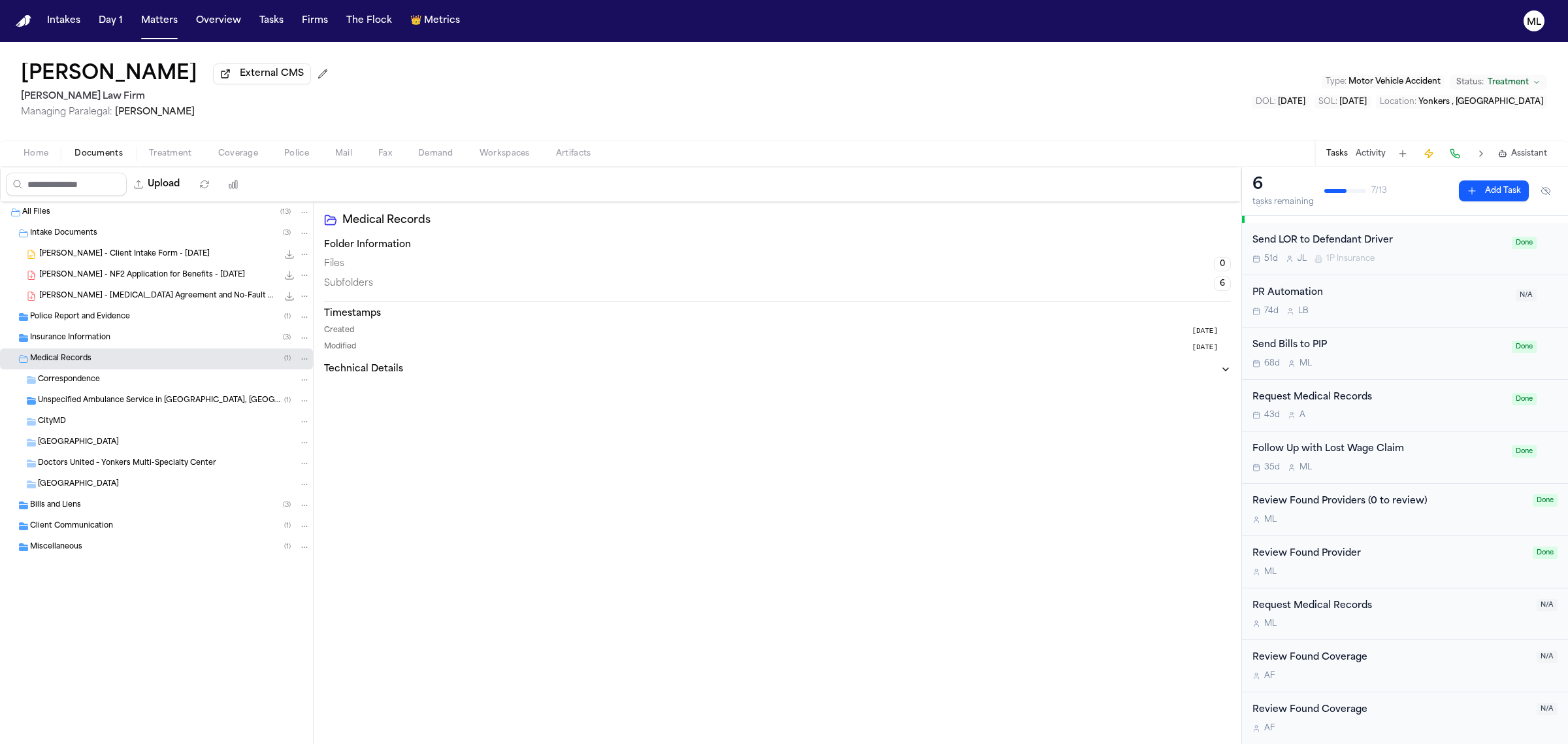
click at [119, 480] on span "[GEOGRAPHIC_DATA]" at bounding box center [78, 484] width 81 height 11
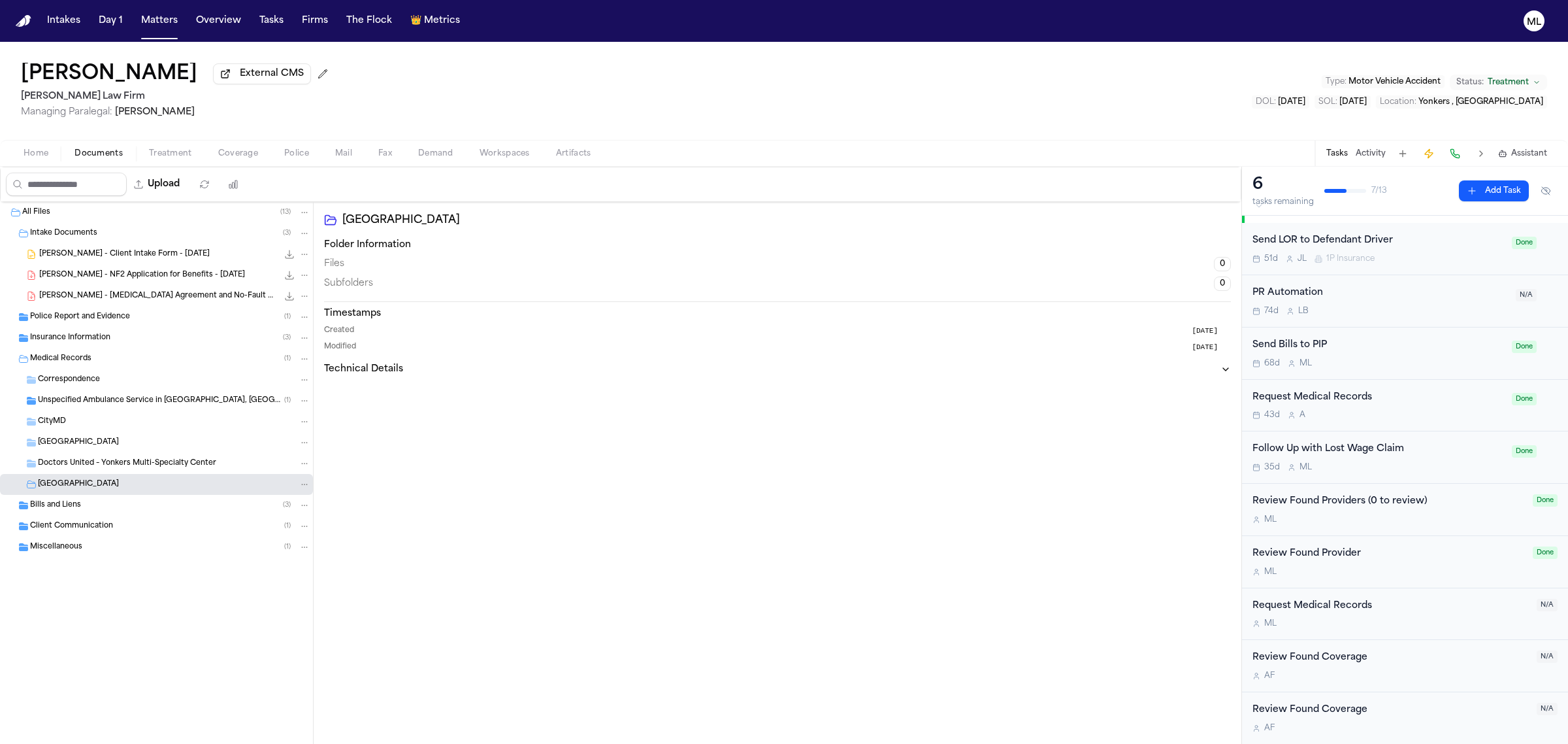
click at [119, 480] on span "[GEOGRAPHIC_DATA]" at bounding box center [78, 484] width 81 height 11
click at [146, 396] on span "Unspecified Ambulance Service in [GEOGRAPHIC_DATA], [GEOGRAPHIC_DATA]" at bounding box center [160, 401] width 246 height 11
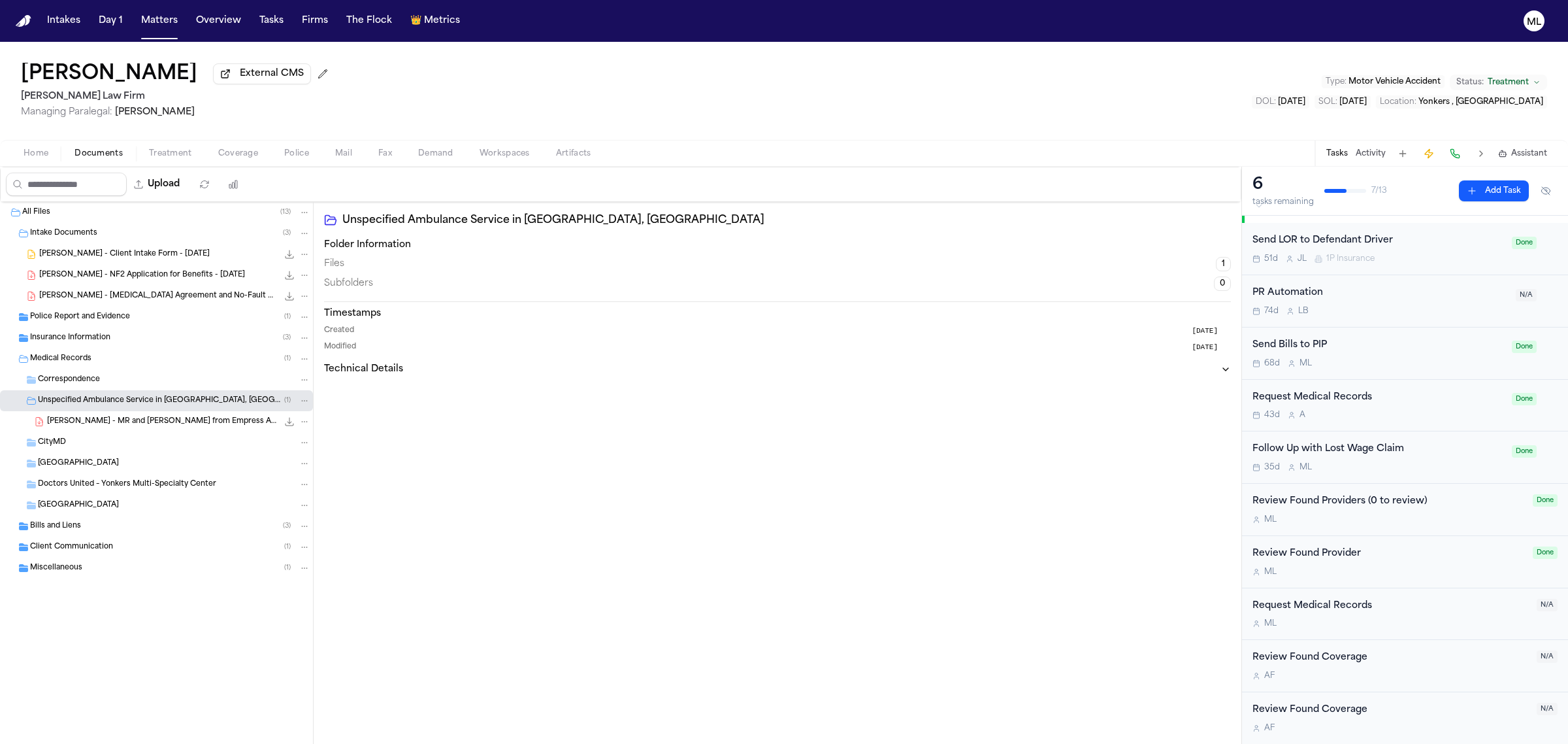
click at [151, 421] on span "[PERSON_NAME] - MR and [PERSON_NAME] from Empress Ambulance - [DATE]" at bounding box center [161, 421] width 230 height 11
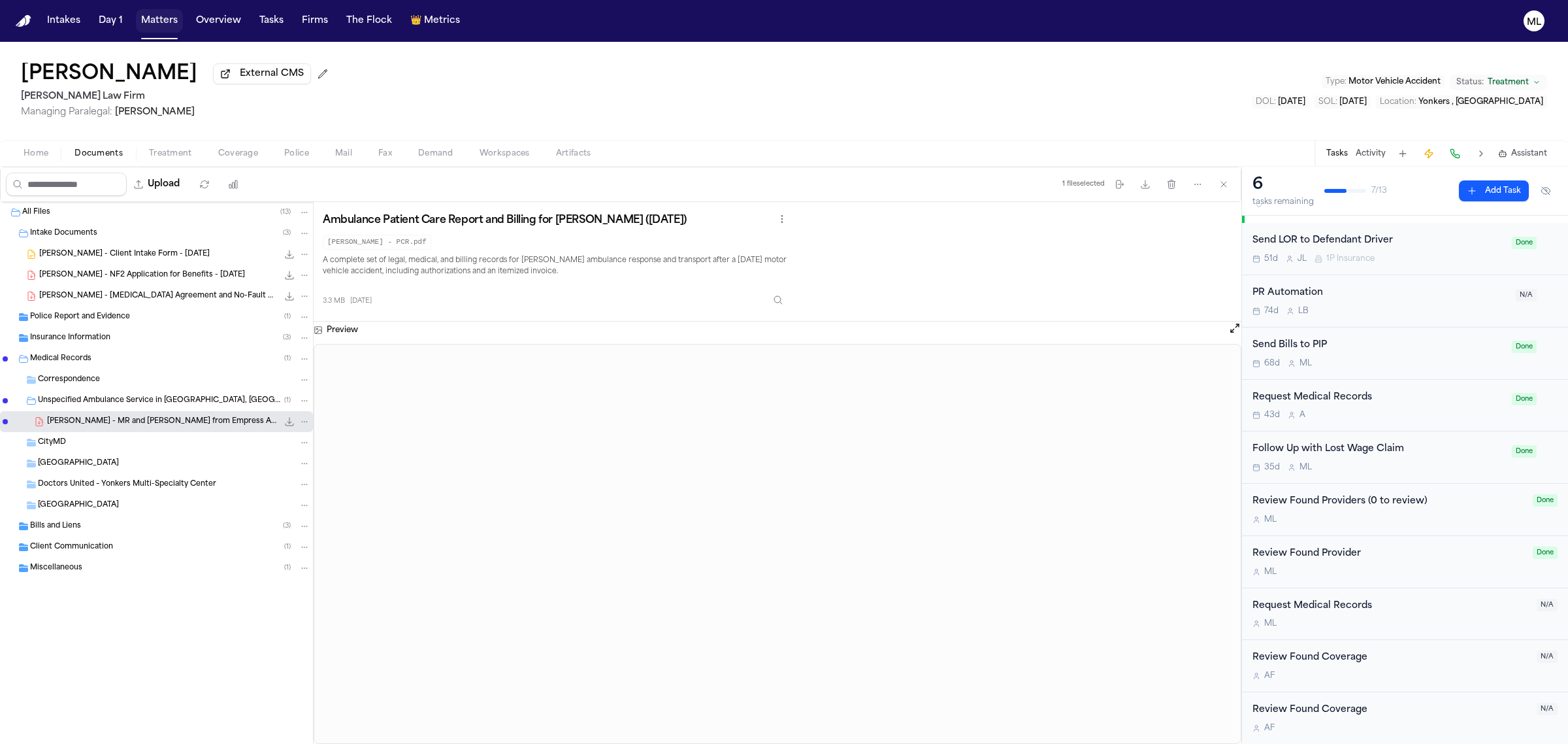
click at [153, 21] on button "Matters" at bounding box center [159, 21] width 47 height 23
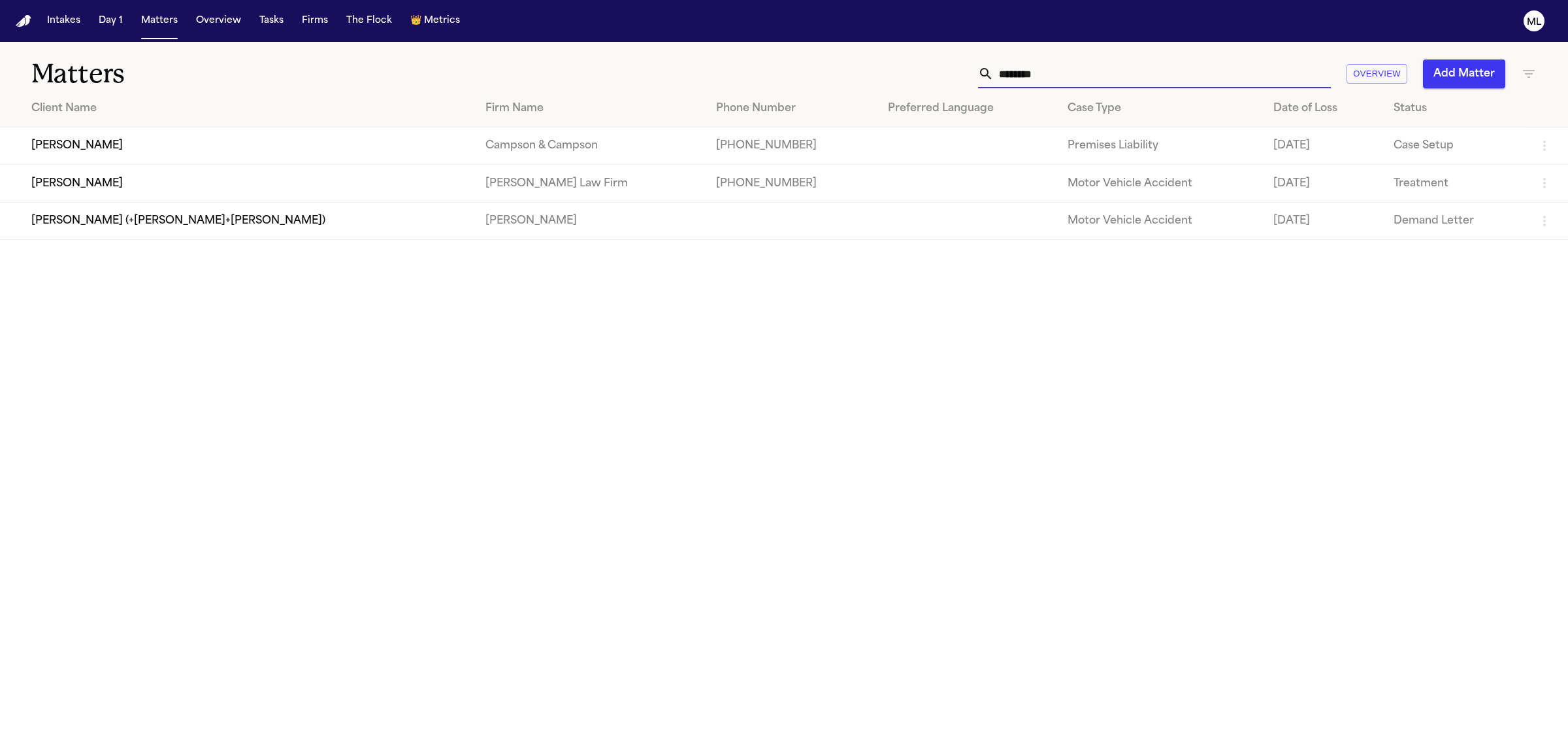
drag, startPoint x: 1048, startPoint y: 71, endPoint x: 945, endPoint y: 80, distance: 103.4
click at [945, 80] on div "******** Overview Add Matter" at bounding box center [1010, 74] width 1054 height 29
